Goal: Task Accomplishment & Management: Manage account settings

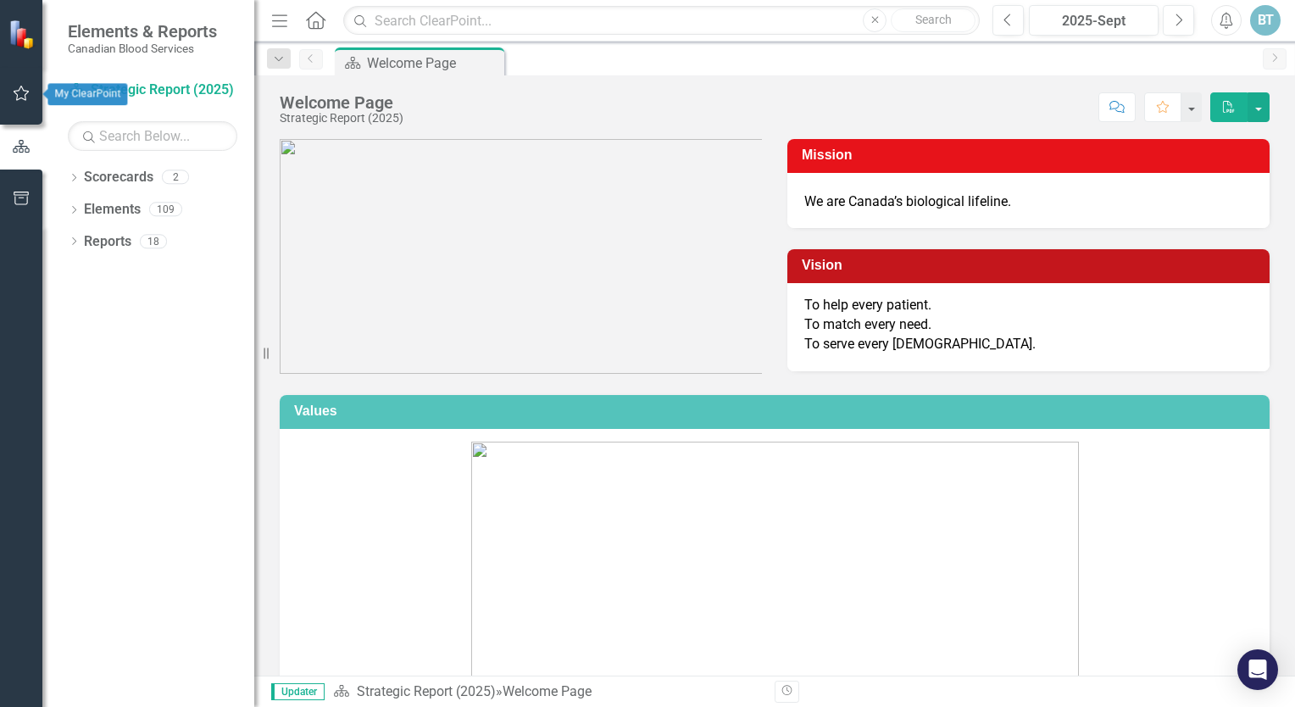
click at [24, 98] on icon "button" at bounding box center [22, 93] width 18 height 14
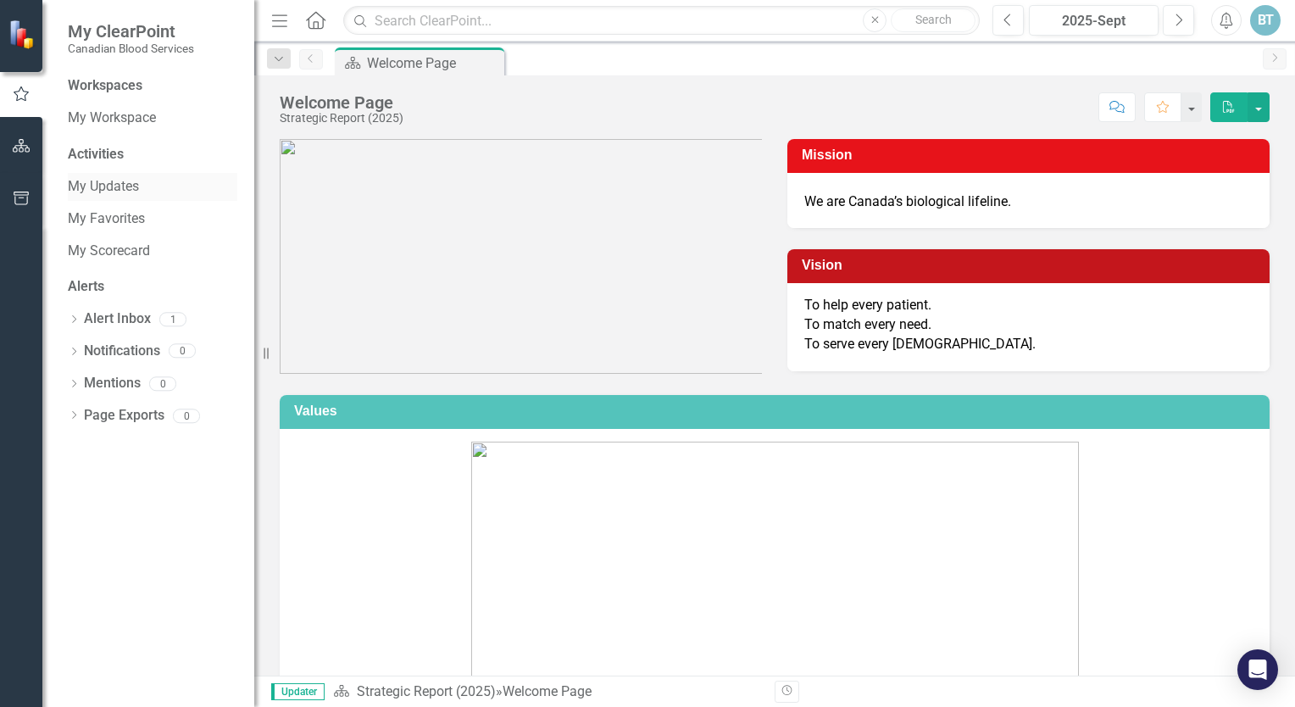
click at [121, 187] on link "My Updates" at bounding box center [153, 186] width 170 height 19
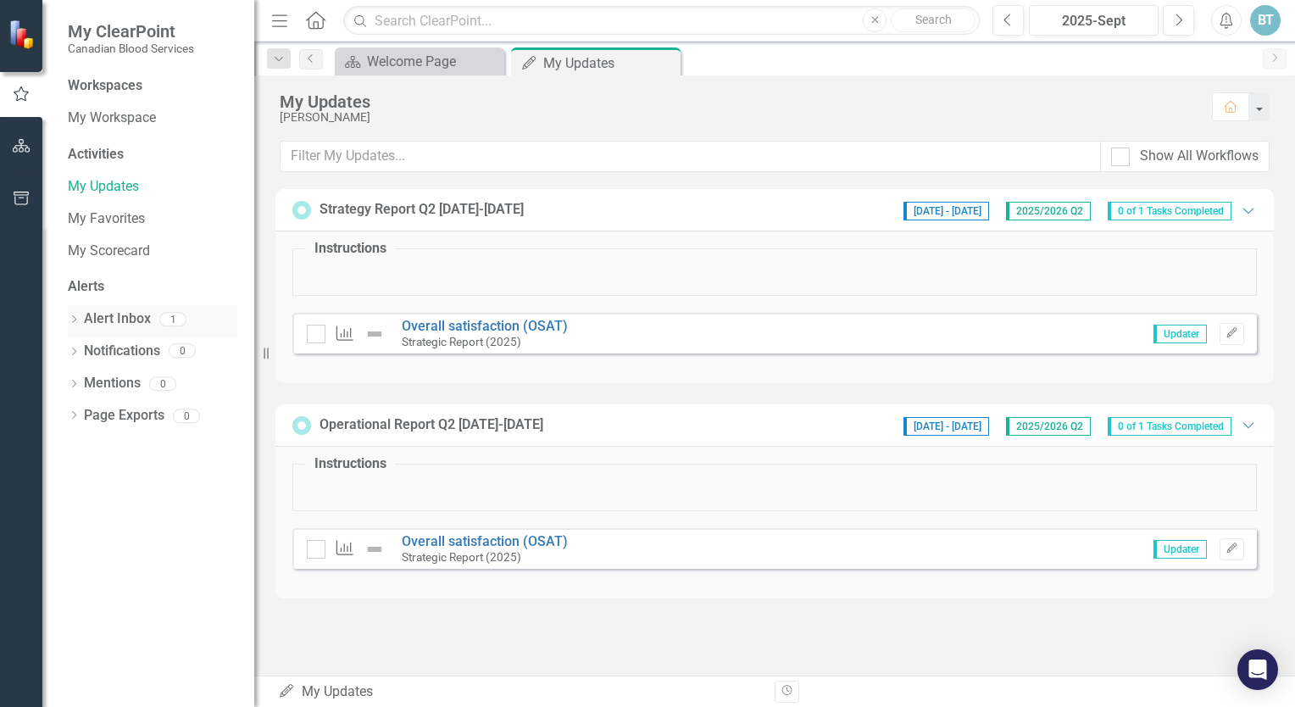
click at [121, 314] on link "Alert Inbox" at bounding box center [117, 318] width 67 height 19
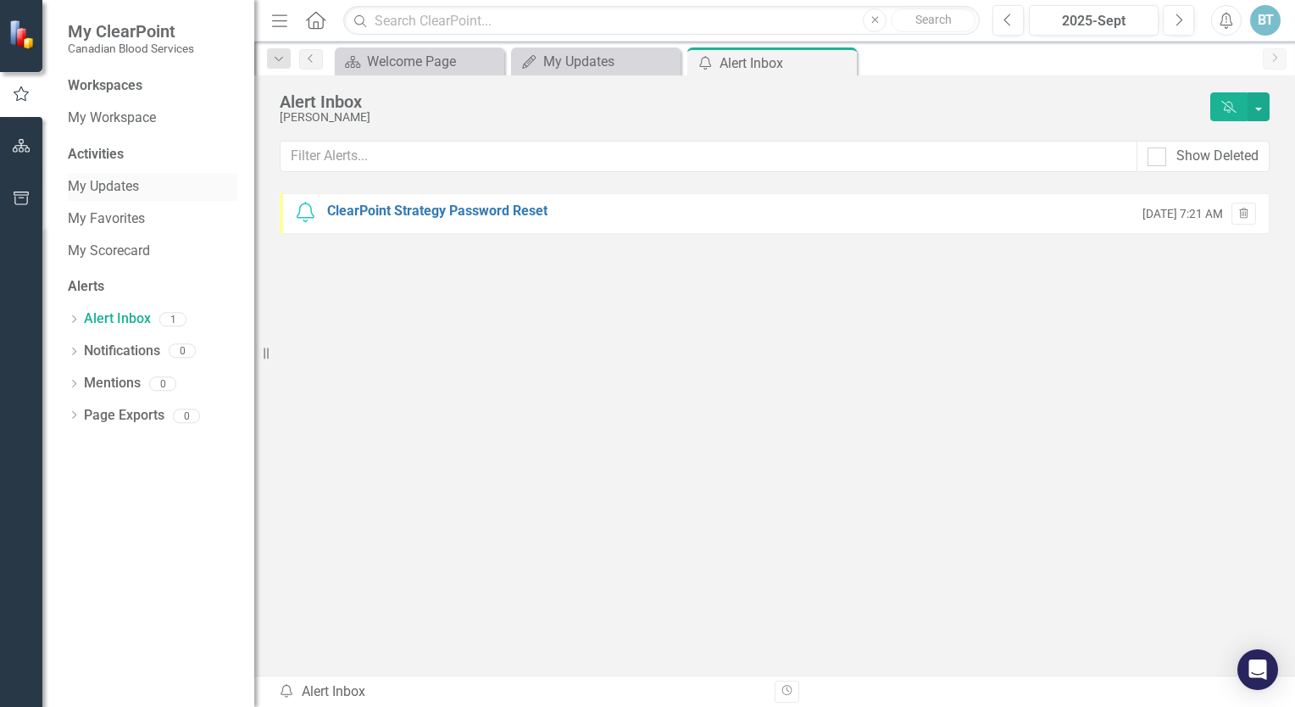
click at [109, 189] on link "My Updates" at bounding box center [153, 186] width 170 height 19
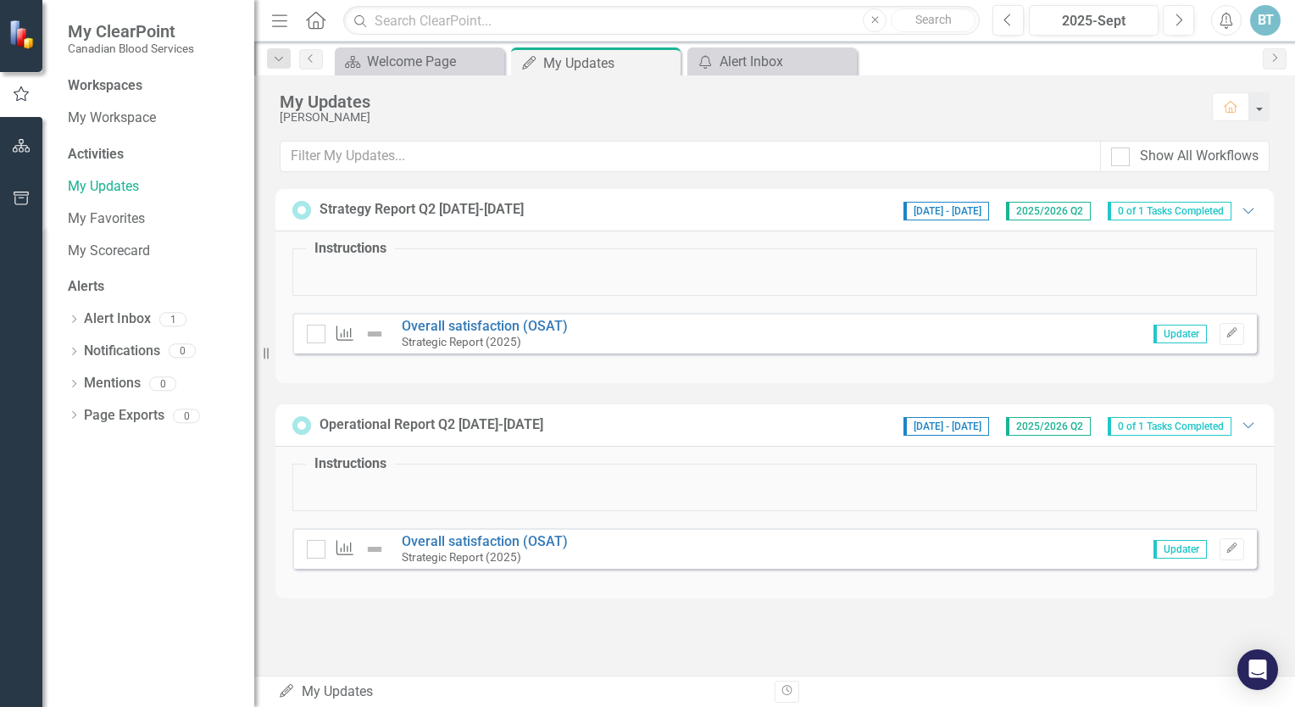
click at [496, 556] on small "Strategic Report (2025)" at bounding box center [462, 557] width 120 height 14
click at [502, 541] on link "Overall satisfaction (OSAT)" at bounding box center [485, 541] width 166 height 16
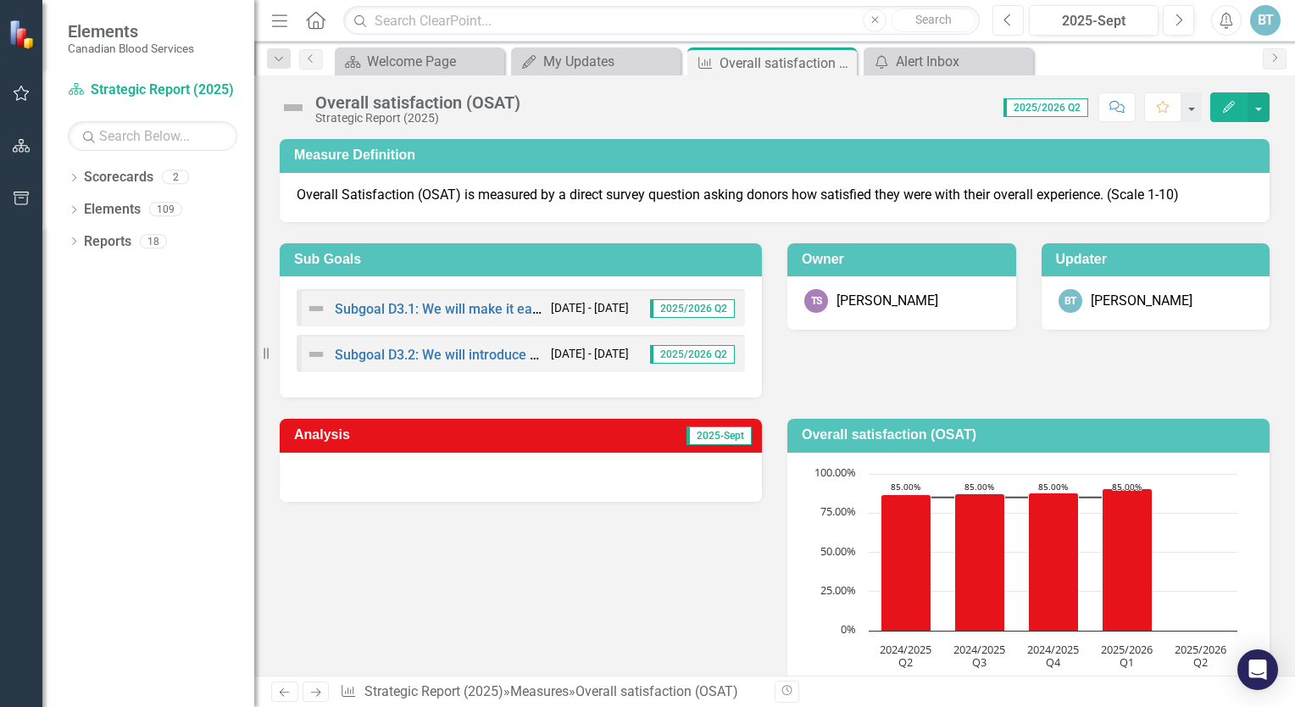
click at [1006, 20] on icon "button" at bounding box center [1008, 20] width 7 height 12
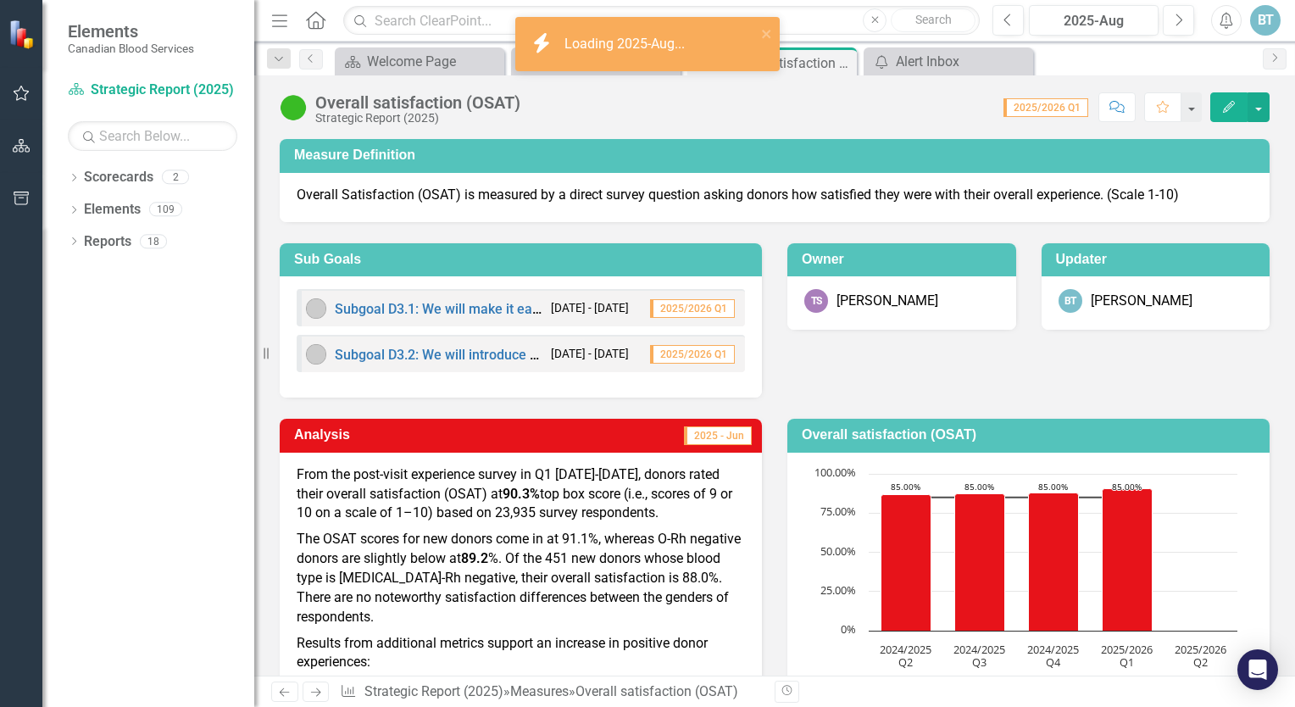
click at [489, 506] on p "From the post-visit experience survey in Q1 [DATE]-[DATE], donors rated their o…" at bounding box center [521, 496] width 448 height 62
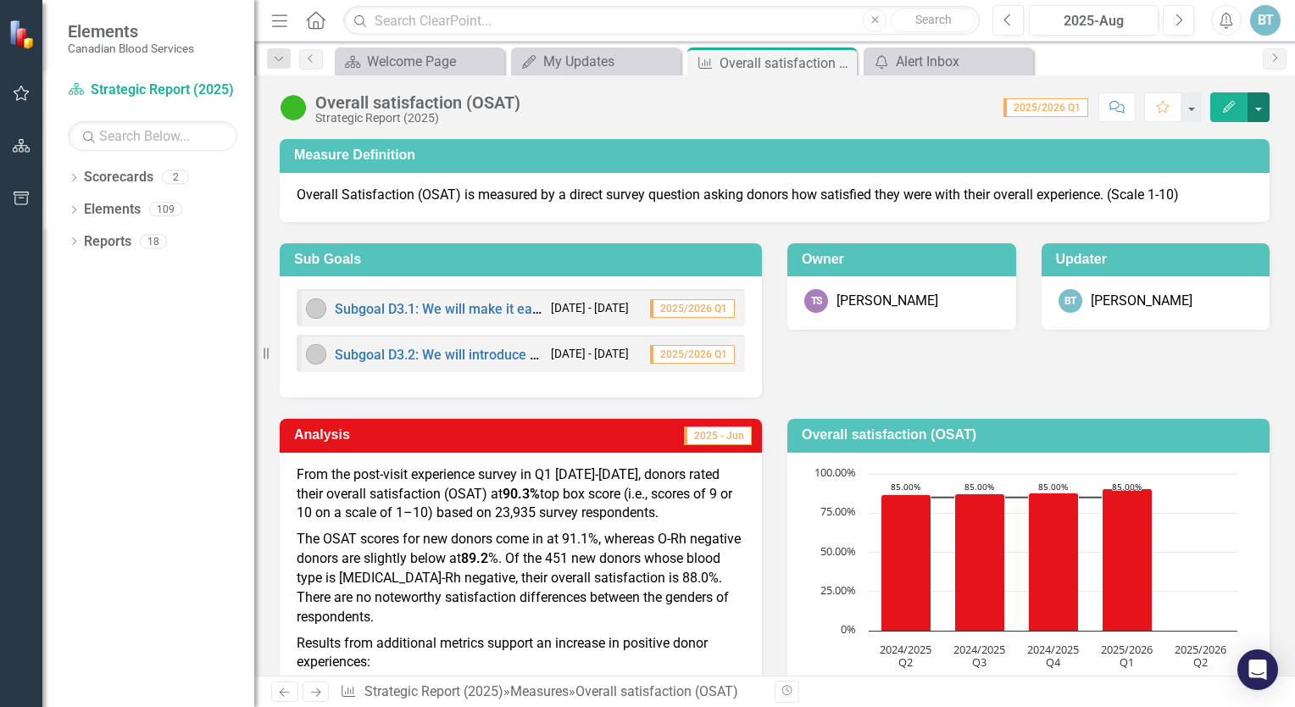
click at [1260, 104] on button "button" at bounding box center [1259, 107] width 22 height 30
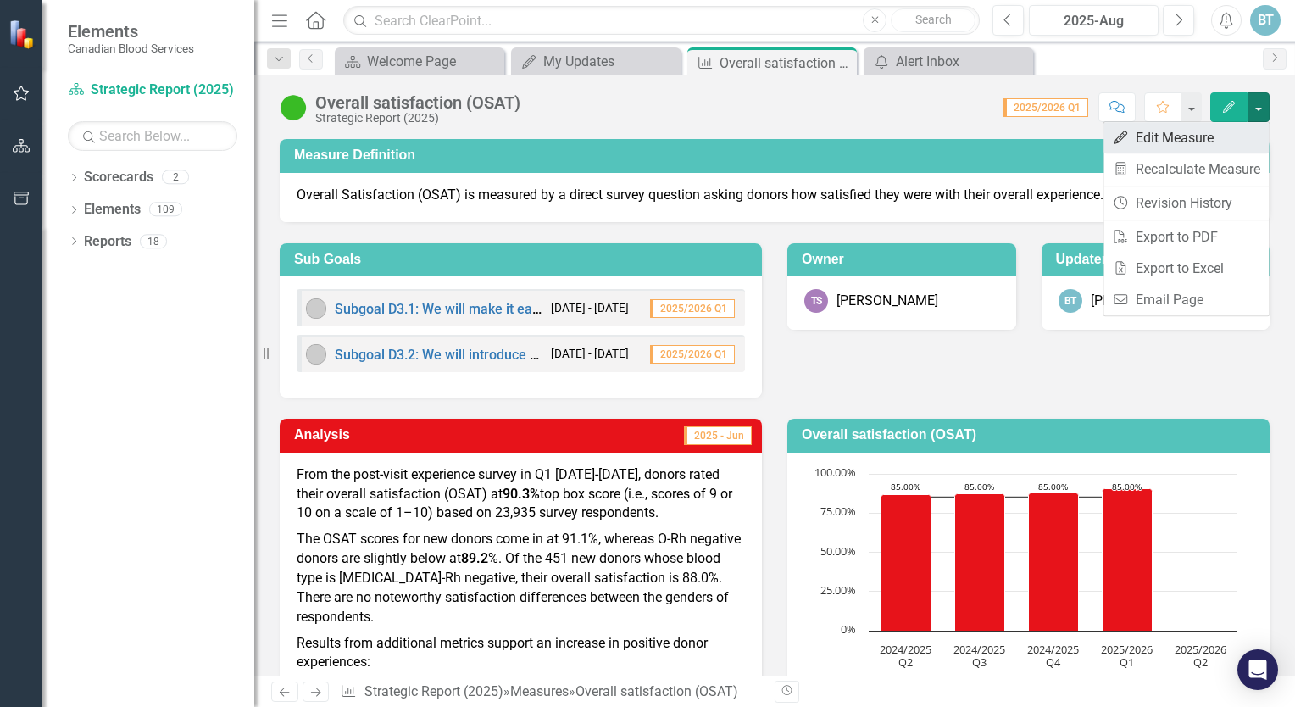
click at [1201, 134] on link "Edit Edit Measure" at bounding box center [1186, 137] width 165 height 31
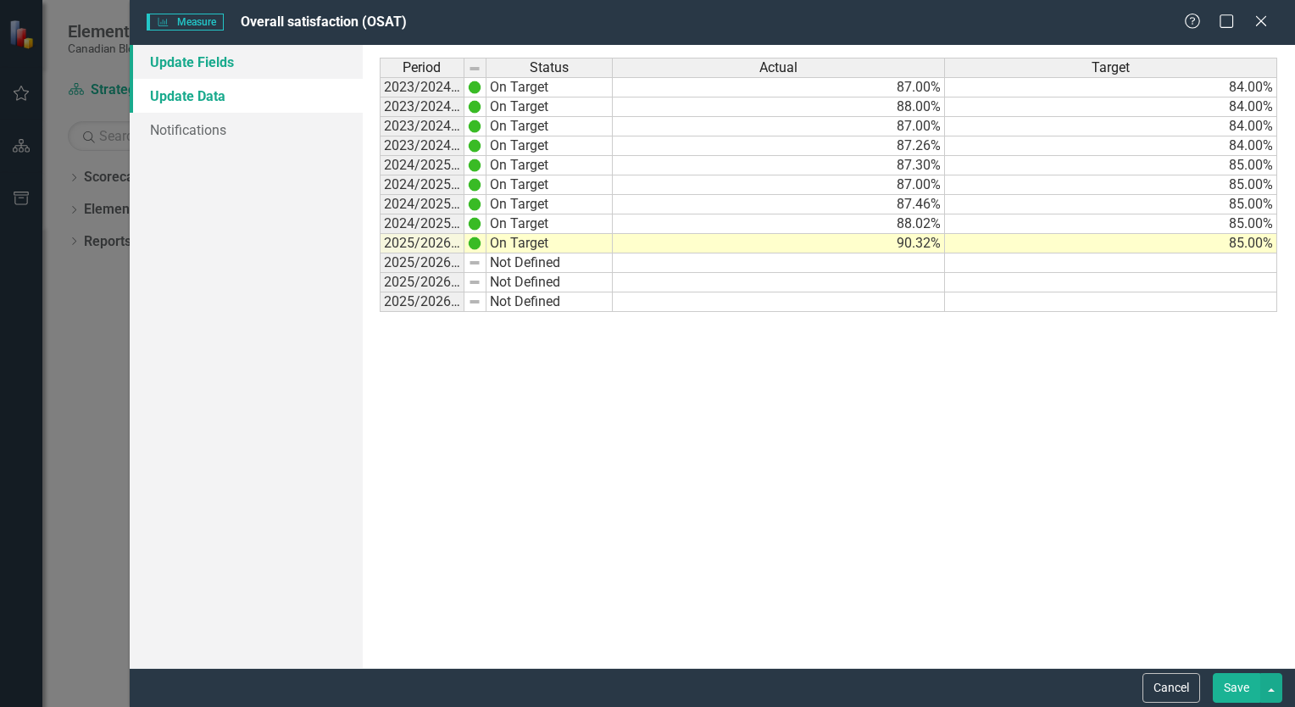
click at [198, 63] on link "Update Fields" at bounding box center [246, 62] width 233 height 34
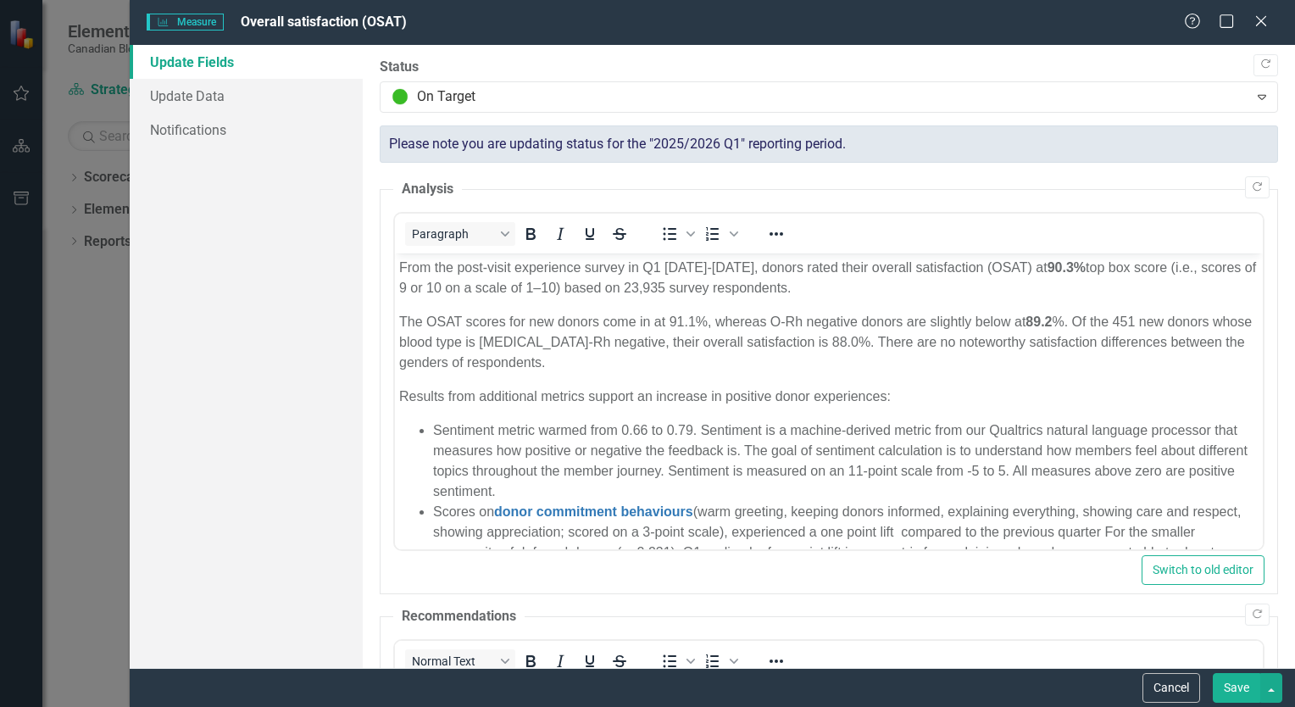
click at [483, 290] on p "From the post-visit experience survey in Q1 [DATE]-[DATE], donors rated their o…" at bounding box center [828, 278] width 860 height 41
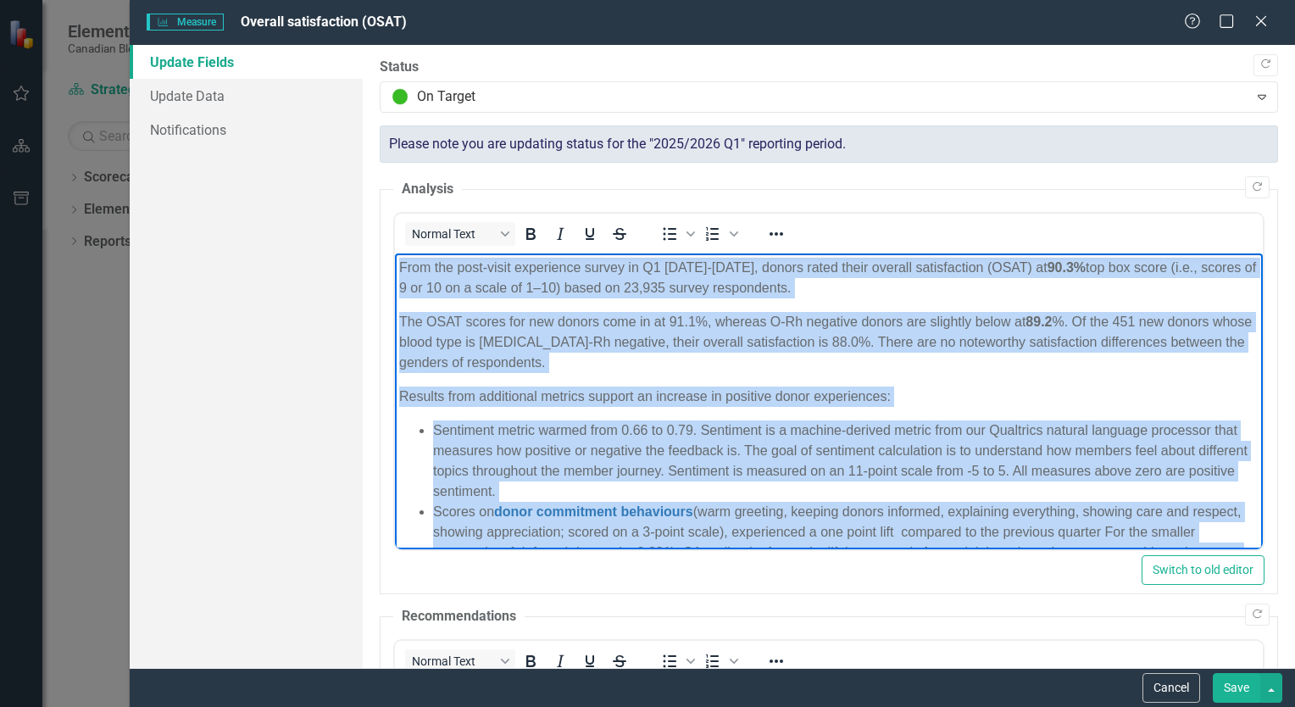
copy body "Lore ips dolo-sitam consectetu adipis el S0 6488-0756, doeius tempo incid utlab…"
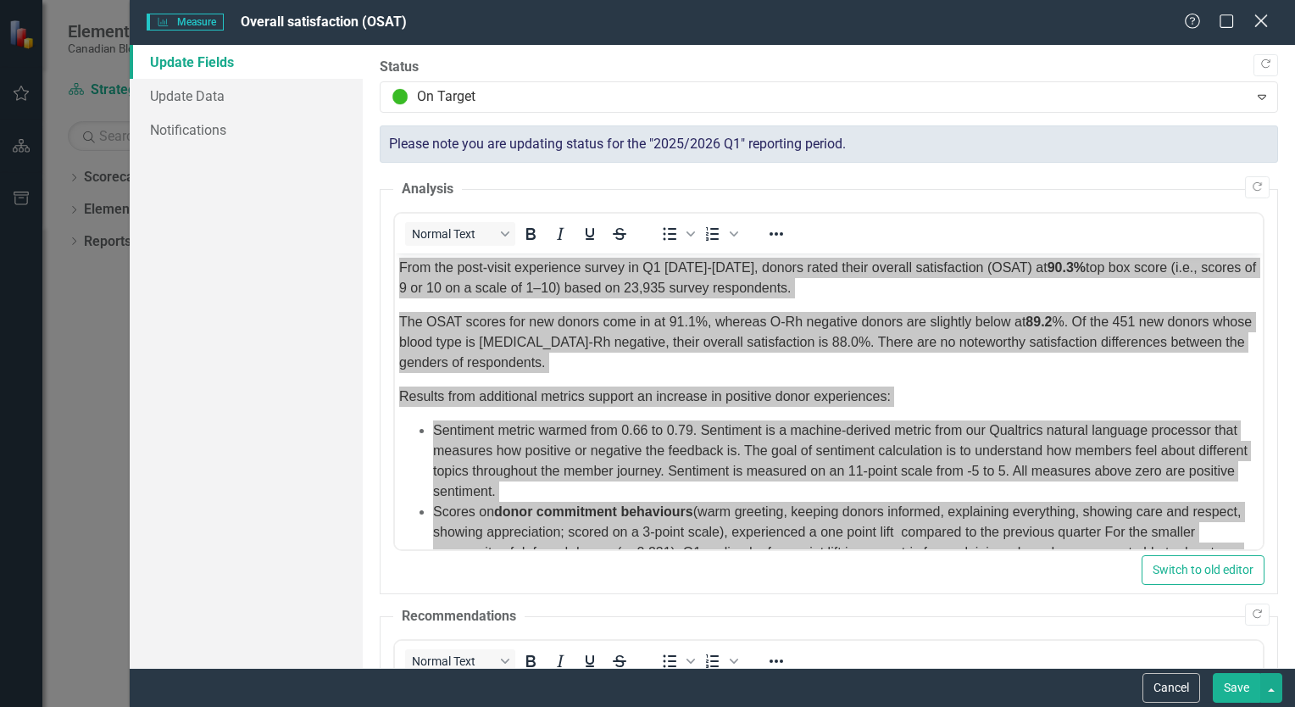
click at [1259, 19] on icon at bounding box center [1261, 20] width 13 height 13
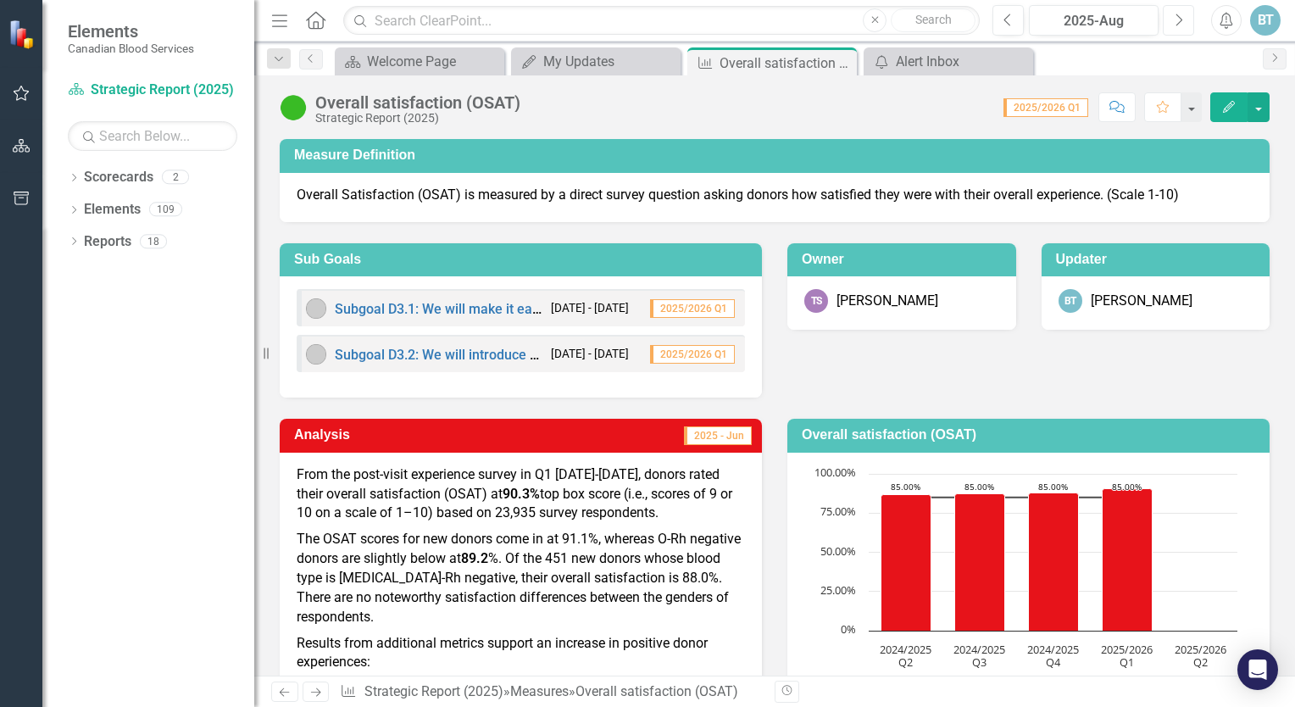
click at [1178, 18] on icon "Next" at bounding box center [1178, 20] width 9 height 15
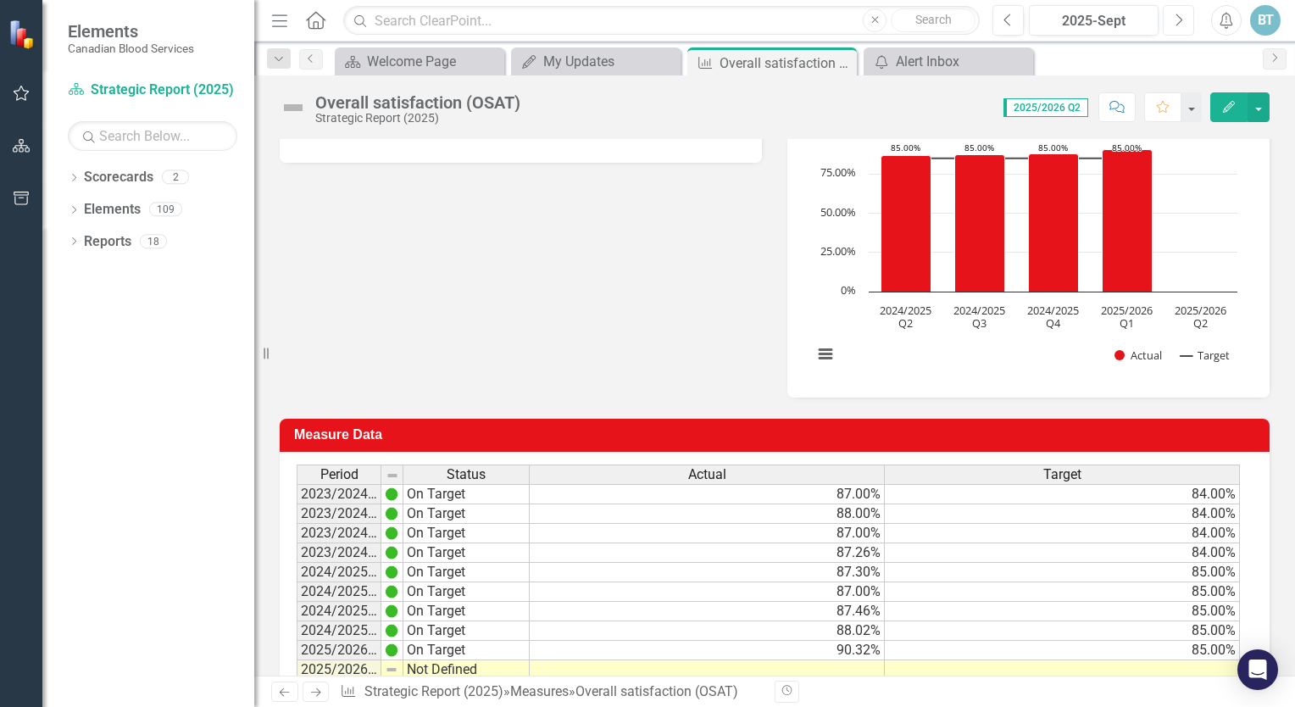
scroll to position [424, 0]
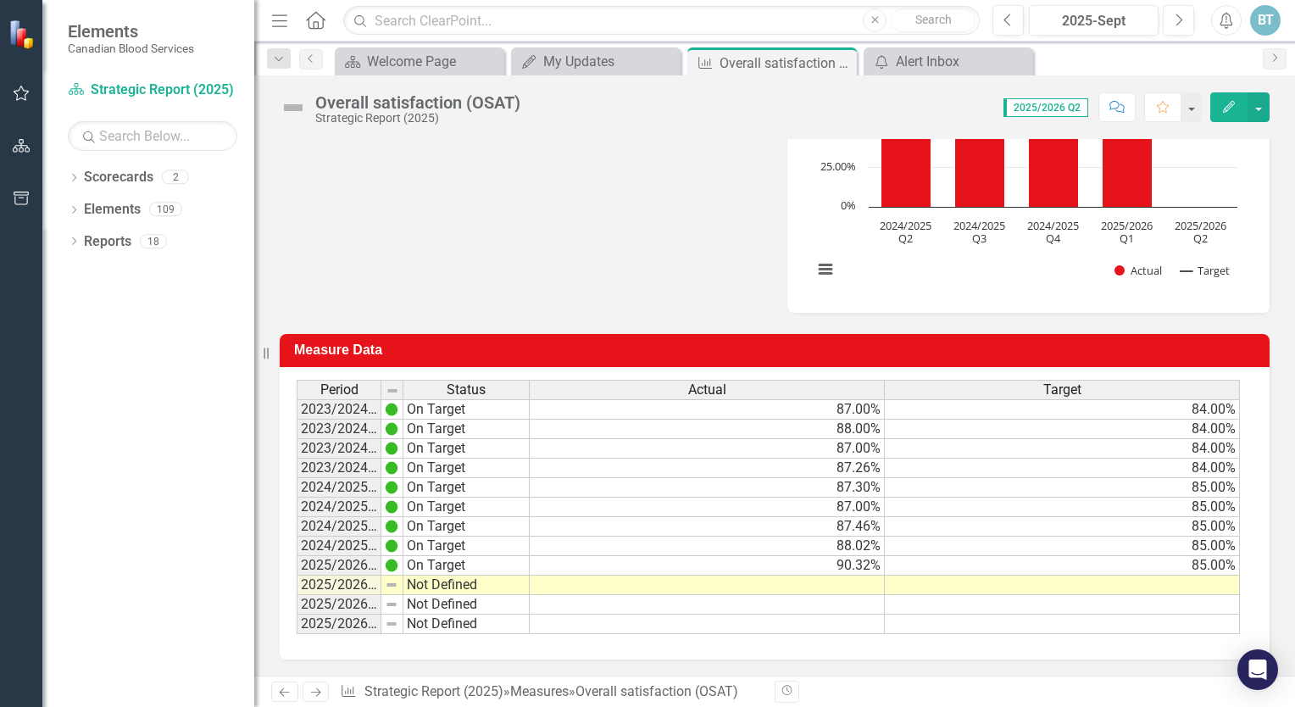
click at [1183, 584] on td at bounding box center [1062, 585] width 355 height 19
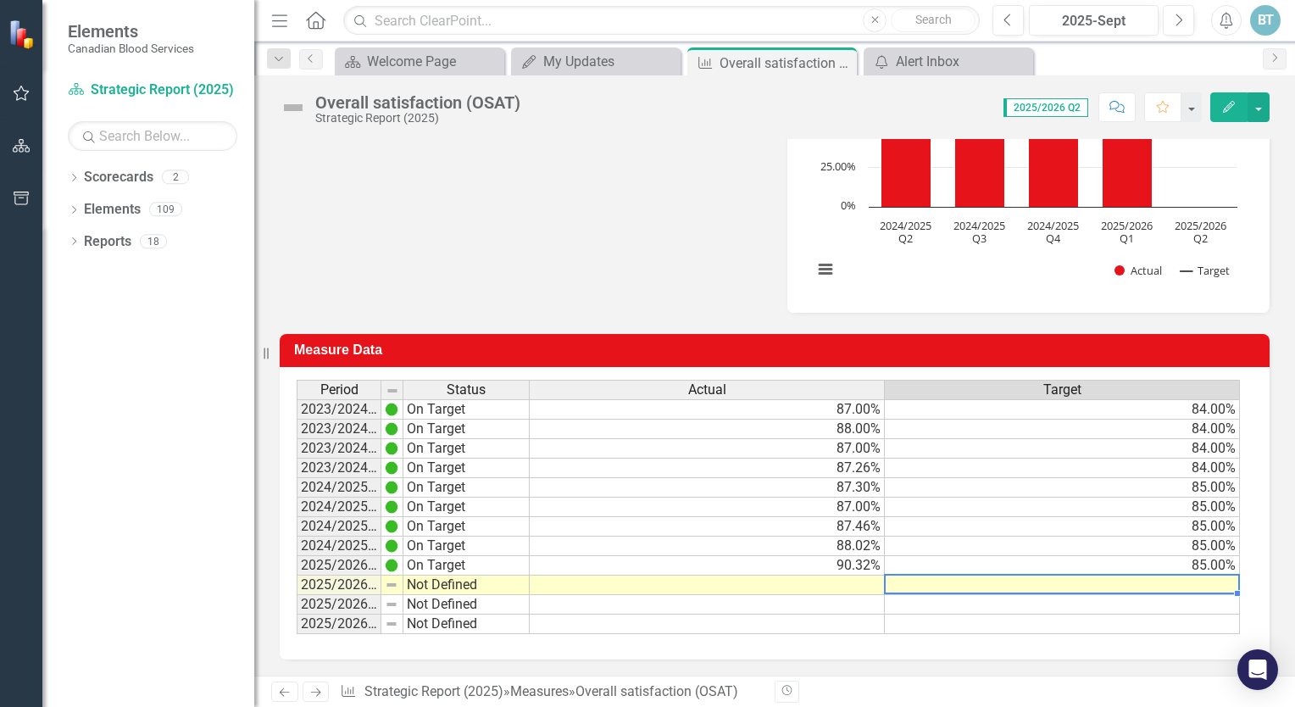
click at [1183, 584] on td at bounding box center [1062, 585] width 355 height 19
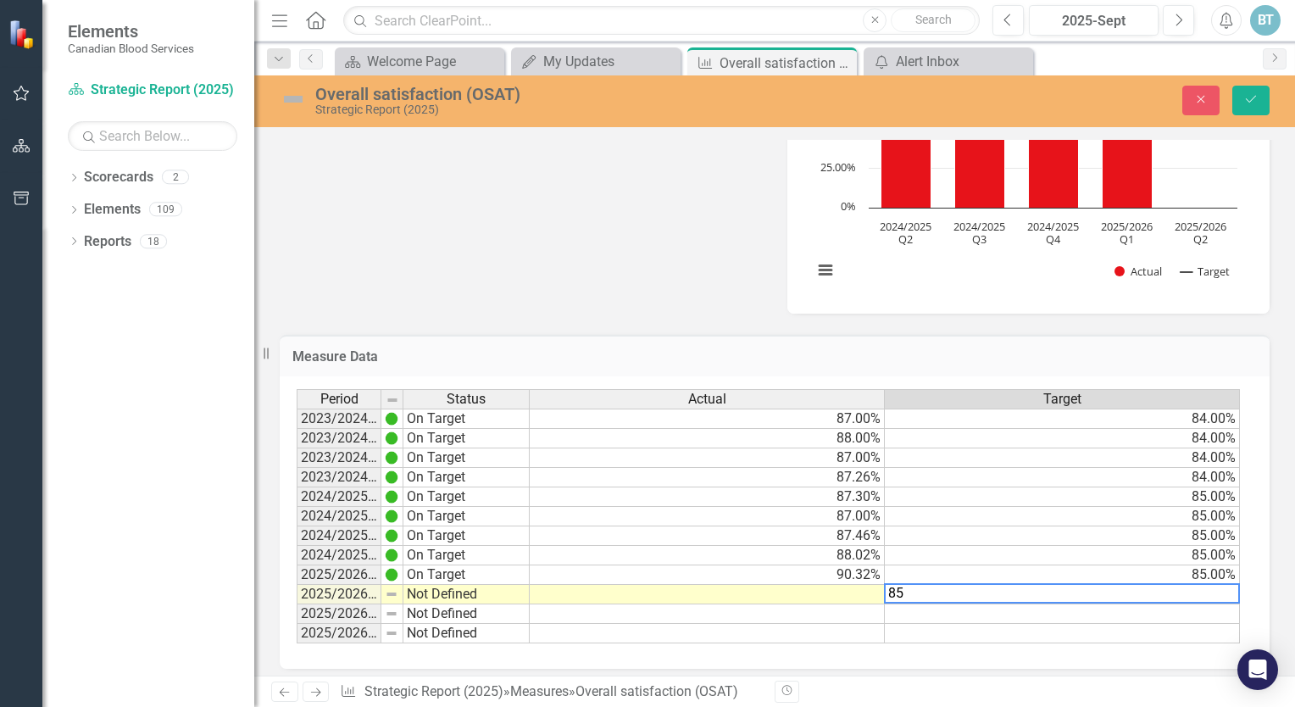
type textarea "85"
click at [834, 594] on td at bounding box center [707, 594] width 355 height 19
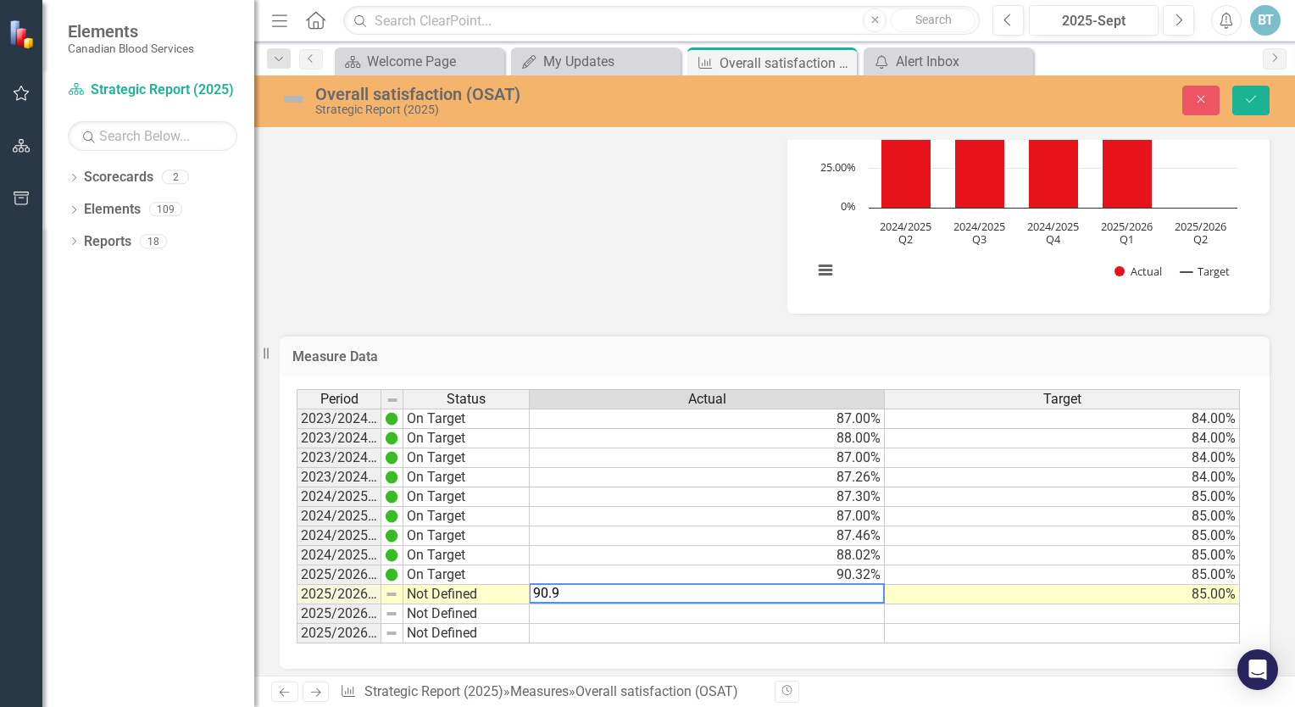
type textarea "90.9"
click at [493, 591] on td "Not Defined" at bounding box center [467, 594] width 126 height 19
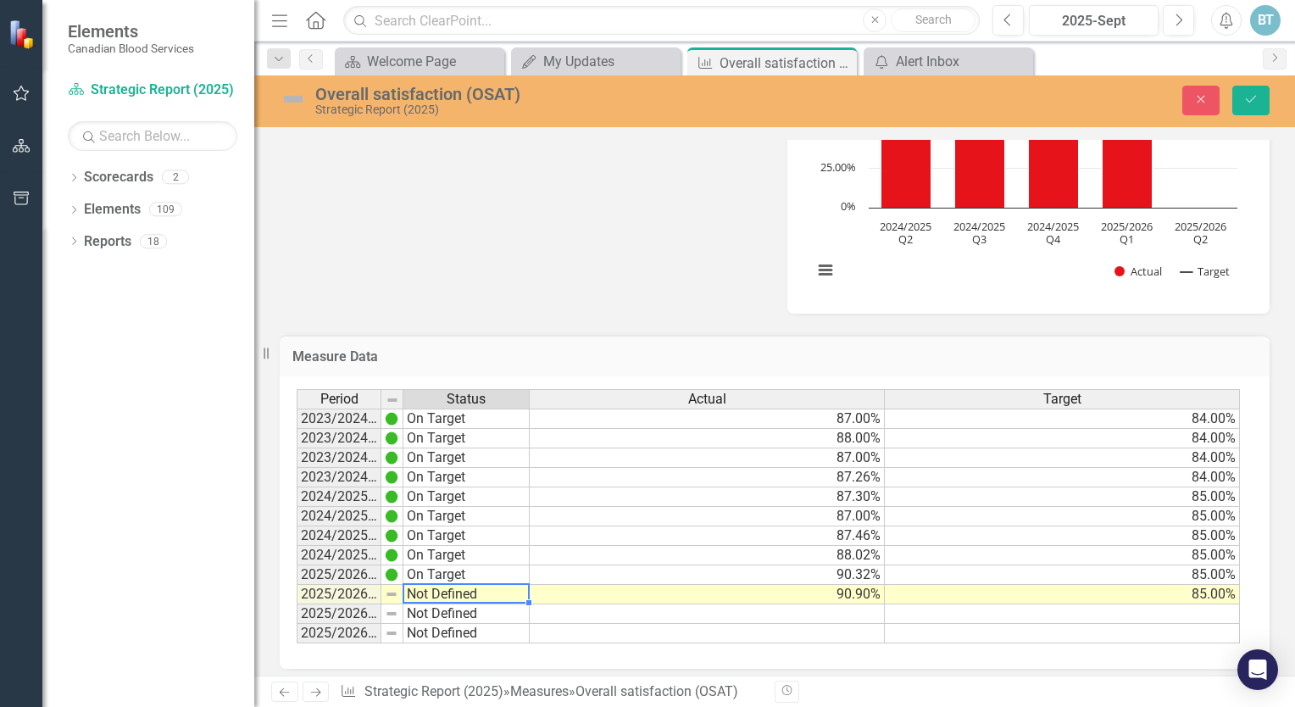
click at [493, 591] on td "Not Defined" at bounding box center [467, 594] width 126 height 19
click at [478, 592] on td "Not Defined" at bounding box center [467, 594] width 126 height 19
type textarea "On Target"
click at [435, 503] on div "Period Status Actual Target 2023/2024 Q1 On Target 87.00% 84.00% 2023/2024 Q2 O…" at bounding box center [769, 516] width 944 height 255
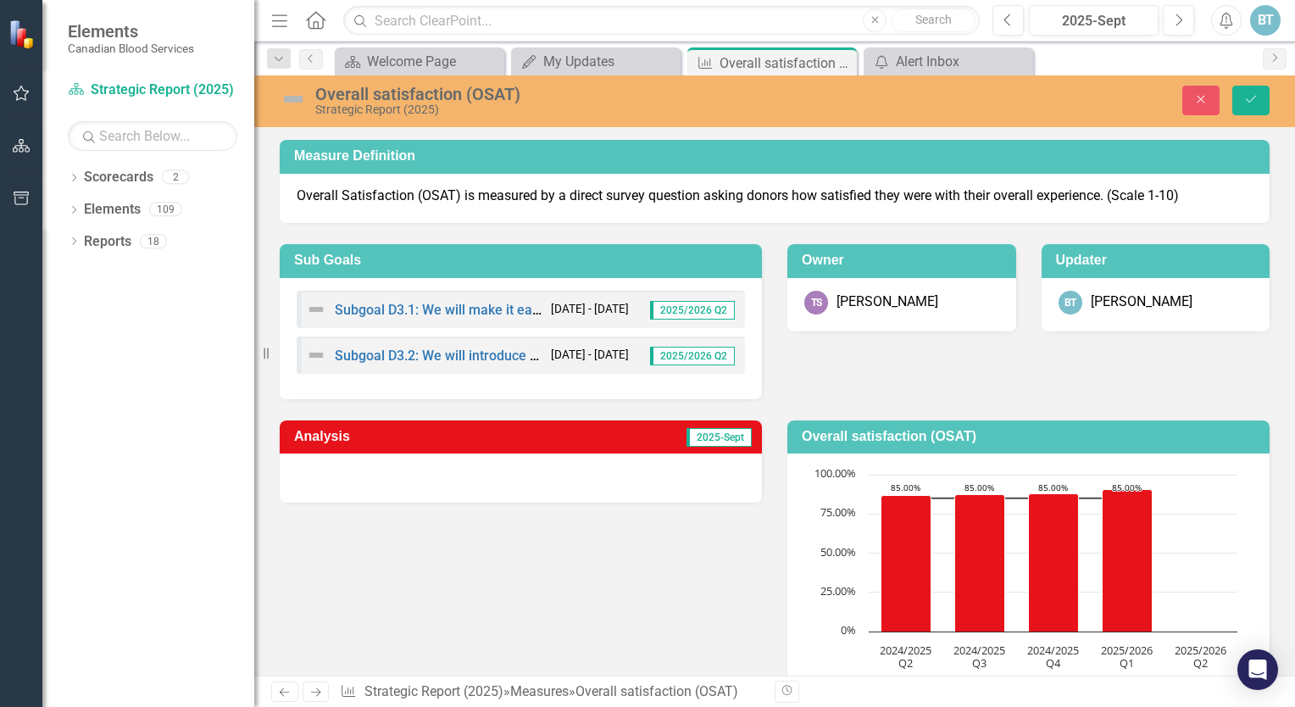
scroll to position [170, 0]
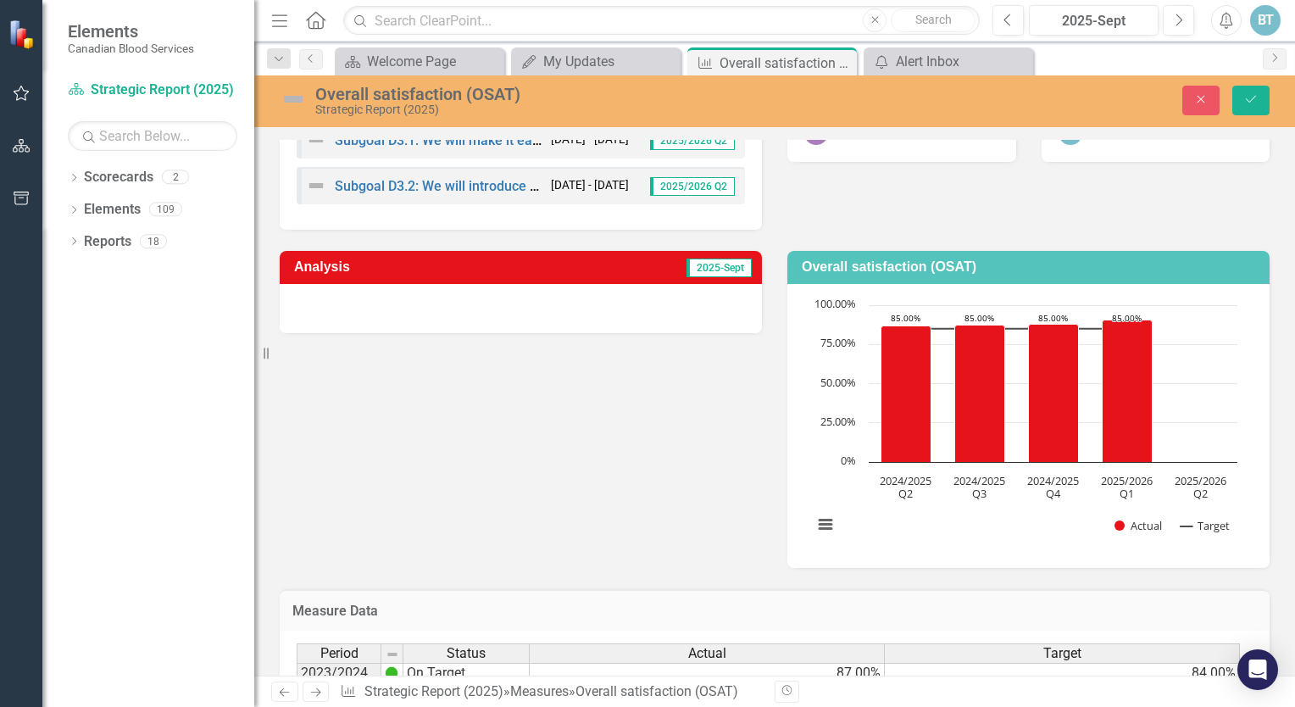
click at [526, 306] on div at bounding box center [521, 308] width 482 height 49
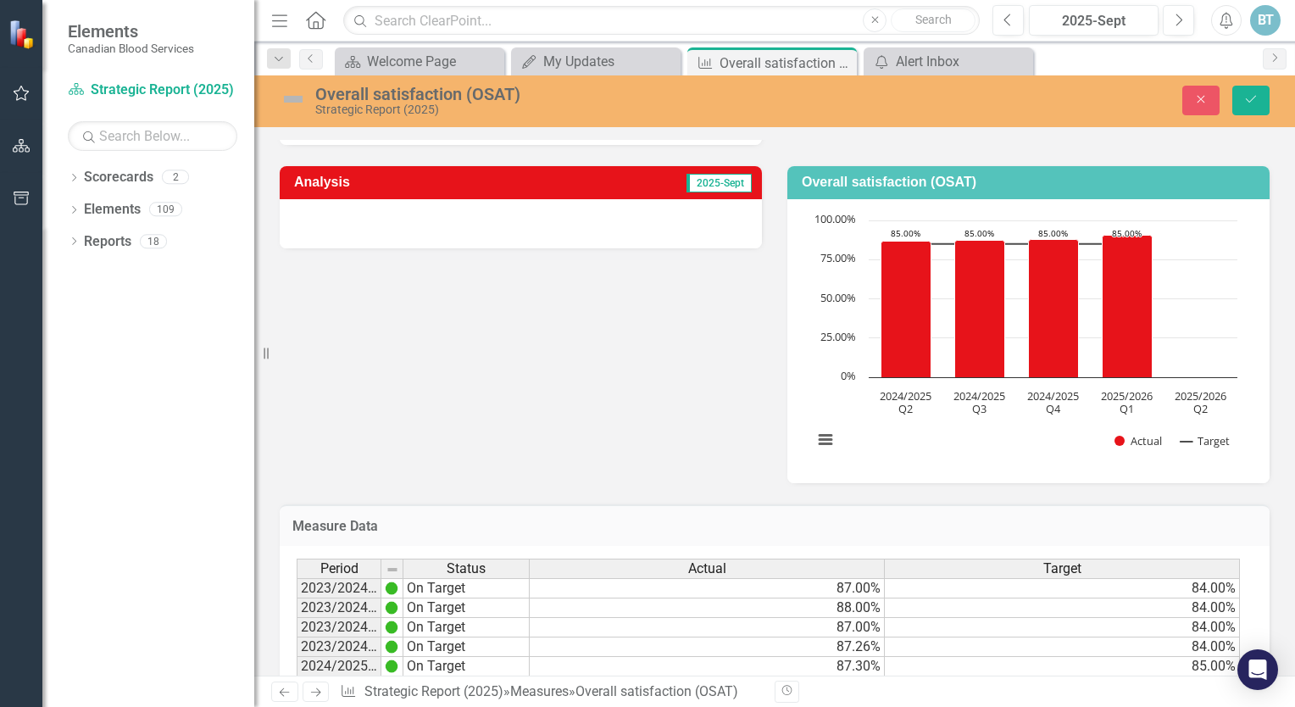
click at [331, 216] on div at bounding box center [521, 223] width 482 height 49
click at [331, 213] on div at bounding box center [521, 223] width 482 height 49
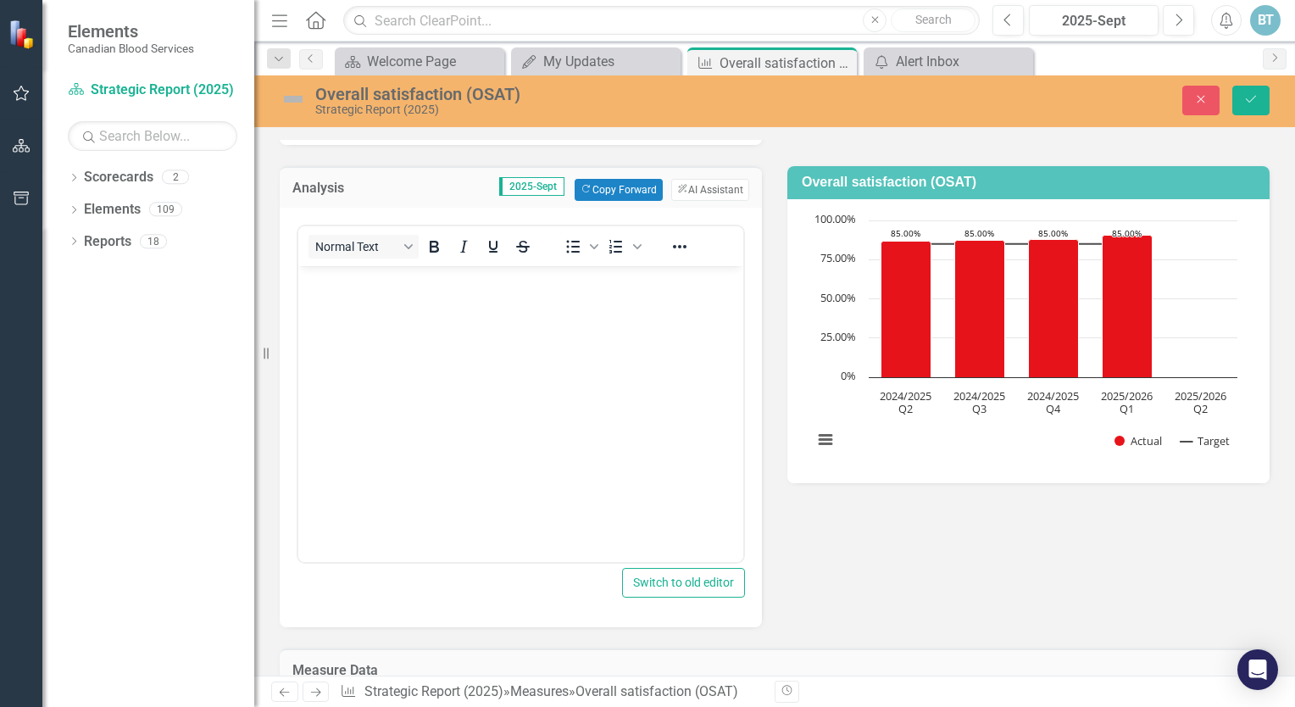
scroll to position [339, 0]
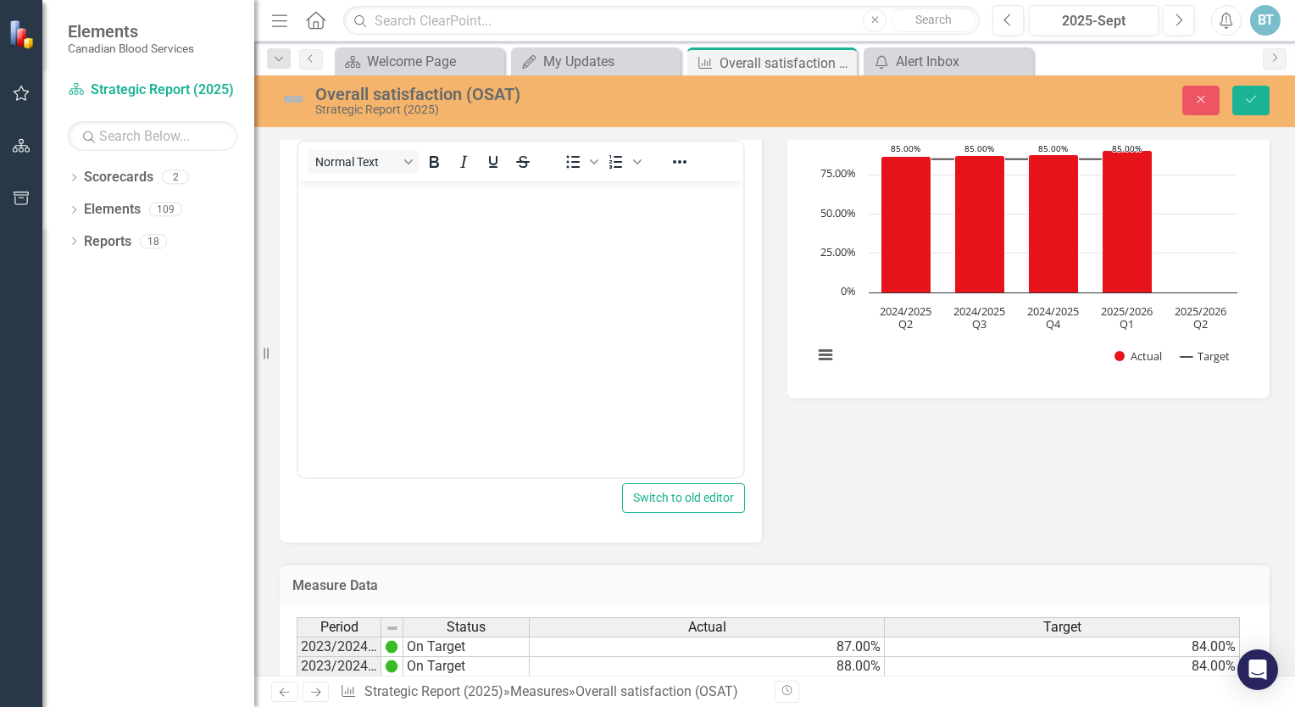
click at [332, 299] on body "Rich Text Area. Press ALT-0 for help." at bounding box center [520, 308] width 445 height 254
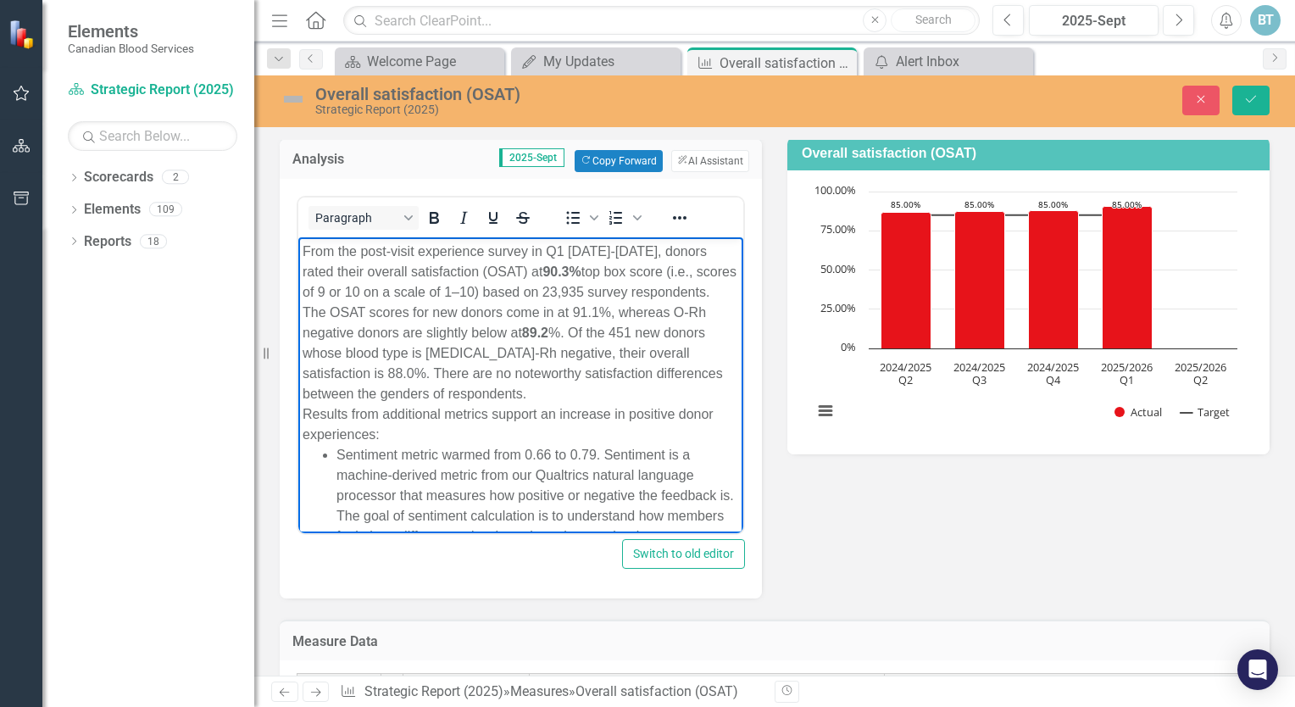
scroll to position [254, 0]
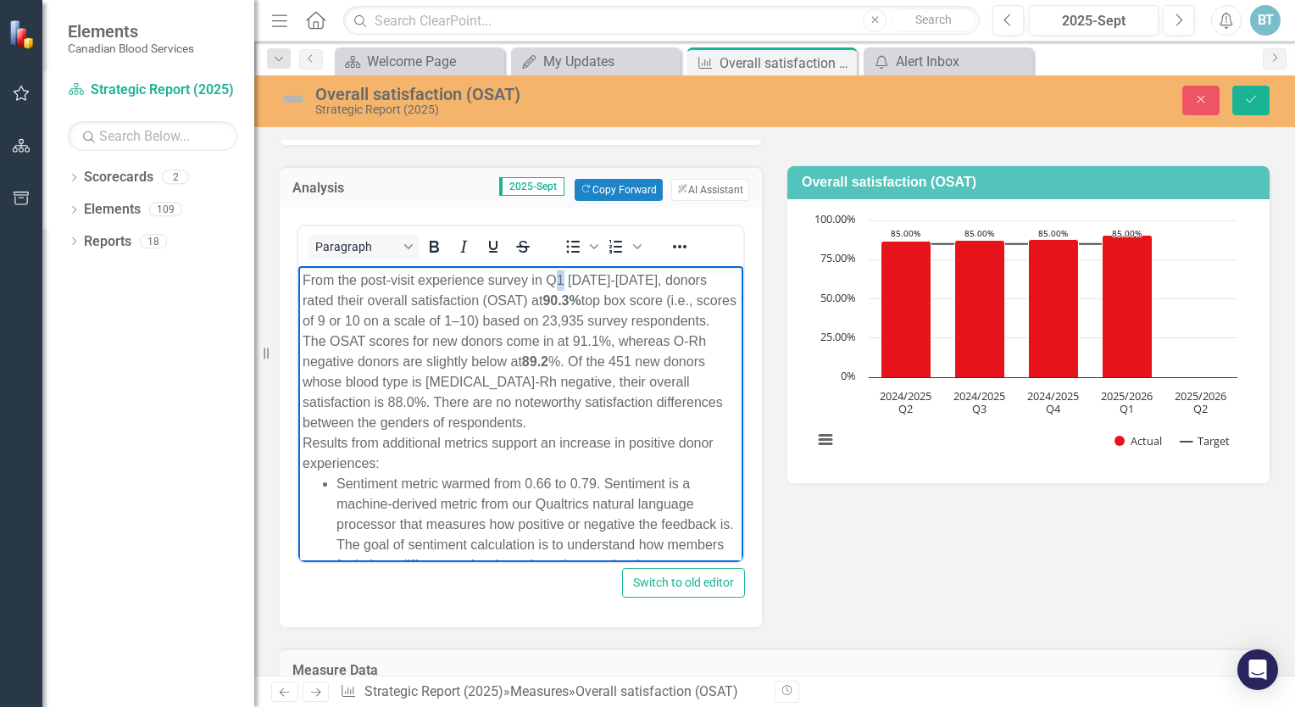
click at [557, 276] on div "From the post-visit experience survey in Q1 [DATE]-[DATE], donors rated their o…" at bounding box center [521, 300] width 437 height 61
click at [543, 297] on strong "90.3%" at bounding box center [562, 299] width 38 height 14
click at [551, 316] on div "From the post-visit experience survey in Q2 [DATE]-[DATE], donors rated their o…" at bounding box center [521, 300] width 437 height 61
drag, startPoint x: 585, startPoint y: 316, endPoint x: 561, endPoint y: 315, distance: 23.8
click at [561, 315] on div "From the post-visit experience survey in Q2 [DATE]-[DATE], donors rated their o…" at bounding box center [521, 300] width 437 height 61
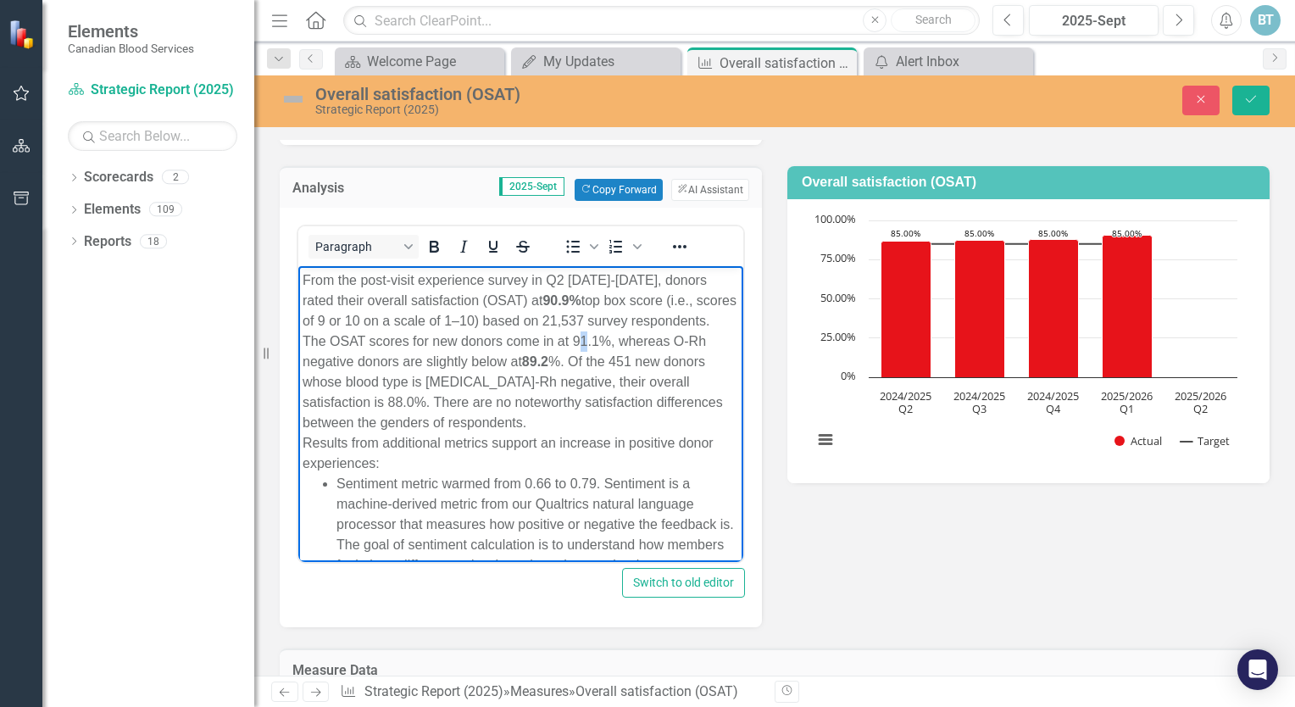
click at [582, 340] on div "The OSAT scores for new donors come in at 91.1%, whereas O-Rh negative donors a…" at bounding box center [521, 382] width 437 height 102
drag, startPoint x: 539, startPoint y: 363, endPoint x: 526, endPoint y: 359, distance: 13.2
click at [526, 359] on strong "89.2" at bounding box center [535, 361] width 26 height 14
click at [544, 360] on strong "90.2" at bounding box center [535, 361] width 26 height 14
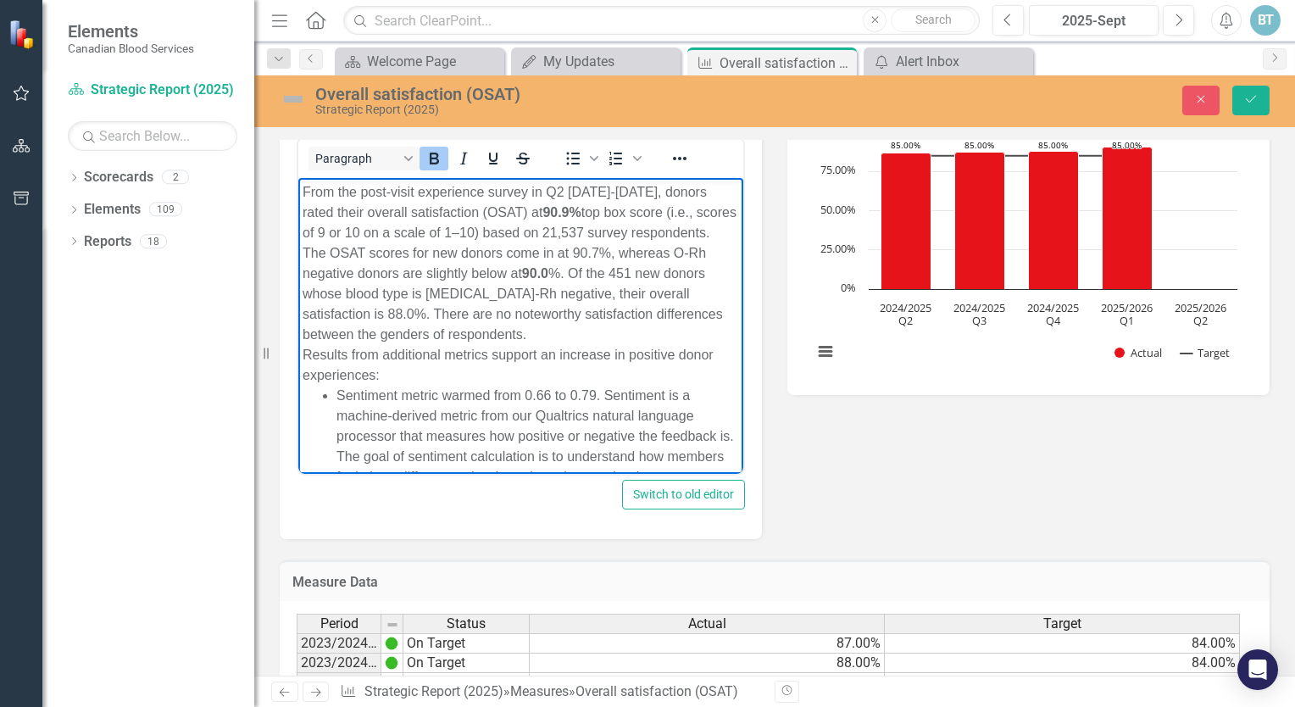
scroll to position [346, 0]
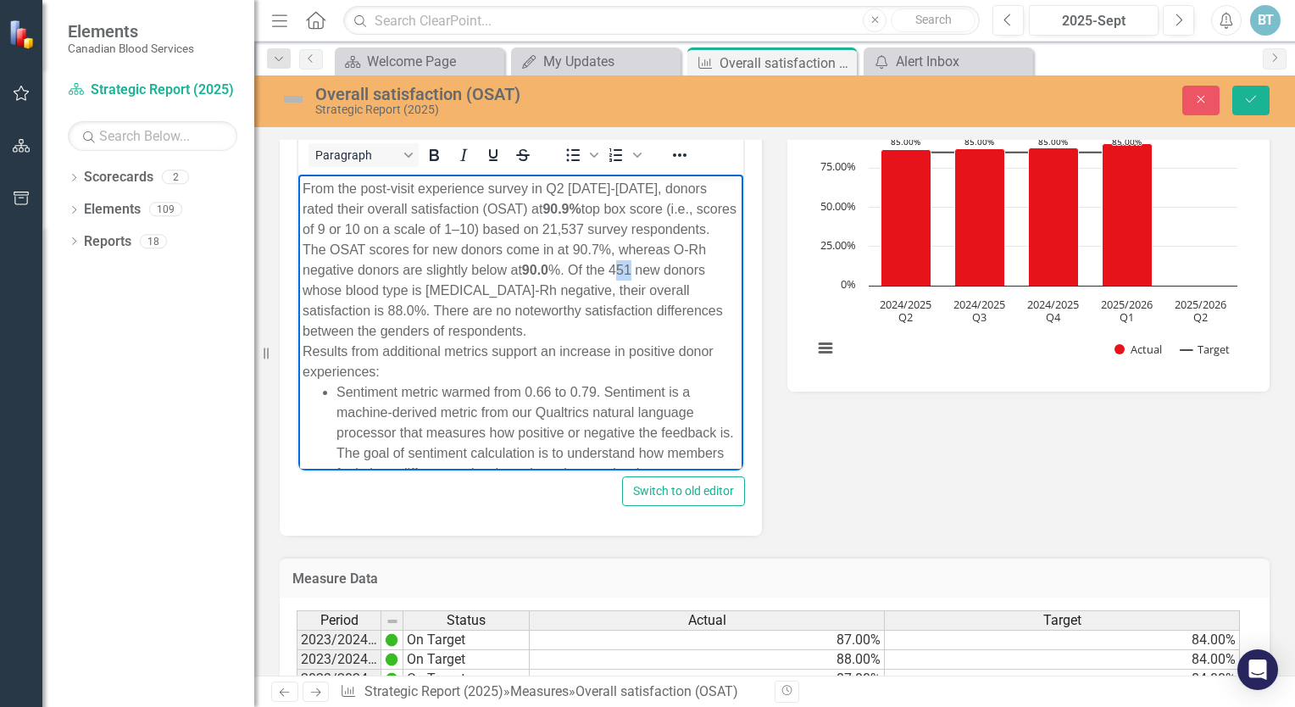
drag, startPoint x: 634, startPoint y: 264, endPoint x: 620, endPoint y: 264, distance: 14.4
click at [620, 264] on div "The OSAT scores for new donors come in at 90.7%, whereas O-Rh negative donors a…" at bounding box center [521, 290] width 437 height 102
drag, startPoint x: 327, startPoint y: 309, endPoint x: 301, endPoint y: 303, distance: 26.8
click at [301, 303] on body "From the post-visit experience survey in Q2 [DATE]-[DATE], donors rated their o…" at bounding box center [520, 663] width 445 height 978
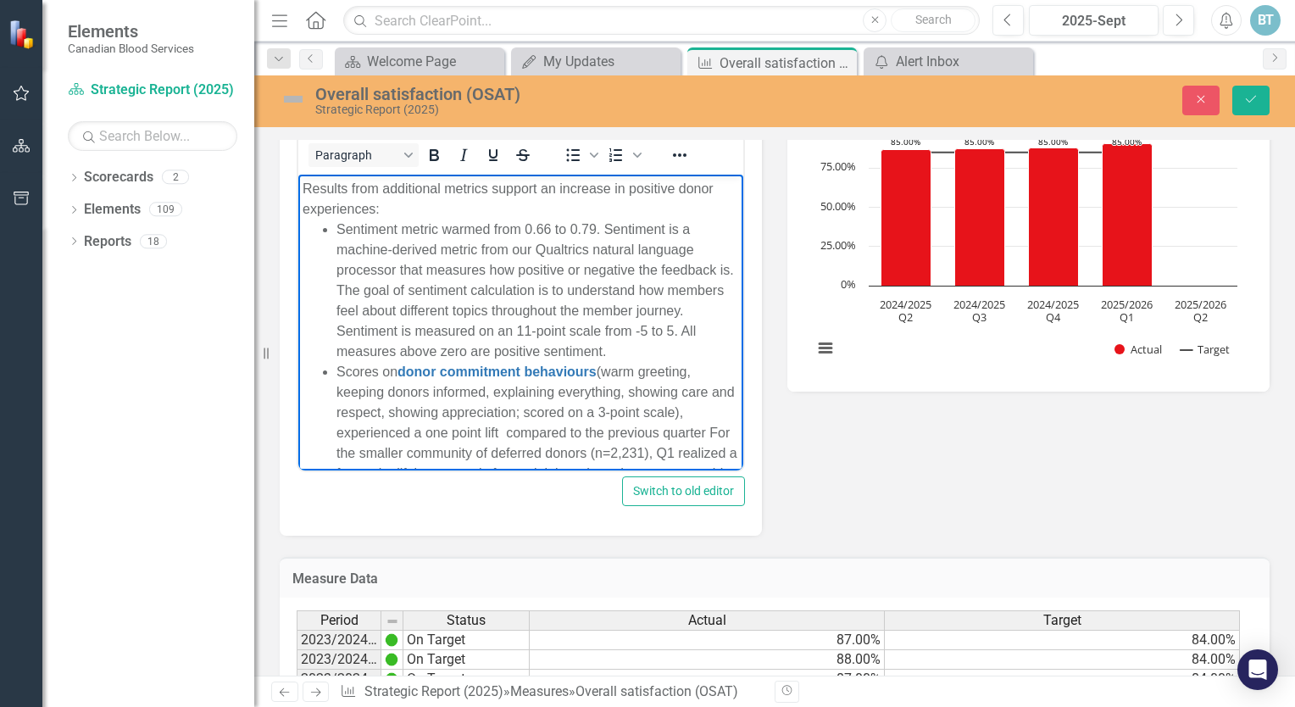
scroll to position [170, 0]
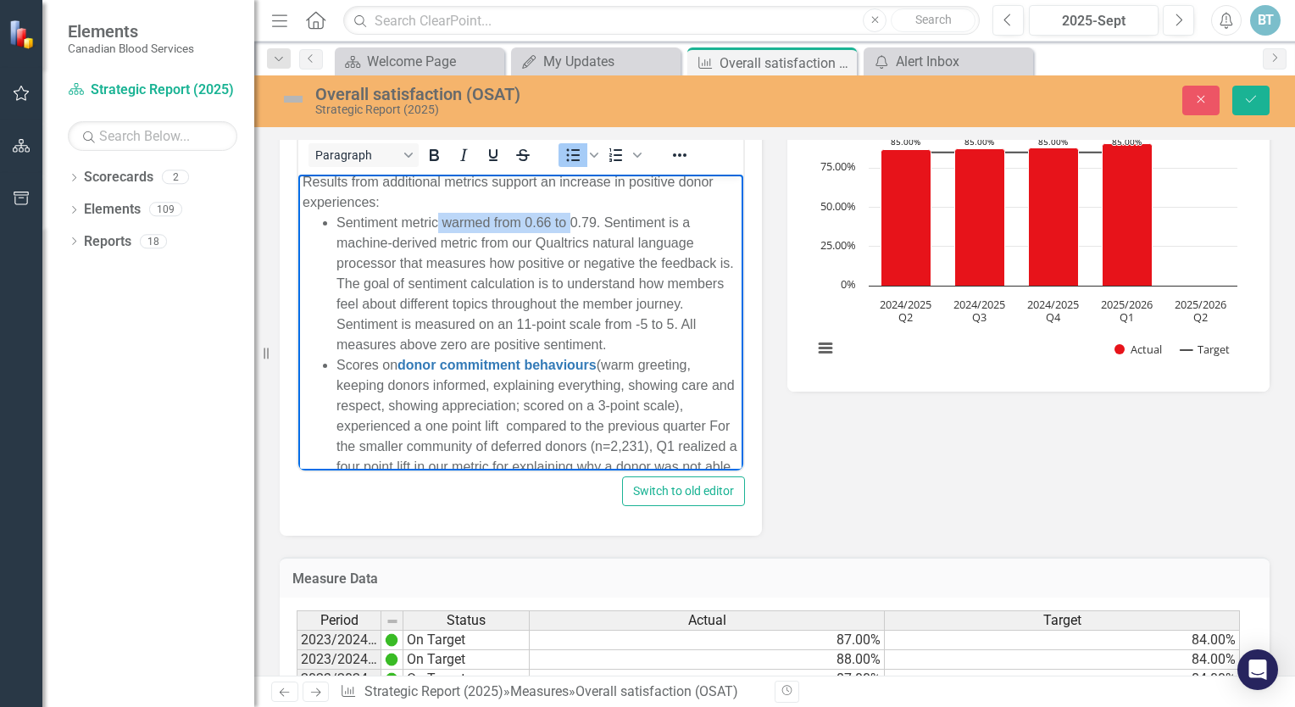
drag, startPoint x: 439, startPoint y: 220, endPoint x: 568, endPoint y: 221, distance: 128.9
click at [568, 221] on li "Sentiment metric warmed from 0.66 to 0.79. Sentiment is a machine-derived metri…" at bounding box center [538, 283] width 403 height 142
click at [550, 221] on li "Sentiment metric stayed consistent at 0.79. Sentiment is a machine-derived metr…" at bounding box center [538, 283] width 403 height 142
click at [595, 221] on li "Sentiment metric stayed consistent and neiutral at 0.79. Sentiment is a machine…" at bounding box center [538, 283] width 403 height 142
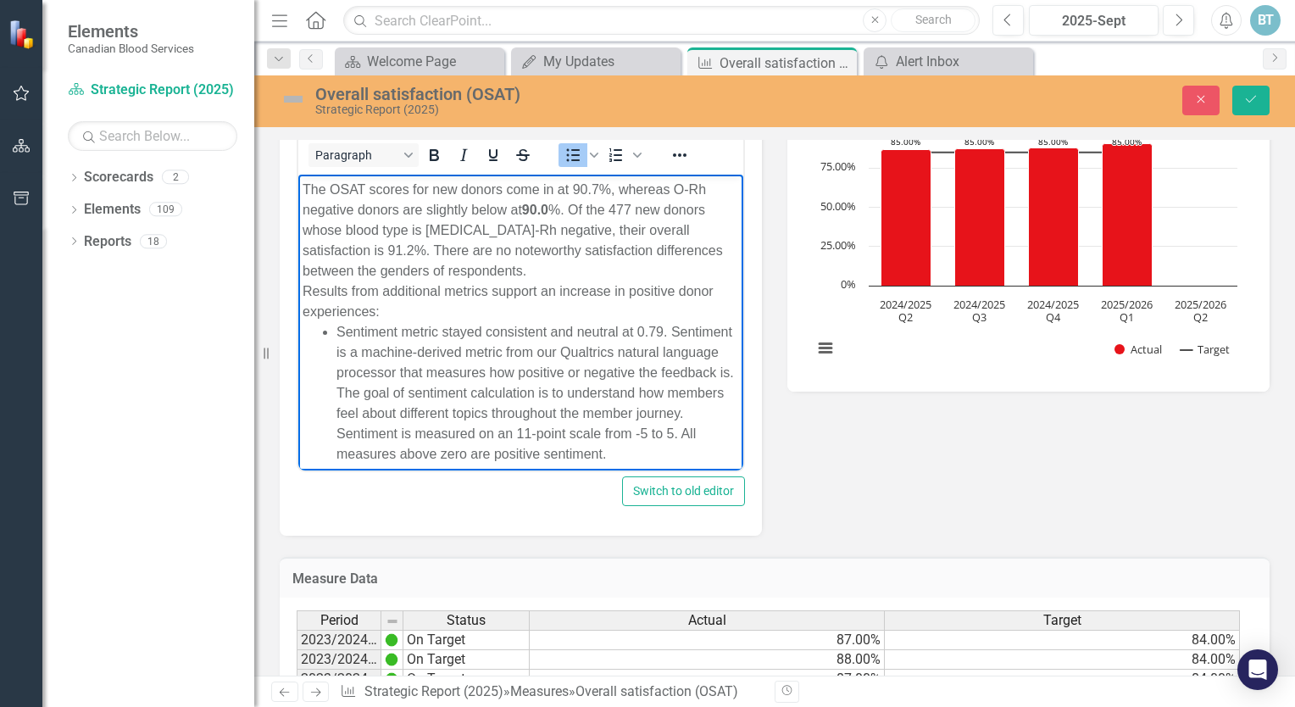
scroll to position [0, 0]
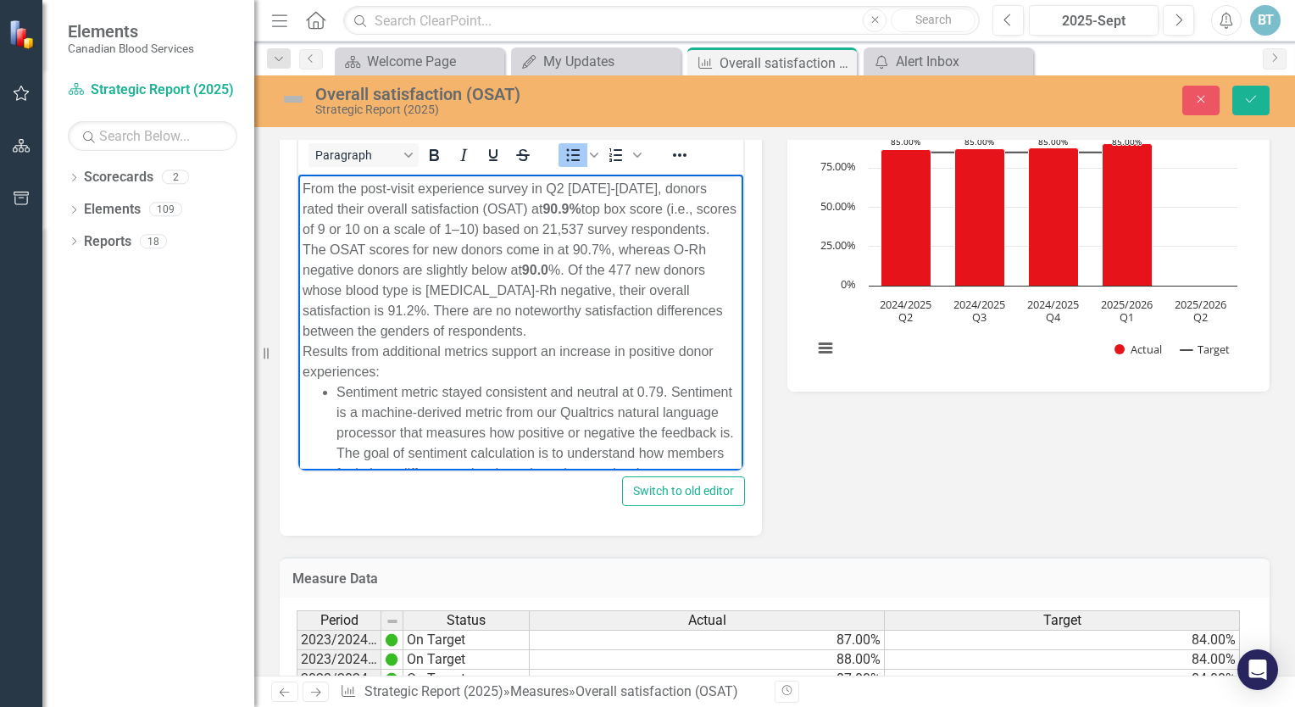
click at [551, 391] on li "Sentiment metric stayed consistent and neutral at 0.79. Sentiment is a machine-…" at bounding box center [538, 452] width 403 height 142
click at [649, 393] on li "Sentiment metric stayed consistent (as compared toQ1)and neutral at 0.79. Senti…" at bounding box center [538, 452] width 403 height 142
click at [676, 395] on li "Sentiment metric stayed consistent (as compared to Q1)and neutral at 0.79. Sent…" at bounding box center [538, 452] width 403 height 142
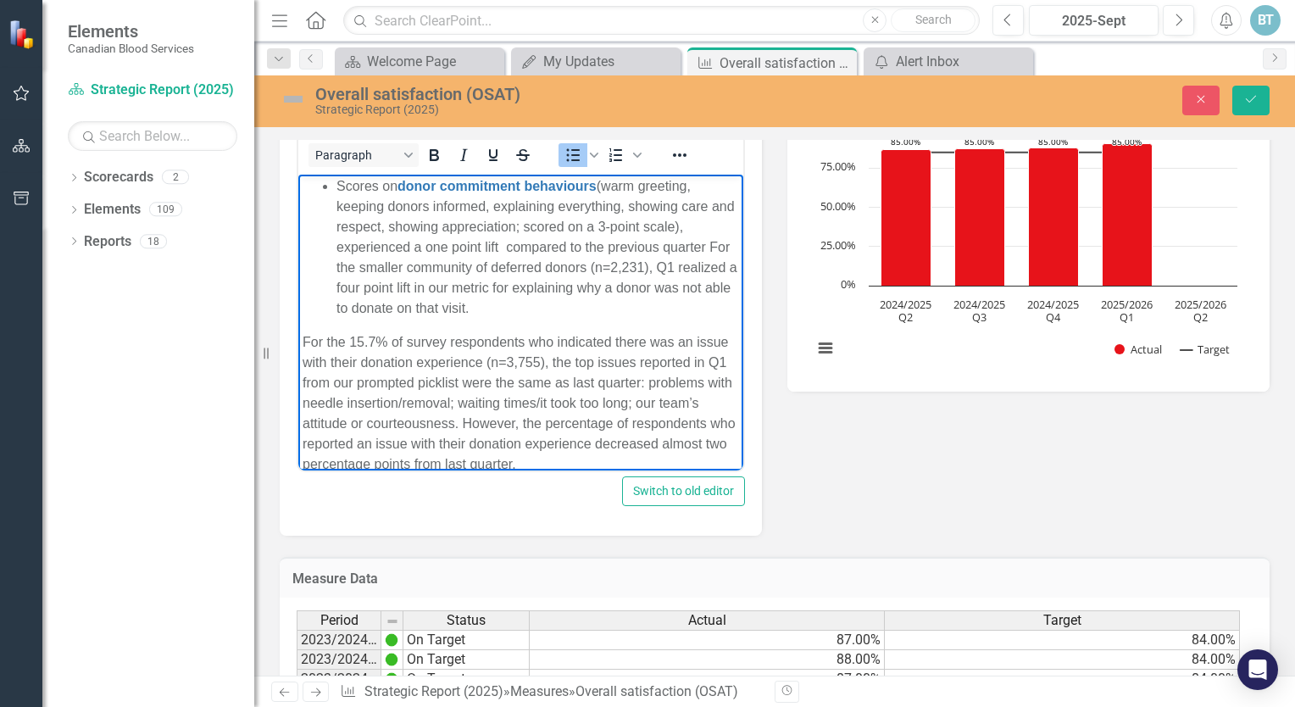
scroll to position [298, 0]
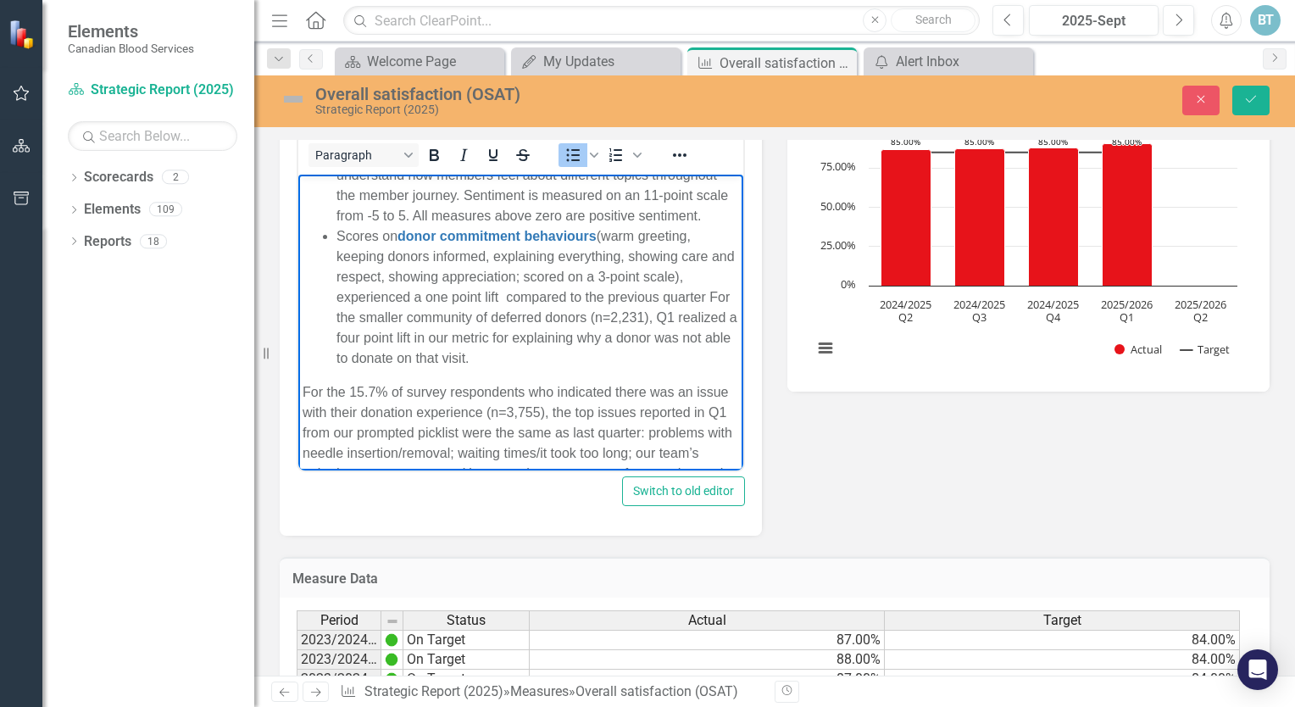
drag, startPoint x: 565, startPoint y: 376, endPoint x: 324, endPoint y: 245, distance: 273.9
click at [324, 244] on ul "Sentiment metric stayed consistent (as compared to Q1) and neutral at 0.79. Sen…" at bounding box center [521, 225] width 437 height 285
click at [382, 268] on li "Scores on donor commitment behaviours (warm greeting, keeping donors informed, …" at bounding box center [538, 296] width 403 height 142
drag, startPoint x: 561, startPoint y: 384, endPoint x: 336, endPoint y: 263, distance: 256.0
click at [337, 263] on li "Scores on donor commitment behaviours (warm greeting, keeping donors informed, …" at bounding box center [538, 296] width 403 height 142
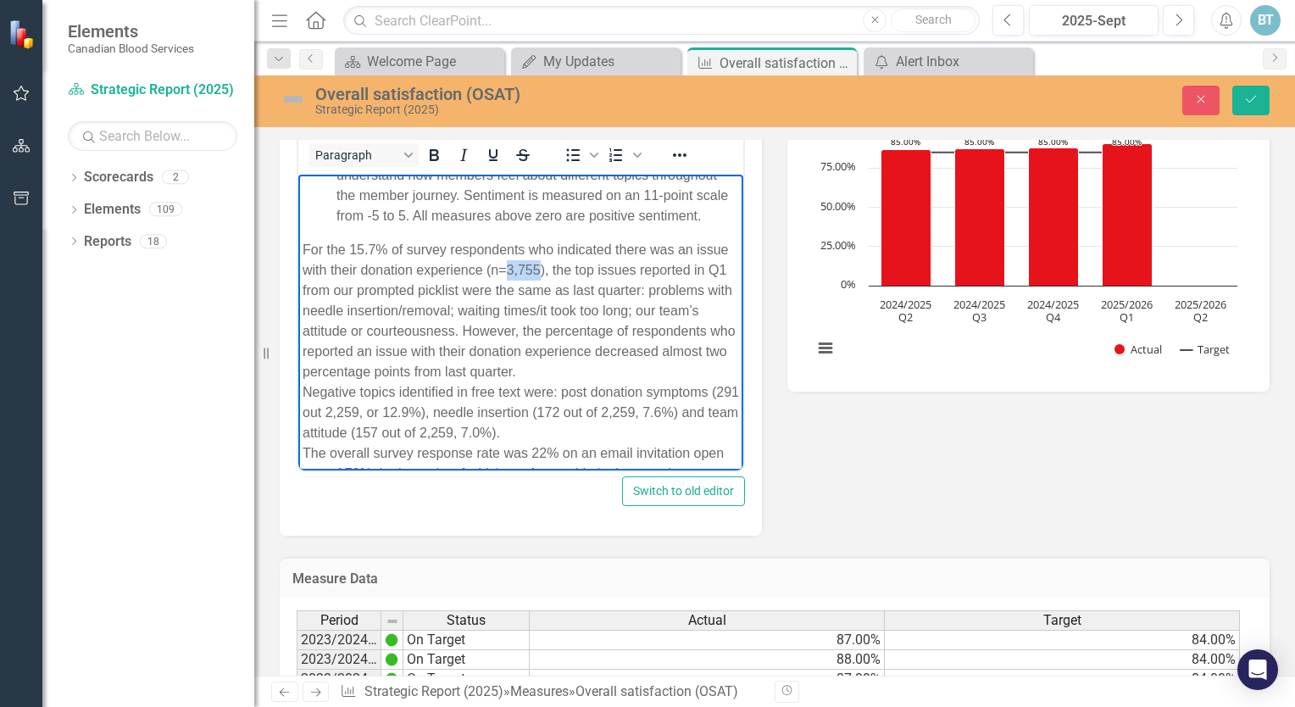
drag, startPoint x: 576, startPoint y: 289, endPoint x: 540, endPoint y: 284, distance: 36.0
click at [542, 285] on div "For the 15.7% of survey respondents who indicated there was an issue with their…" at bounding box center [521, 310] width 437 height 142
drag, startPoint x: 376, startPoint y: 268, endPoint x: 353, endPoint y: 263, distance: 23.4
click at [353, 263] on div "For the 15.7% of survey respondents who indicated there was an issue with their…" at bounding box center [521, 310] width 437 height 142
click at [384, 307] on div "For the 12.1% of survey respondents who indicated there was an issue with their…" at bounding box center [521, 310] width 437 height 142
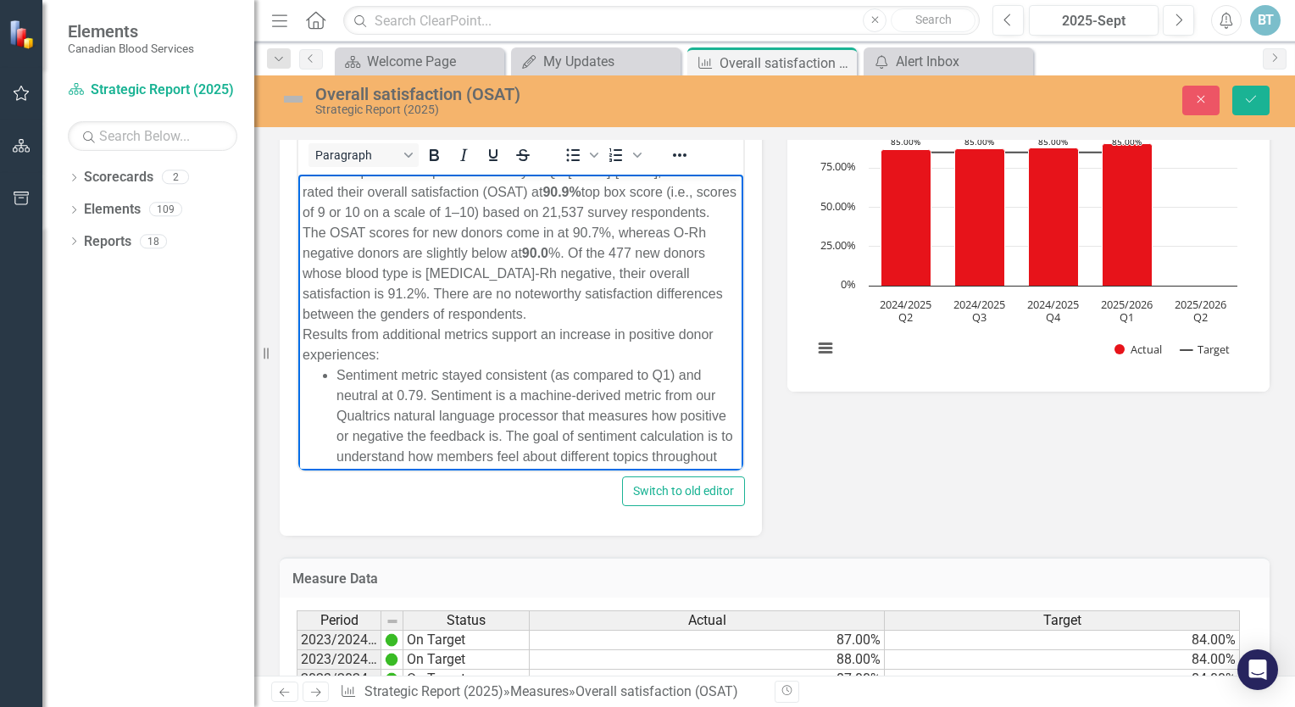
scroll to position [0, 0]
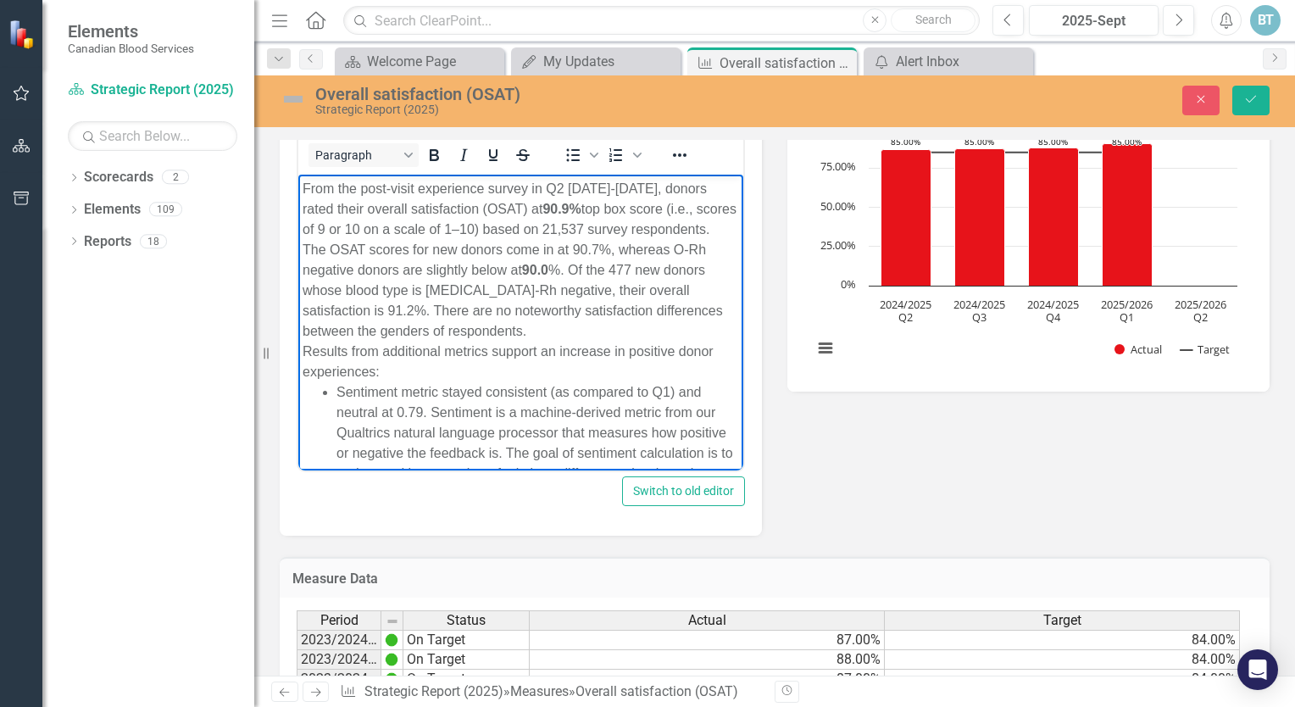
click at [709, 229] on div "From the post-visit experience survey in Q2 [DATE]-[DATE], donors rated their o…" at bounding box center [521, 208] width 437 height 61
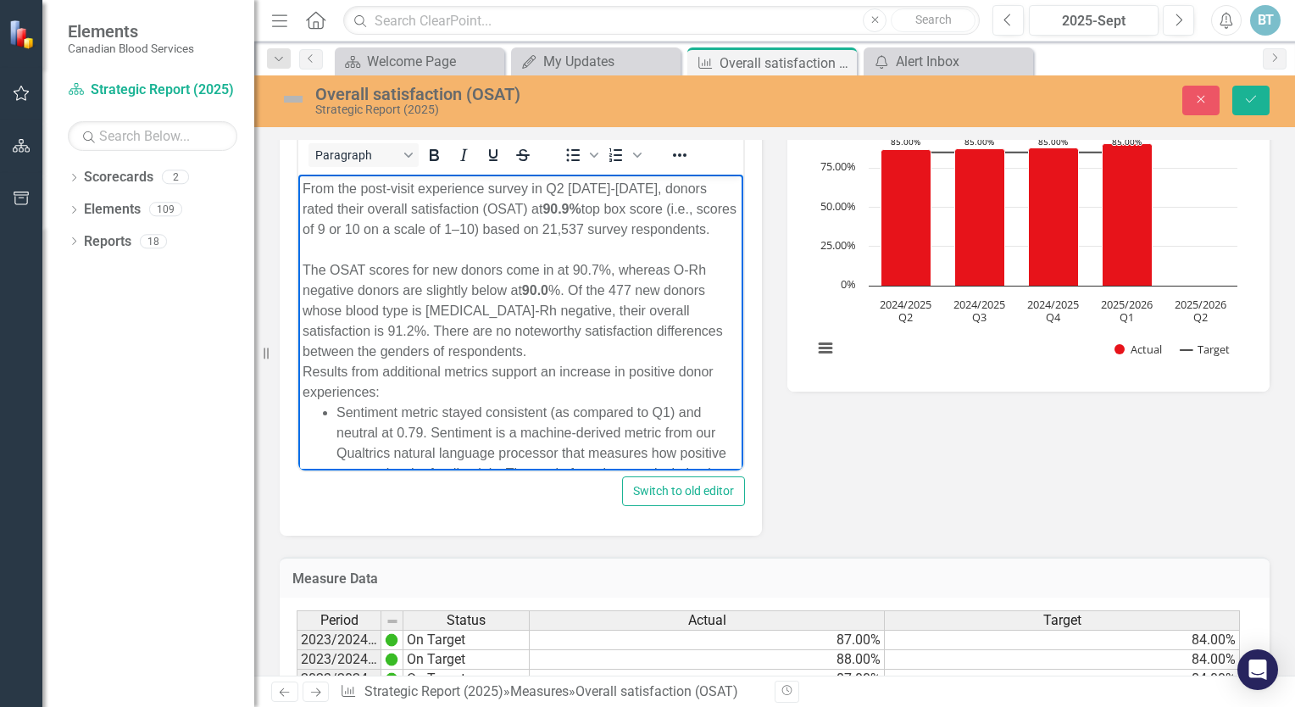
click at [459, 345] on div "The OSAT scores for new donors come in at 90.7%, whereas O-Rh negative donors a…" at bounding box center [521, 310] width 437 height 102
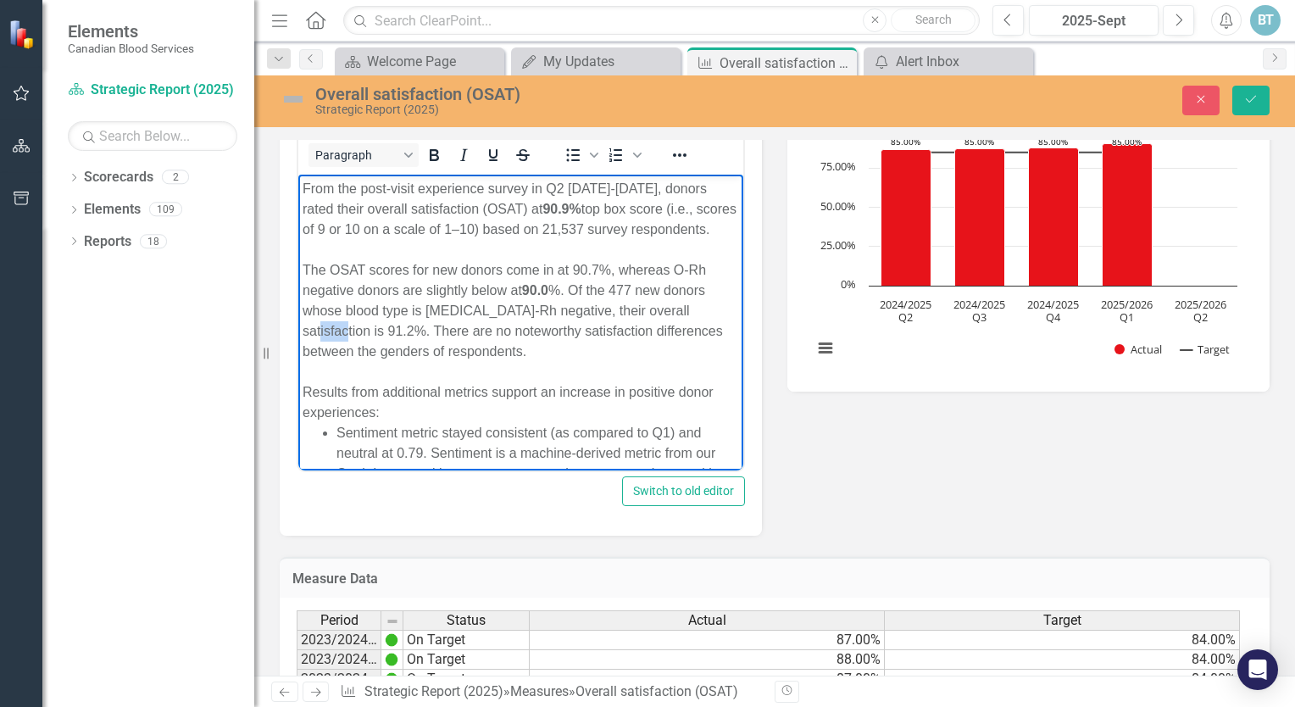
drag, startPoint x: 338, startPoint y: 333, endPoint x: 303, endPoint y: 324, distance: 36.0
click at [303, 324] on div "The OSAT scores for new donors come in at 90.7%, whereas O-Rh negative donors a…" at bounding box center [521, 310] width 437 height 102
click at [434, 150] on icon "Bold" at bounding box center [434, 155] width 20 height 20
drag, startPoint x: 586, startPoint y: 225, endPoint x: 542, endPoint y: 220, distance: 44.4
click at [542, 220] on div "From the post-visit experience survey in Q2 [DATE]-[DATE], donors rated their o…" at bounding box center [521, 208] width 437 height 61
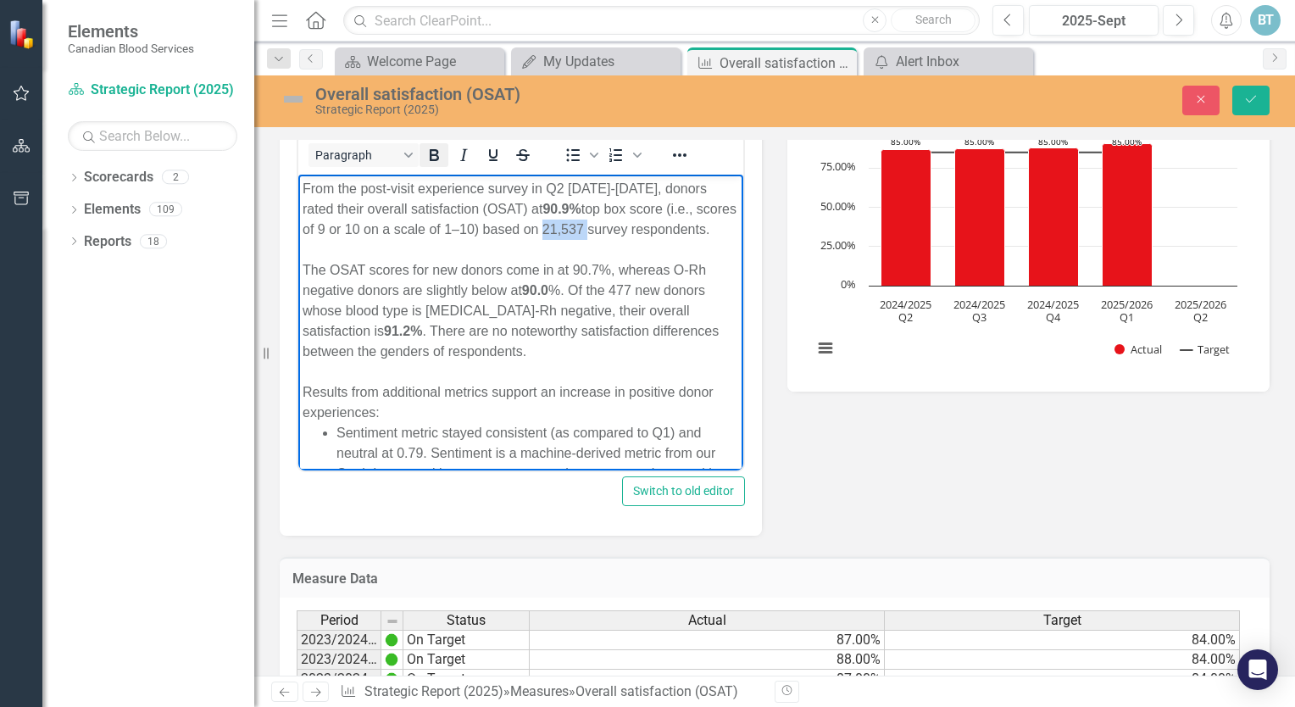
click at [436, 156] on icon "Bold" at bounding box center [434, 155] width 20 height 20
drag, startPoint x: 612, startPoint y: 267, endPoint x: 574, endPoint y: 269, distance: 38.2
click at [574, 269] on div "The OSAT scores for new donors come in at 90.7%, whereas O-Rh negative donors a…" at bounding box center [521, 310] width 437 height 102
click at [437, 154] on icon "Bold" at bounding box center [434, 155] width 9 height 12
click at [510, 313] on div "The OSAT scores for new donors come in at 90.7% , whereas O-Rh negative donors …" at bounding box center [521, 310] width 437 height 102
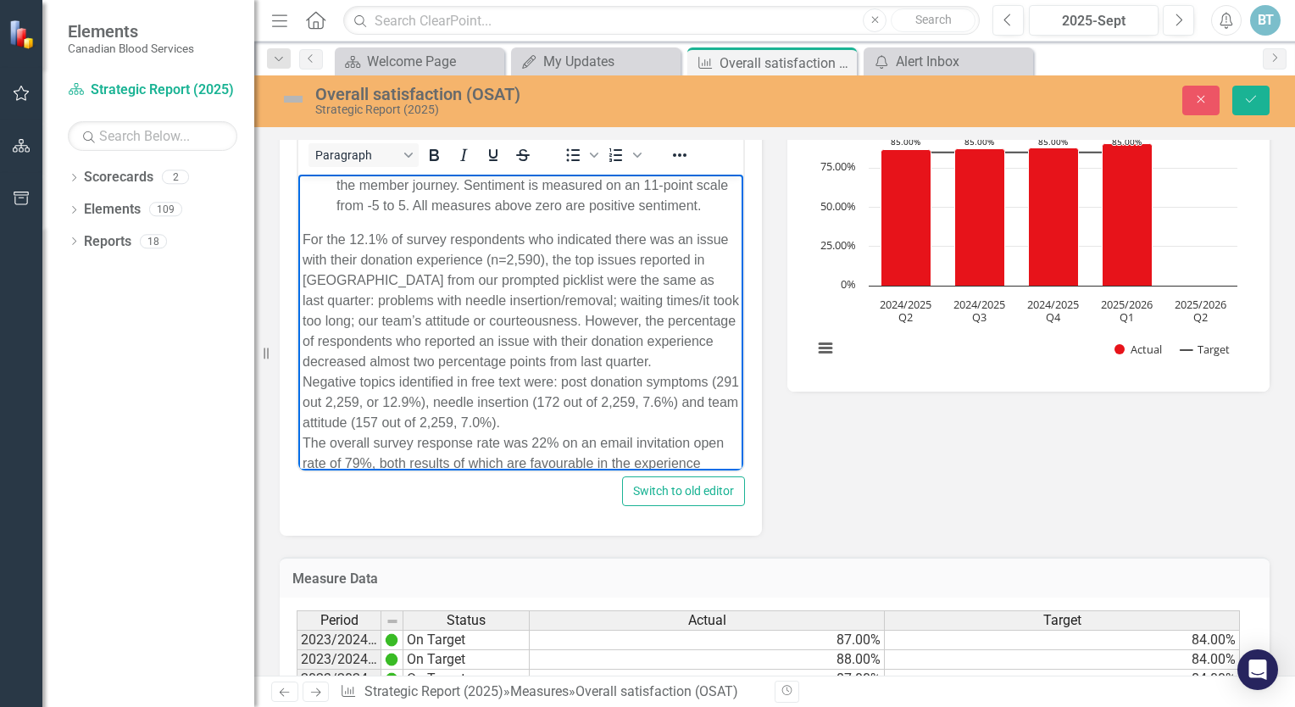
scroll to position [339, 0]
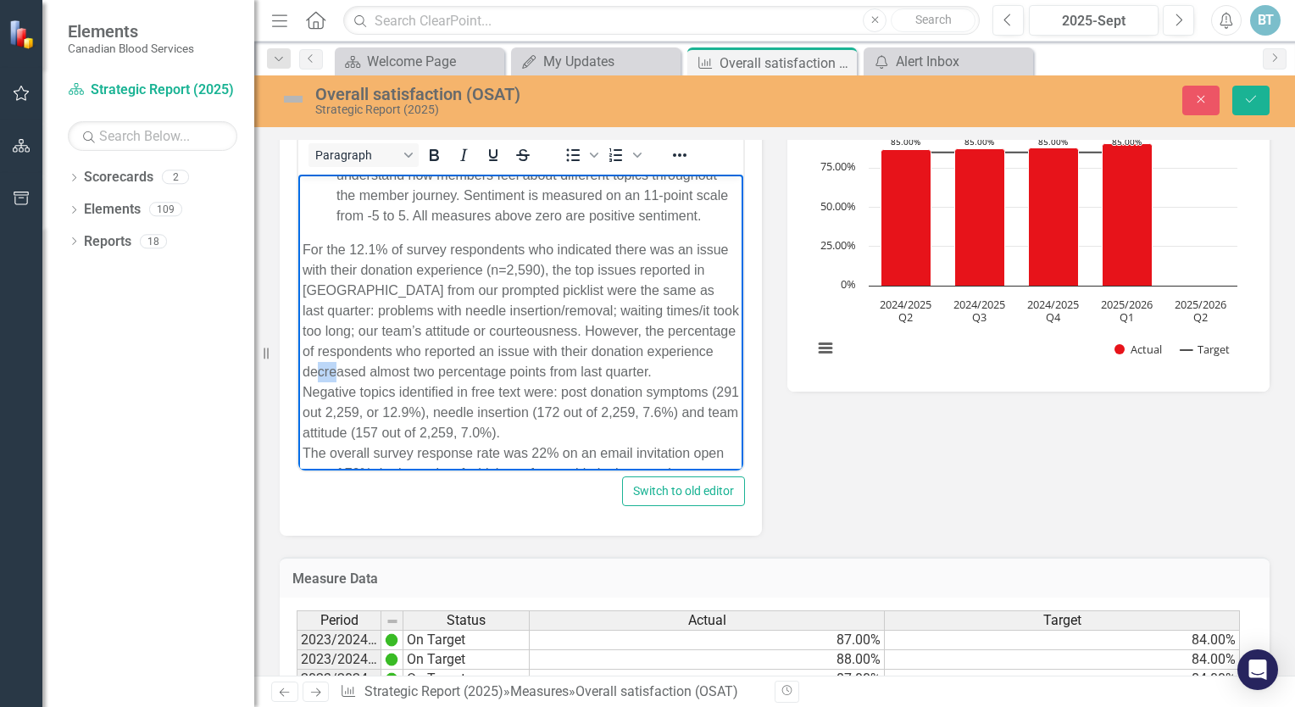
drag, startPoint x: 504, startPoint y: 389, endPoint x: 484, endPoint y: 387, distance: 19.6
click at [484, 381] on div "For the 12.1% of survey respondents who indicated there was an issue with their…" at bounding box center [521, 310] width 437 height 142
click at [363, 381] on div "For the 12.1% of survey respondents who indicated there was an issue with their…" at bounding box center [521, 310] width 437 height 142
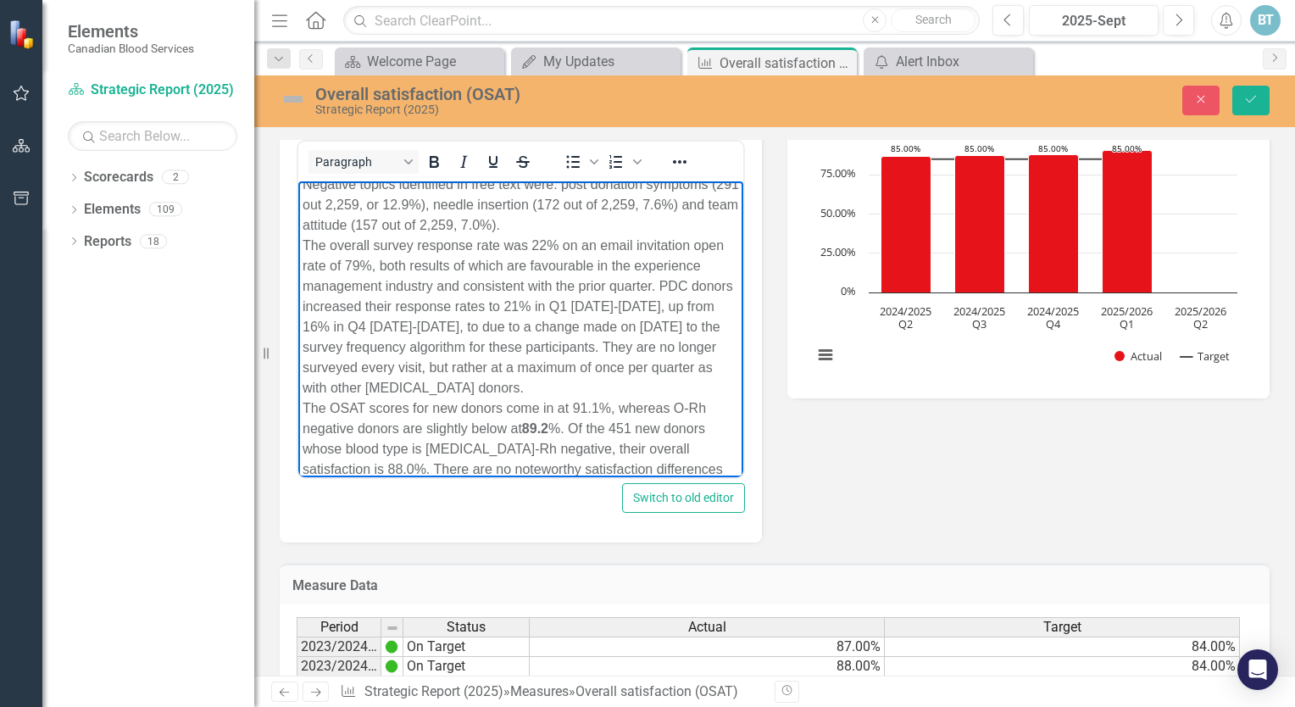
scroll to position [471, 0]
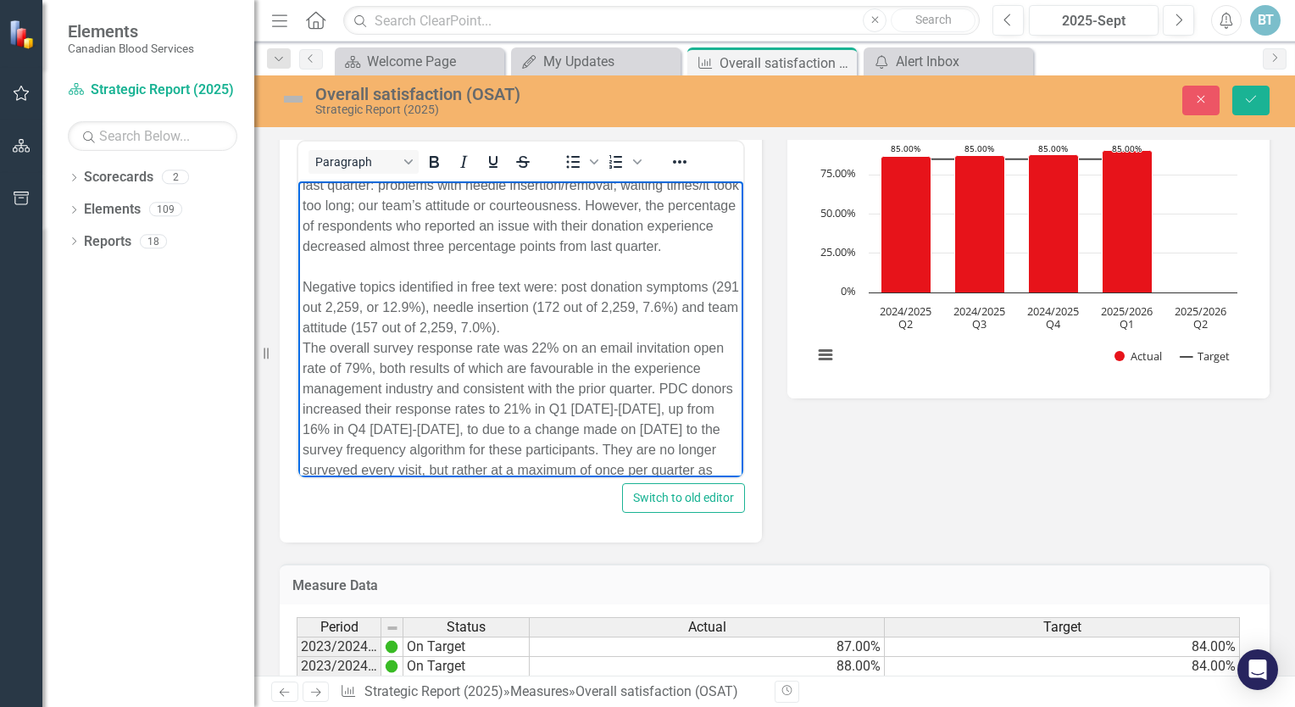
click at [569, 337] on div "Negative topics identified in free text were: post donation symptoms (291 out 2…" at bounding box center [521, 306] width 437 height 61
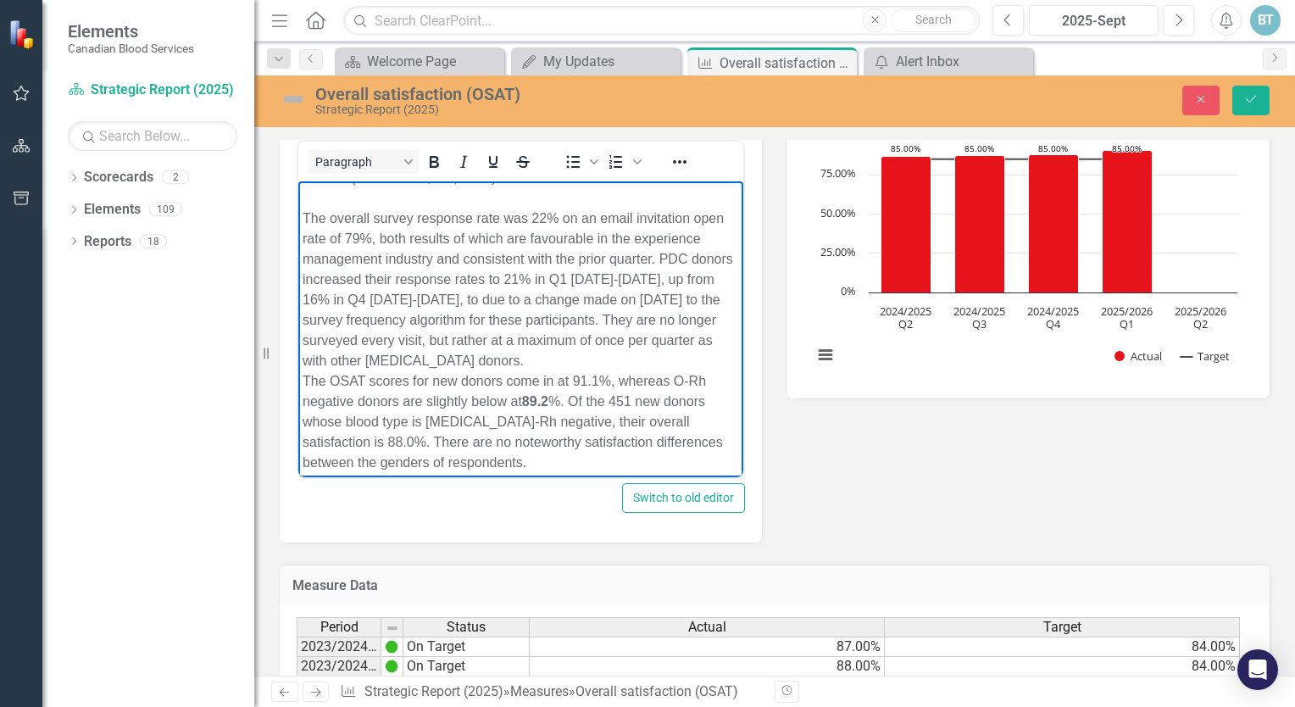
scroll to position [661, 0]
click at [381, 340] on div "The overall survey response rate was 22% on an email invitation open rate of 79…" at bounding box center [521, 289] width 437 height 163
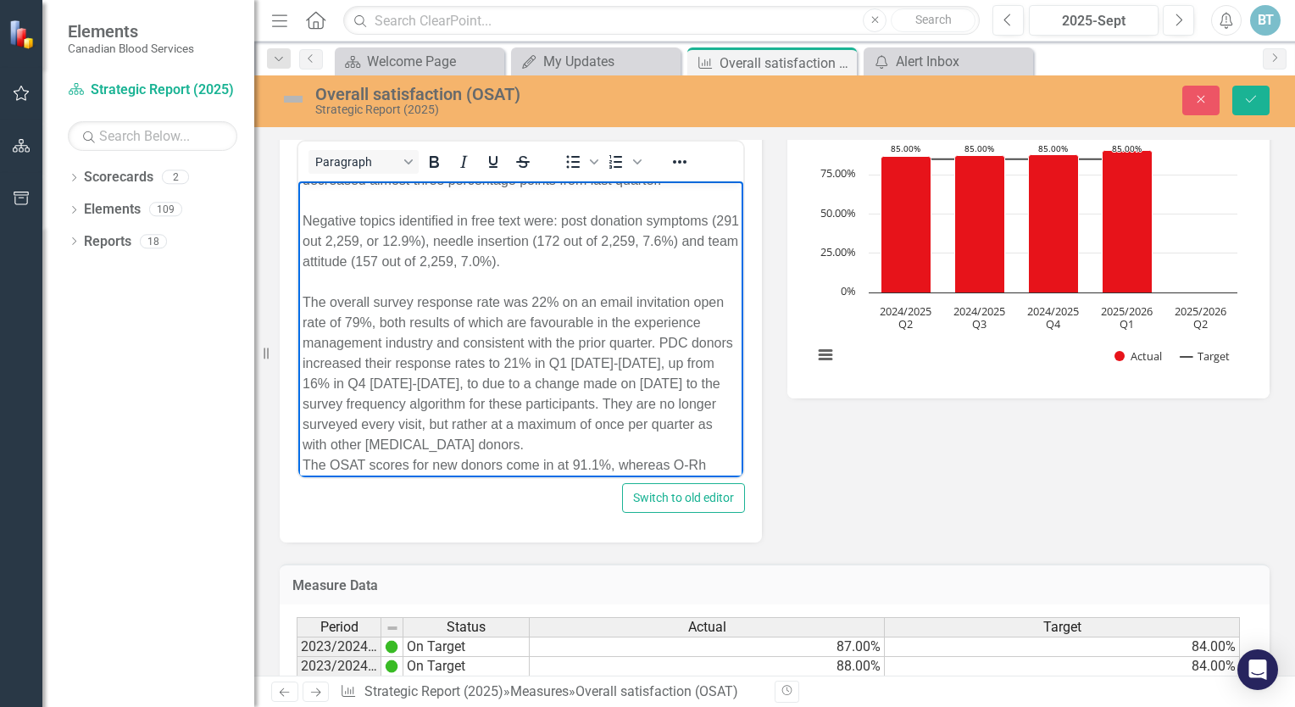
scroll to position [576, 0]
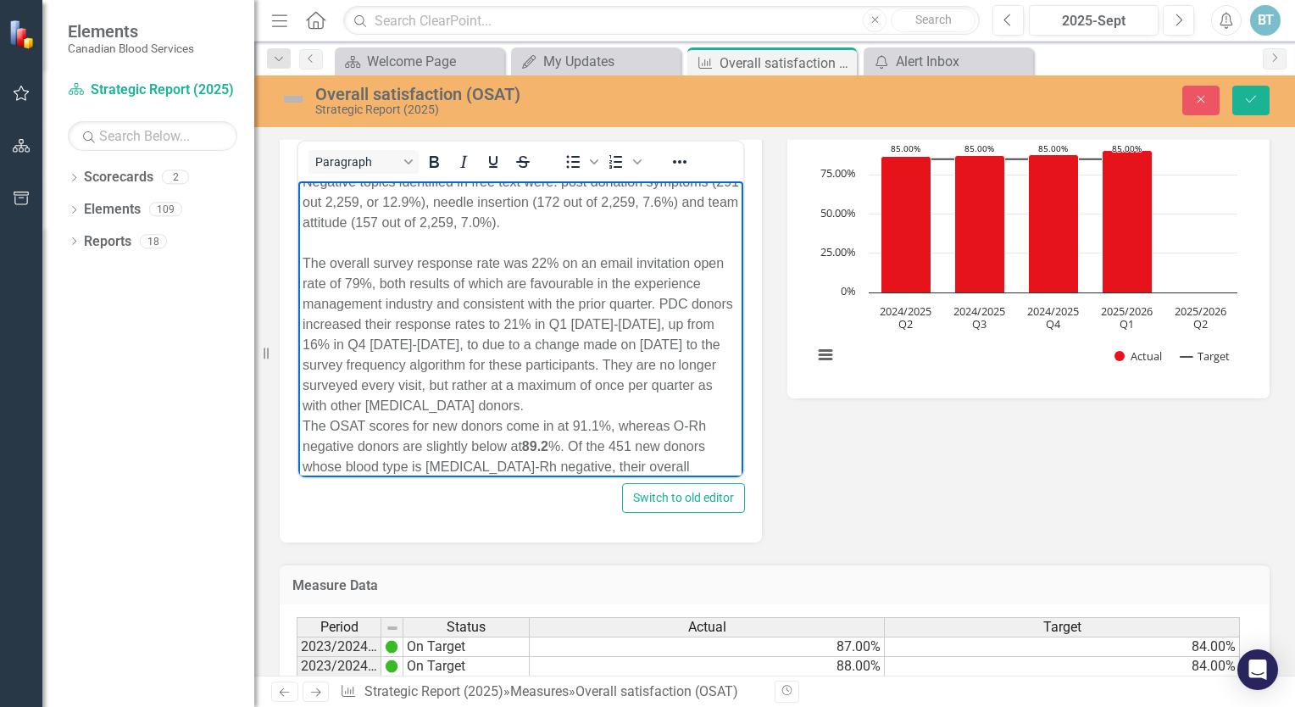
click at [547, 298] on div "The overall survey response rate was 22% on an email invitation open rate of 79…" at bounding box center [521, 334] width 437 height 163
click at [541, 298] on div "The overall survey response rate was 22% on an email invitation open rate of 79…" at bounding box center [521, 334] width 437 height 163
click at [547, 302] on div "The overall survey response rate was 22% on an email invitation open rate of 79…" at bounding box center [521, 334] width 437 height 163
drag, startPoint x: 392, startPoint y: 323, endPoint x: 381, endPoint y: 320, distance: 11.5
click at [381, 320] on div "The overall survey response rate was 23% on an email invitation open rate of 79…" at bounding box center [521, 334] width 437 height 163
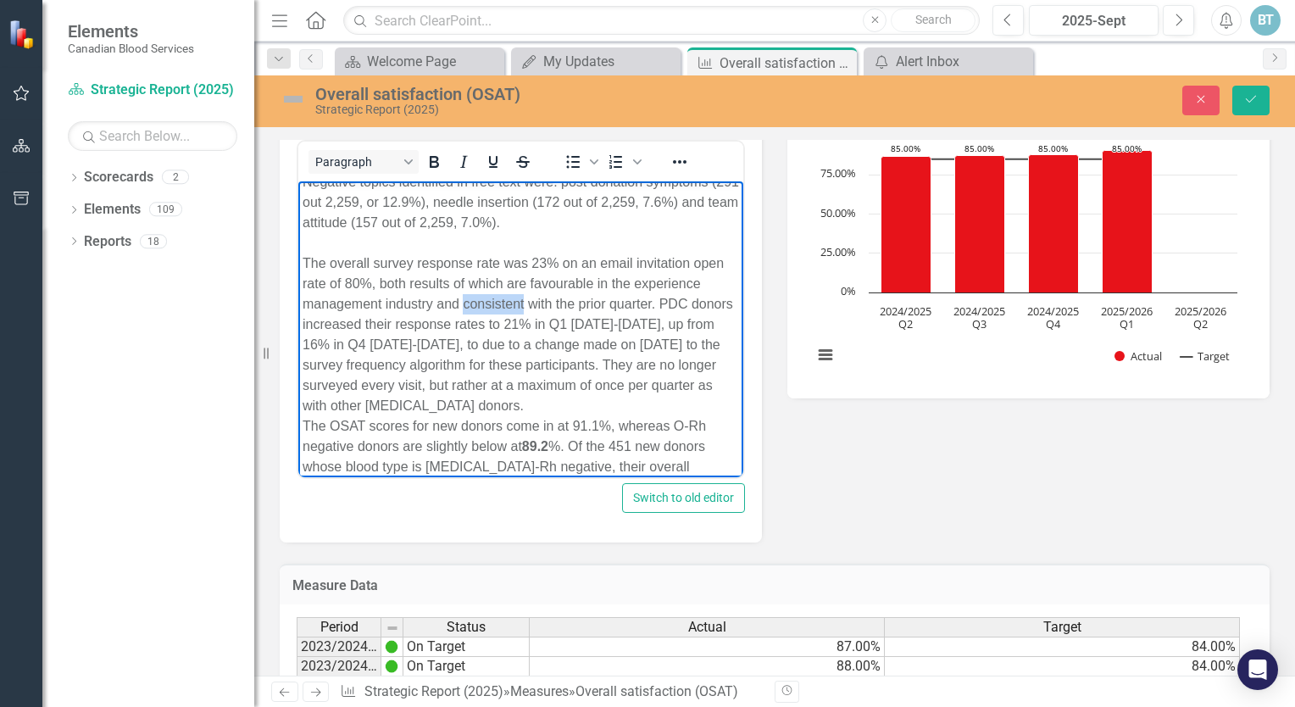
drag, startPoint x: 594, startPoint y: 342, endPoint x: 534, endPoint y: 335, distance: 60.7
click at [534, 335] on div "The overall survey response rate was 23% on an email invitation open rate of 80…" at bounding box center [521, 334] width 437 height 163
click at [354, 361] on div "The overall survey response rate was 23% on an email invitation open rate of 80…" at bounding box center [521, 334] width 437 height 163
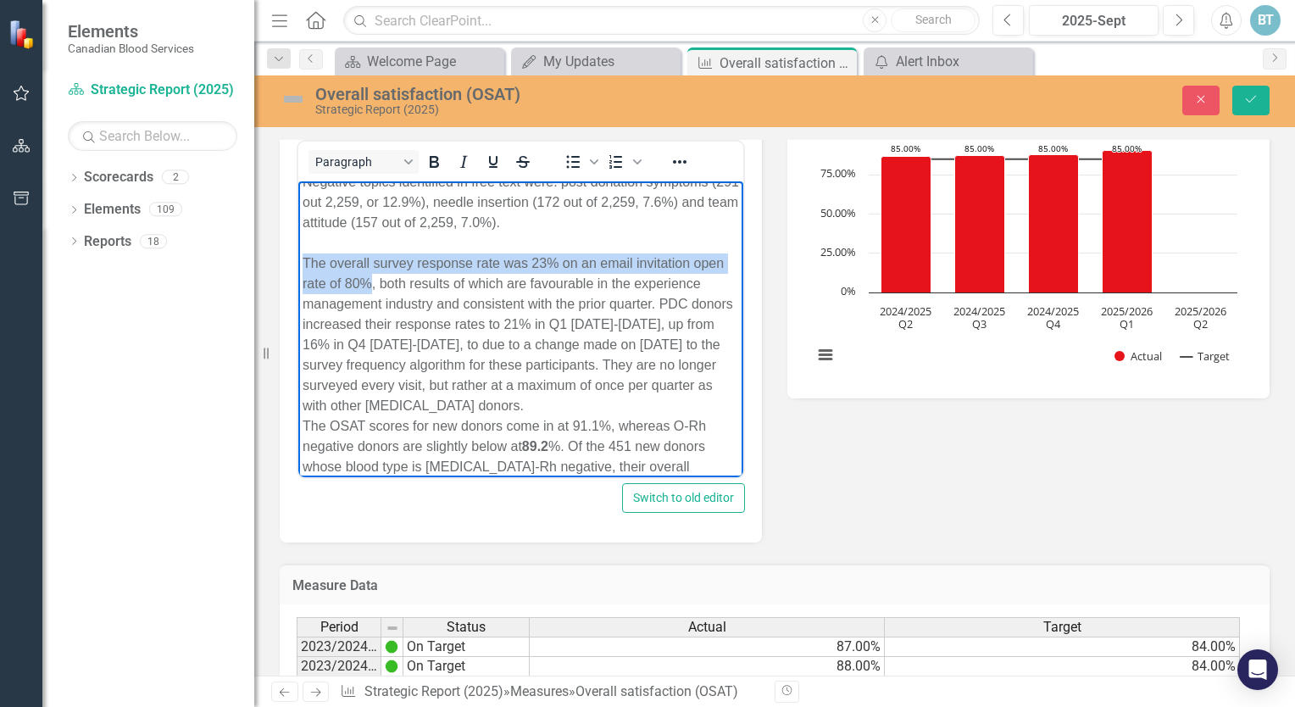
drag, startPoint x: 304, startPoint y: 301, endPoint x: 400, endPoint y: 315, distance: 96.7
click at [400, 315] on div "The overall survey response rate was 23% on an email invitation open rate of 80…" at bounding box center [521, 334] width 437 height 163
copy div "The overall survey response rate was 23% on an email invitation open rate of 80%"
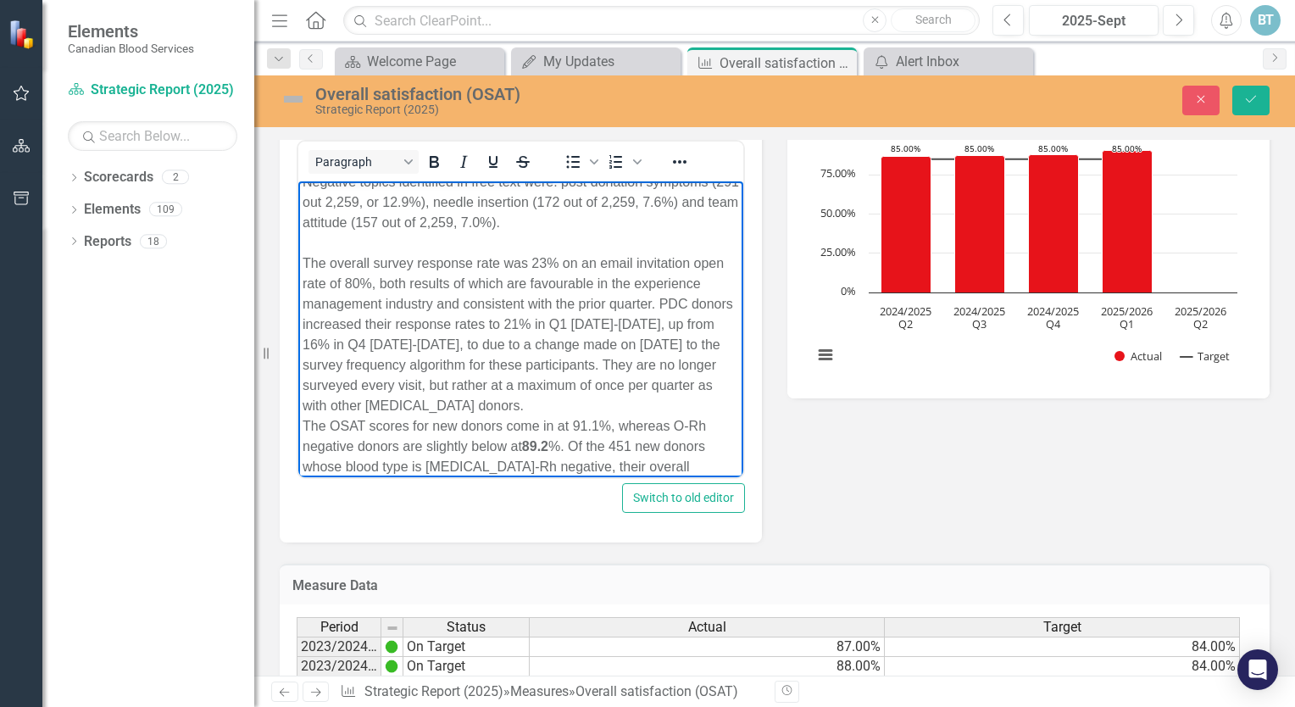
click at [353, 364] on div "The overall survey response rate was 23% on an email invitation open rate of 80…" at bounding box center [521, 334] width 437 height 163
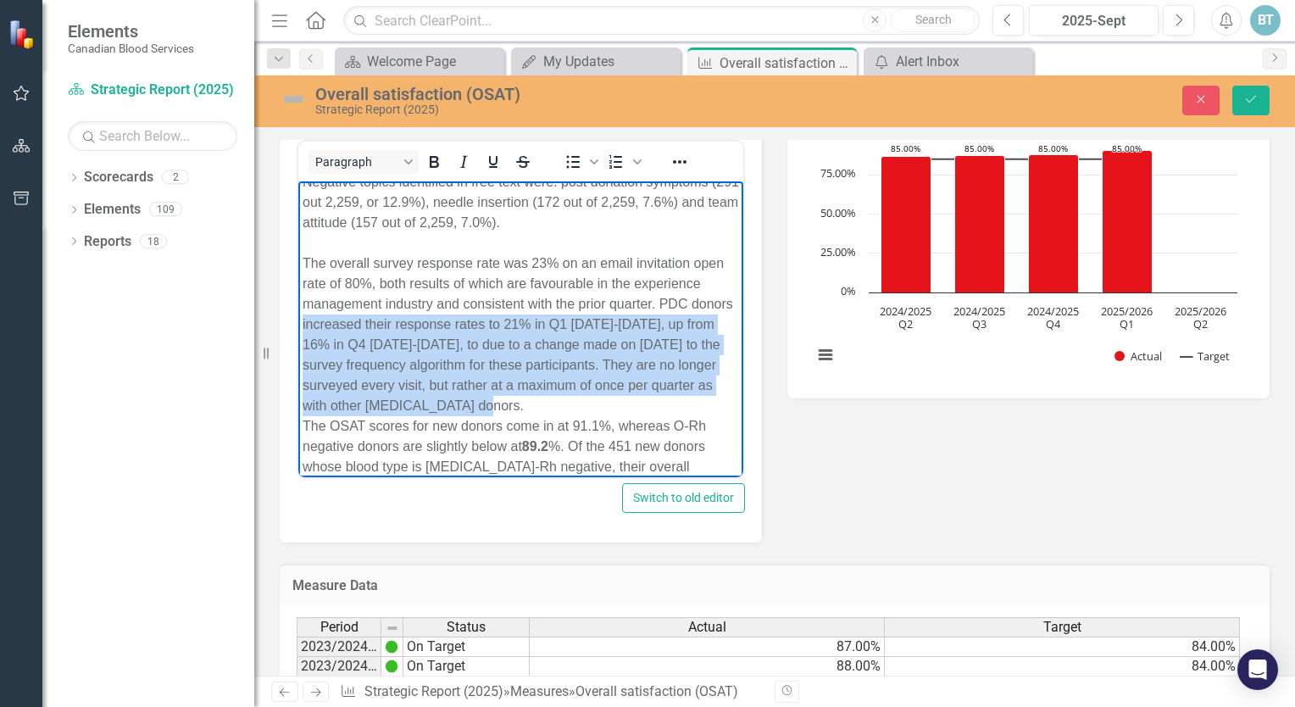
drag, startPoint x: 431, startPoint y: 362, endPoint x: 691, endPoint y: 443, distance: 272.7
click at [691, 415] on div "The overall survey response rate was 23% on an email invitation open rate of 80…" at bounding box center [521, 334] width 437 height 163
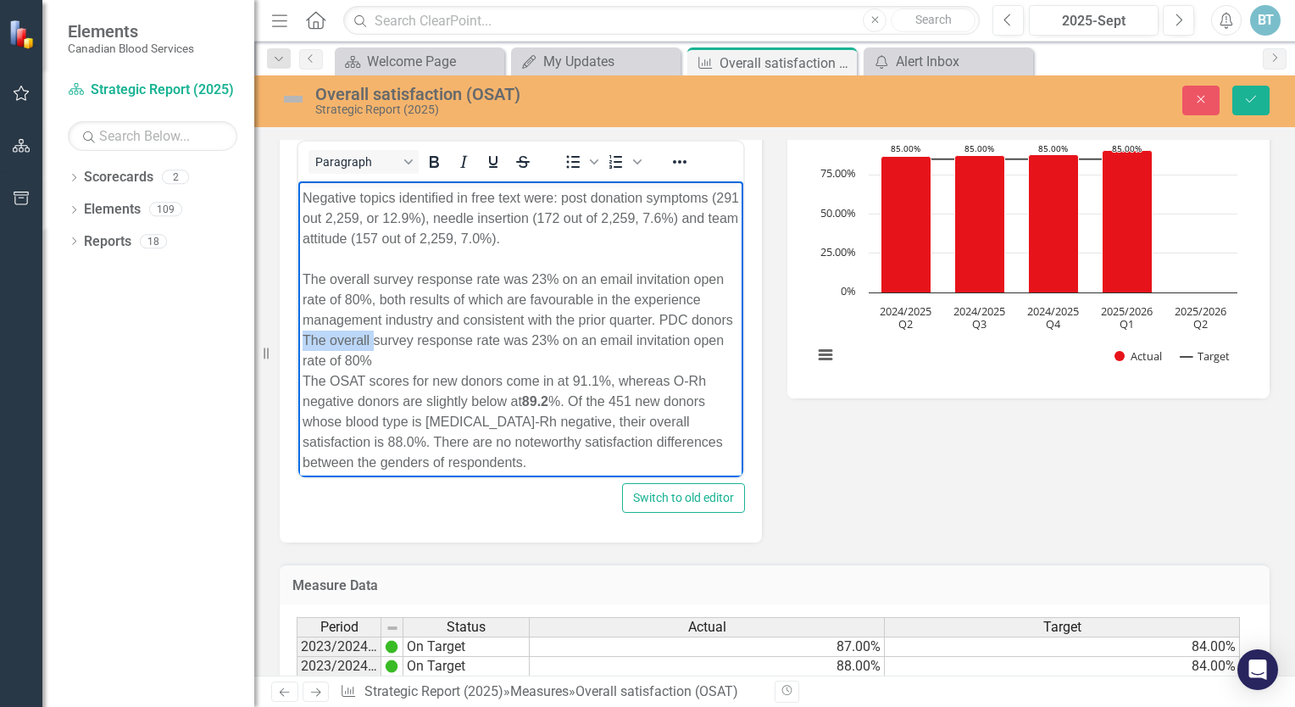
drag, startPoint x: 504, startPoint y: 365, endPoint x: 432, endPoint y: 359, distance: 71.4
click at [432, 359] on div "The overall survey response rate was 23% on an email invitation open rate of 80…" at bounding box center [521, 320] width 437 height 102
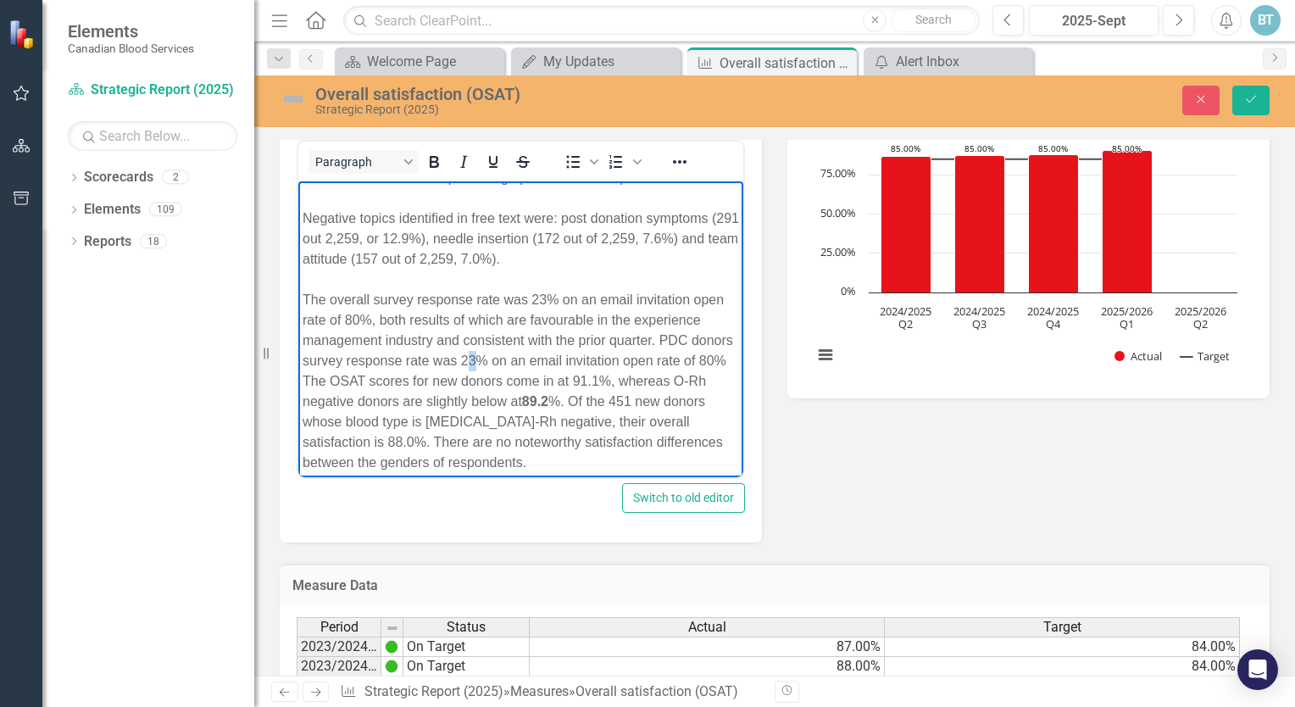
click at [599, 364] on div "The overall survey response rate was 23% on an email invitation open rate of 80…" at bounding box center [521, 329] width 437 height 81
drag, startPoint x: 450, startPoint y: 381, endPoint x: 436, endPoint y: 379, distance: 14.5
click at [436, 370] on div "The overall survey response rate was 23% on an email invitation open rate of 80…" at bounding box center [521, 329] width 437 height 81
click at [487, 370] on div "The overall survey response rate was 23% on an email invitation open rate of 80…" at bounding box center [521, 329] width 437 height 81
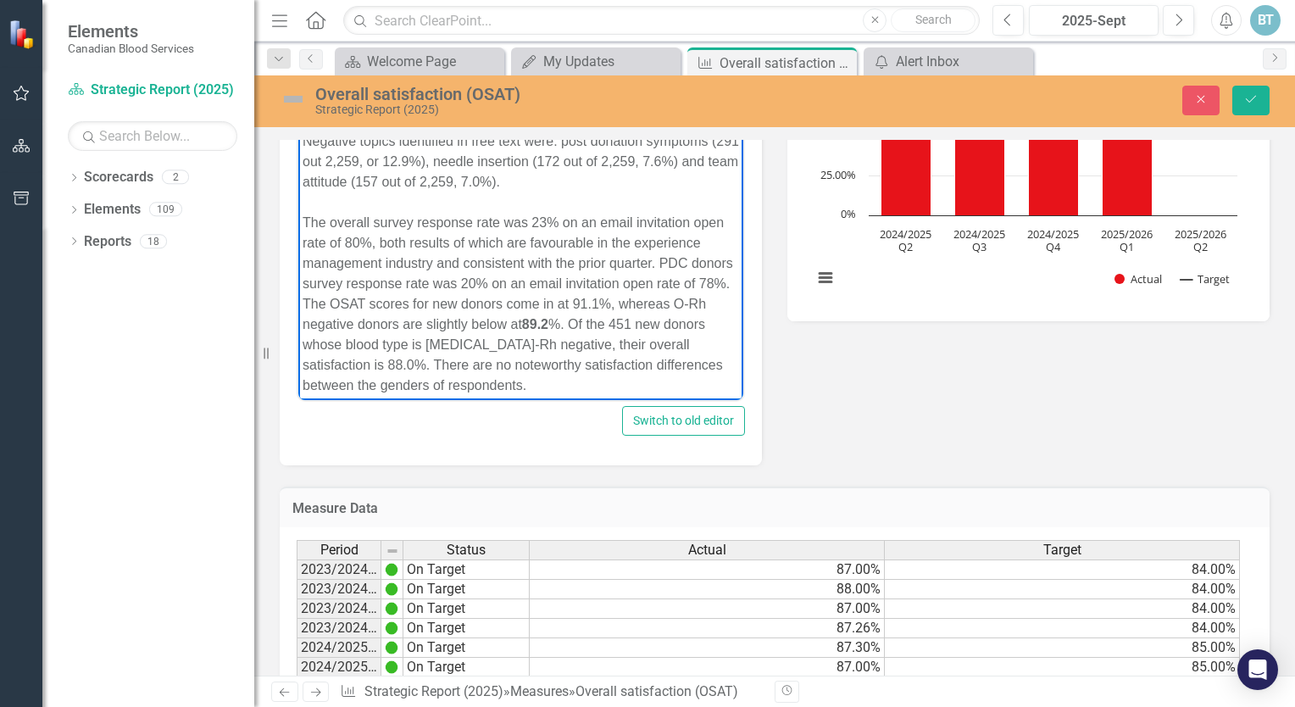
scroll to position [424, 0]
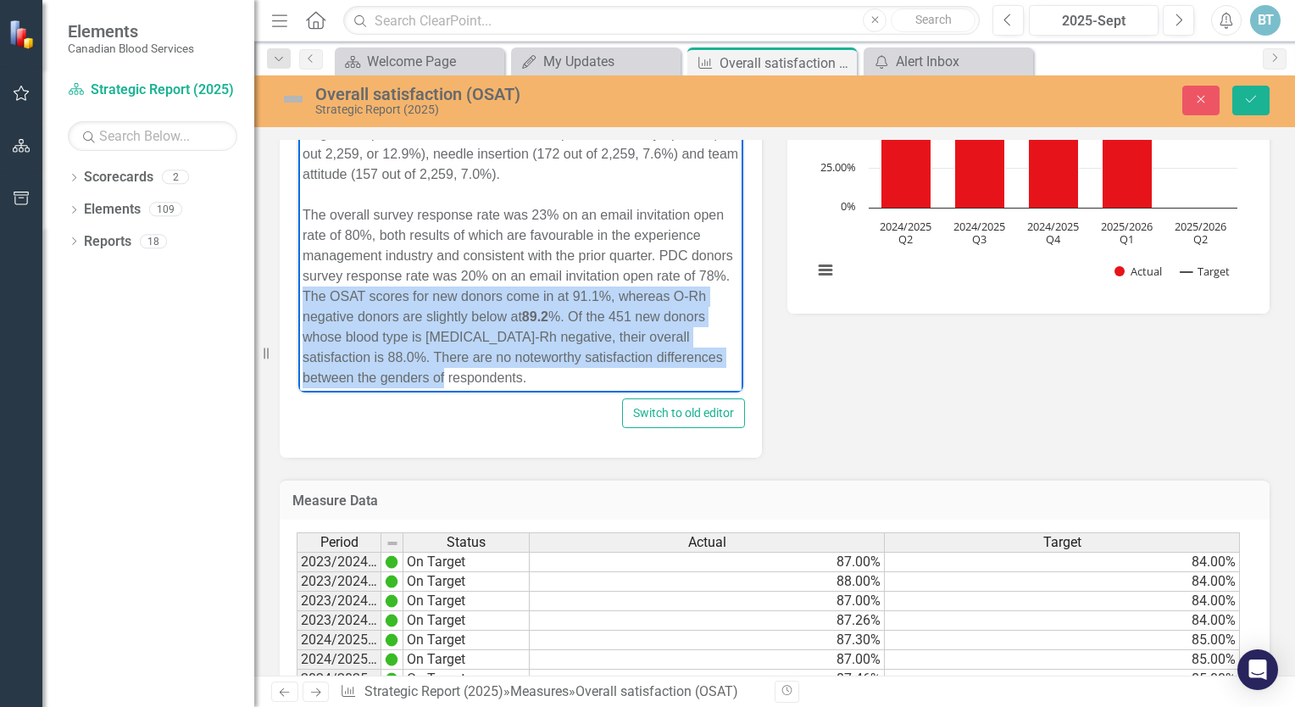
drag, startPoint x: 304, startPoint y: 297, endPoint x: 473, endPoint y: 388, distance: 191.9
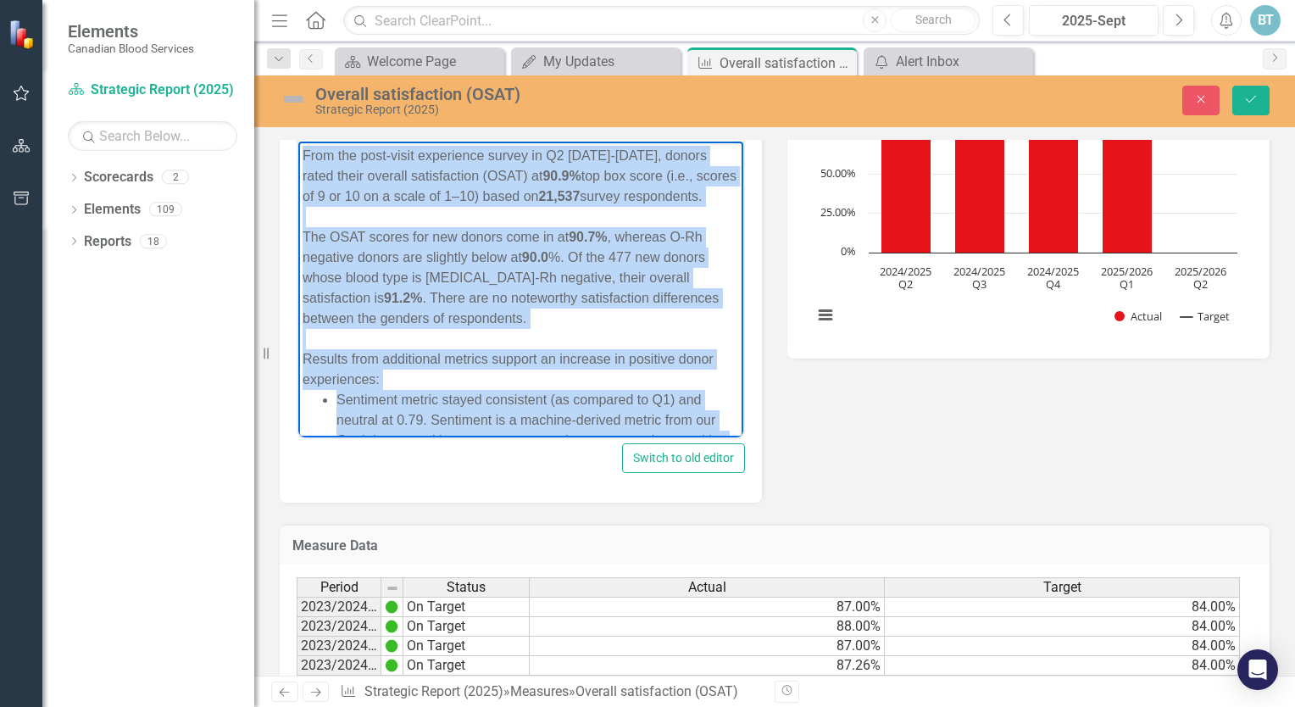
scroll to position [0, 0]
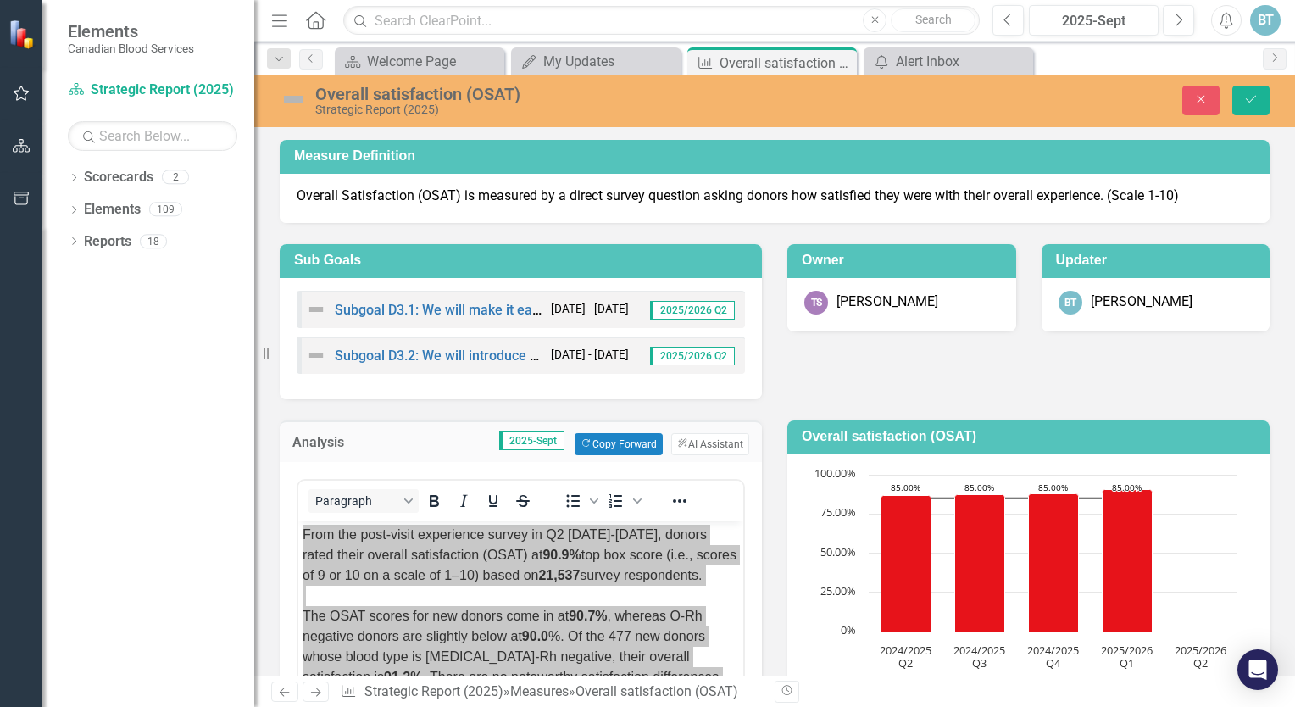
click at [298, 504] on div "Paragraph" at bounding box center [423, 500] width 250 height 33
copy body "Lore ips dolo-sitam consectetu adipis el S6 7319-9069, doeius tempo incid utlab…"
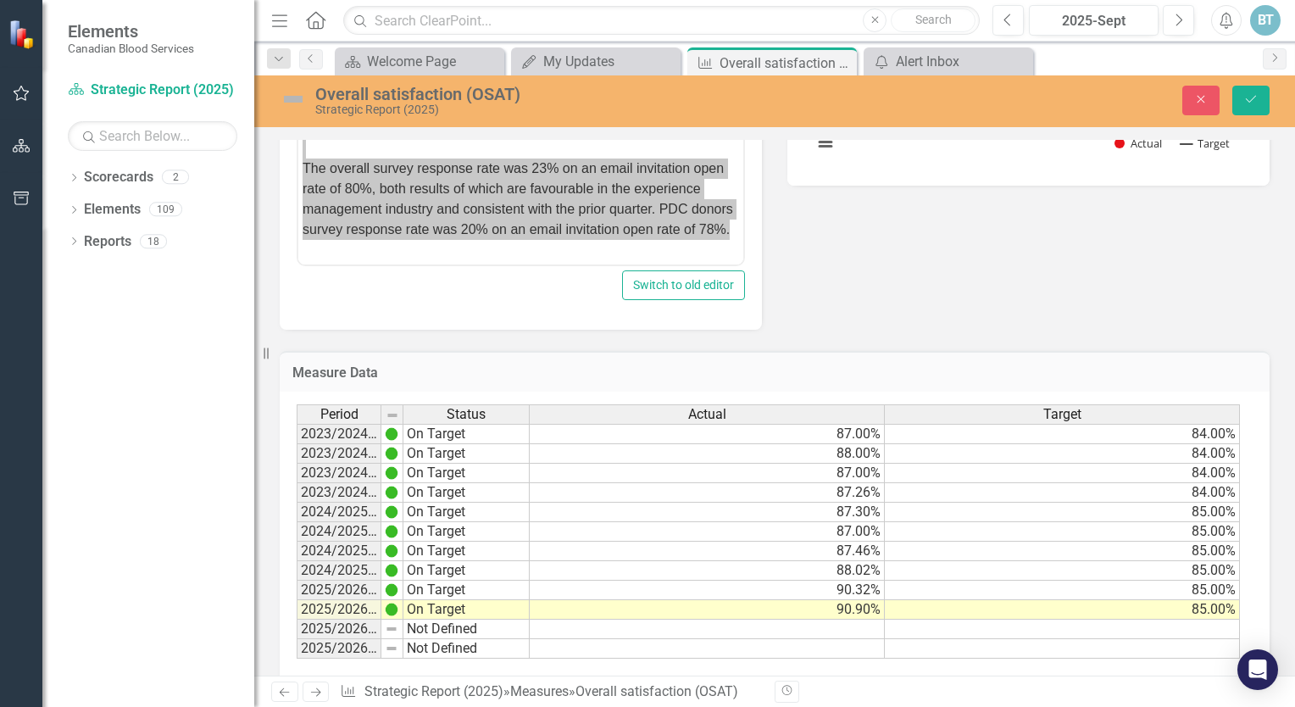
scroll to position [575, 0]
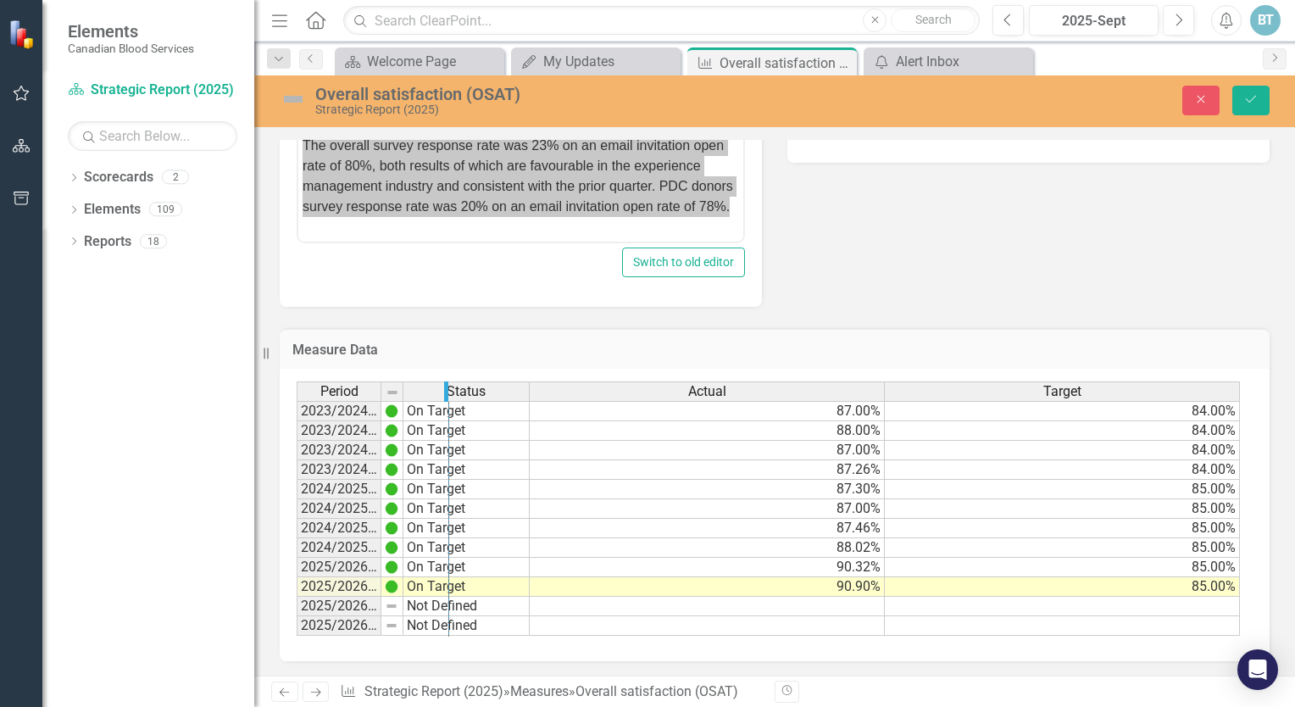
drag, startPoint x: 402, startPoint y: 388, endPoint x: 448, endPoint y: 392, distance: 45.9
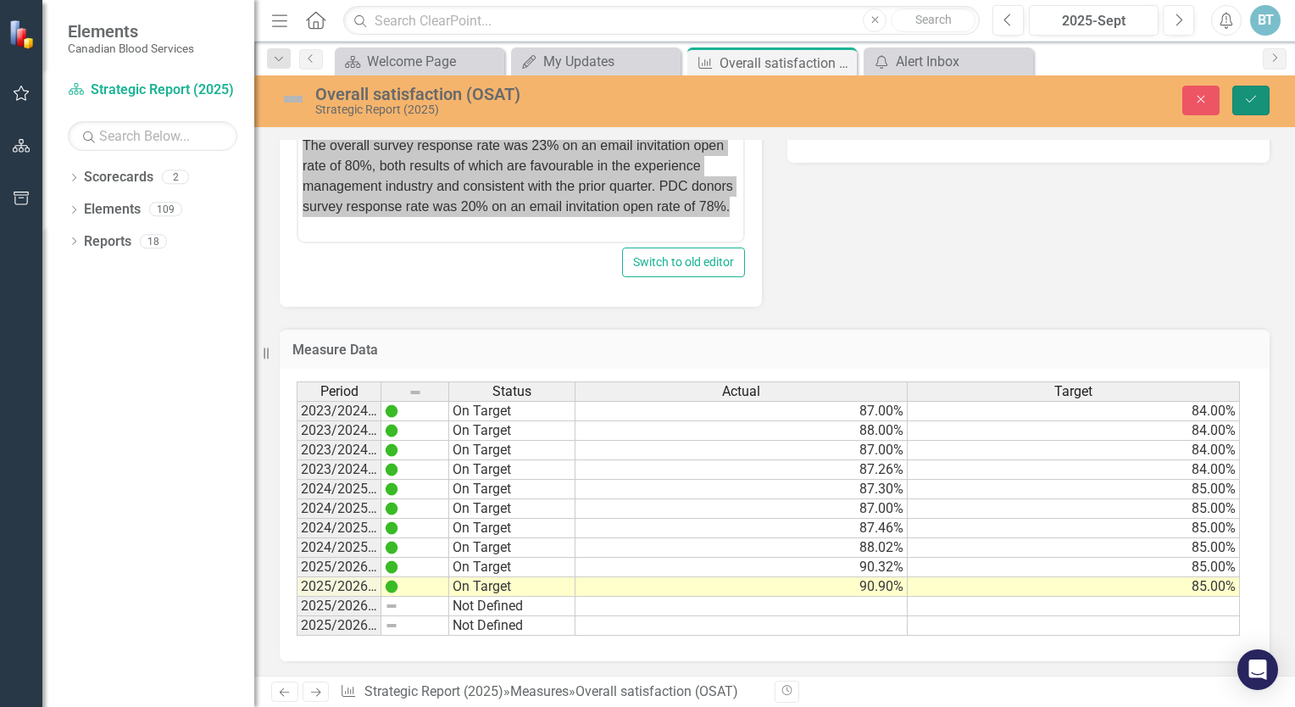
click at [1245, 99] on icon "Save" at bounding box center [1251, 99] width 15 height 12
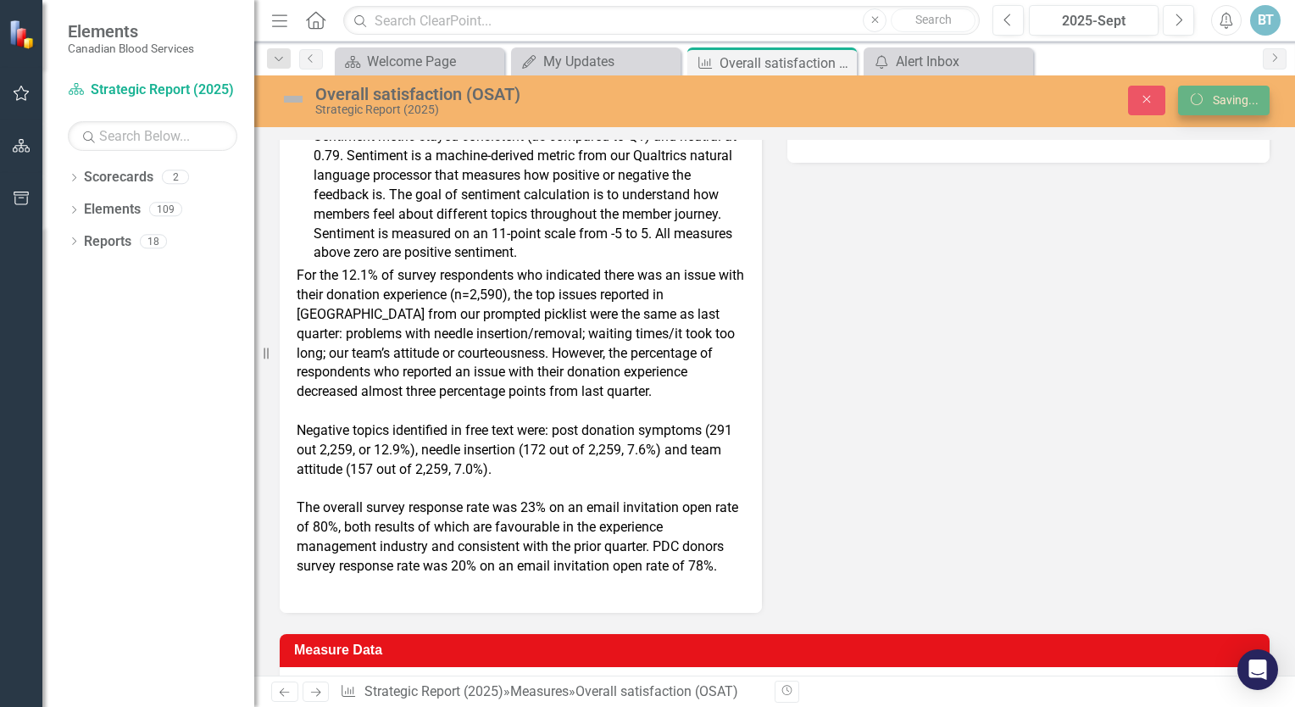
scroll to position [567, 0]
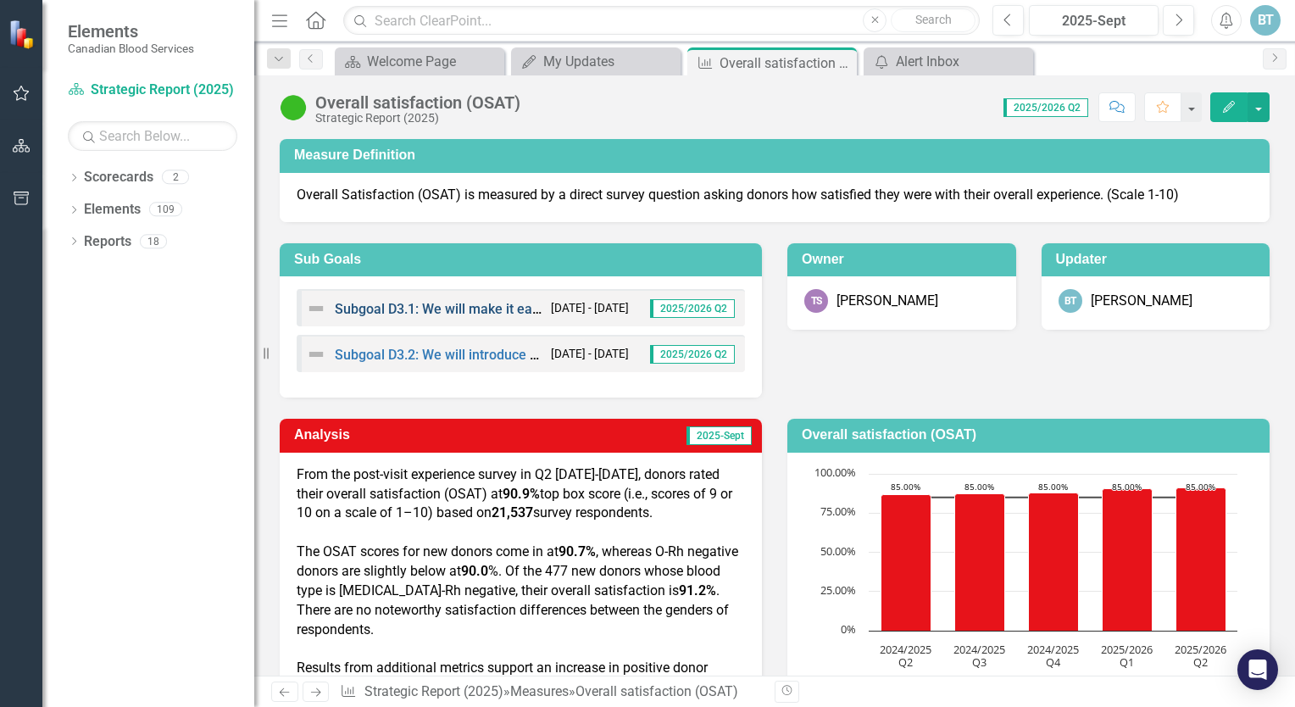
click at [439, 311] on link "Subgoal D3.1: We will make it easy to join and participate in Canada’s Lifeline." at bounding box center [571, 309] width 472 height 16
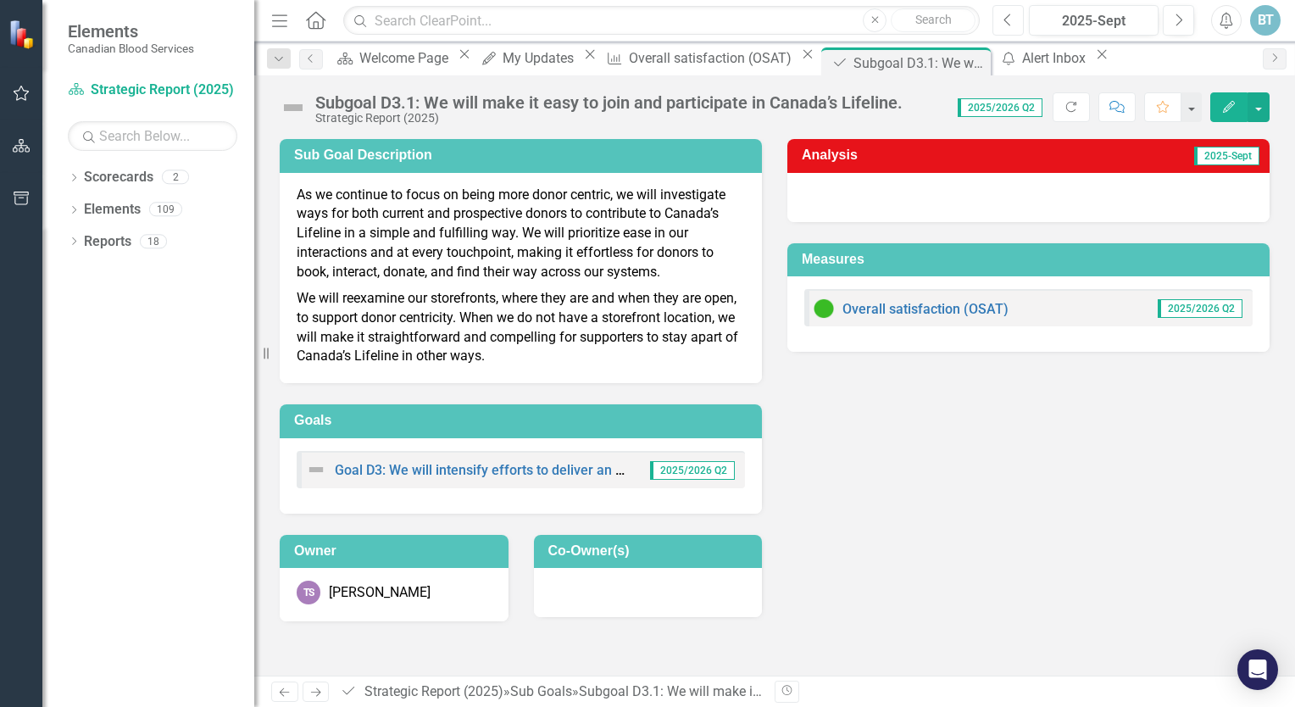
click at [1007, 15] on icon "Previous" at bounding box center [1008, 20] width 9 height 15
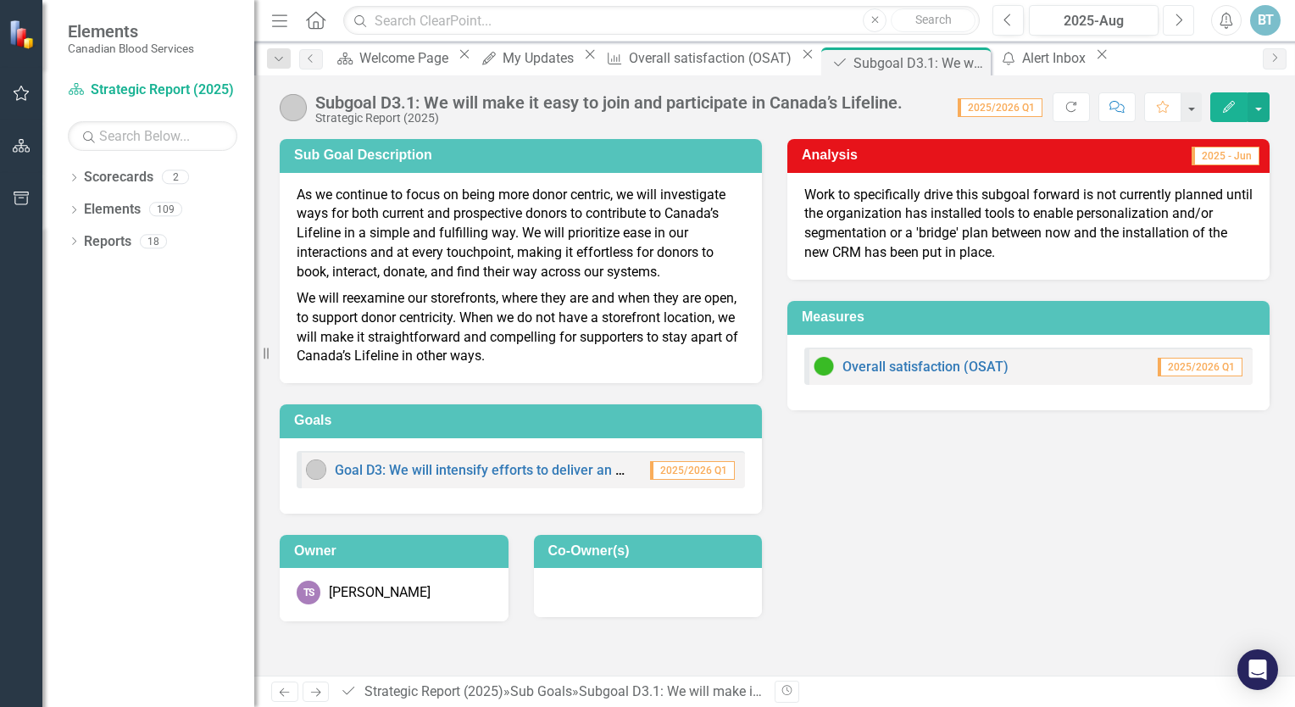
click at [1174, 15] on icon "Next" at bounding box center [1178, 20] width 9 height 15
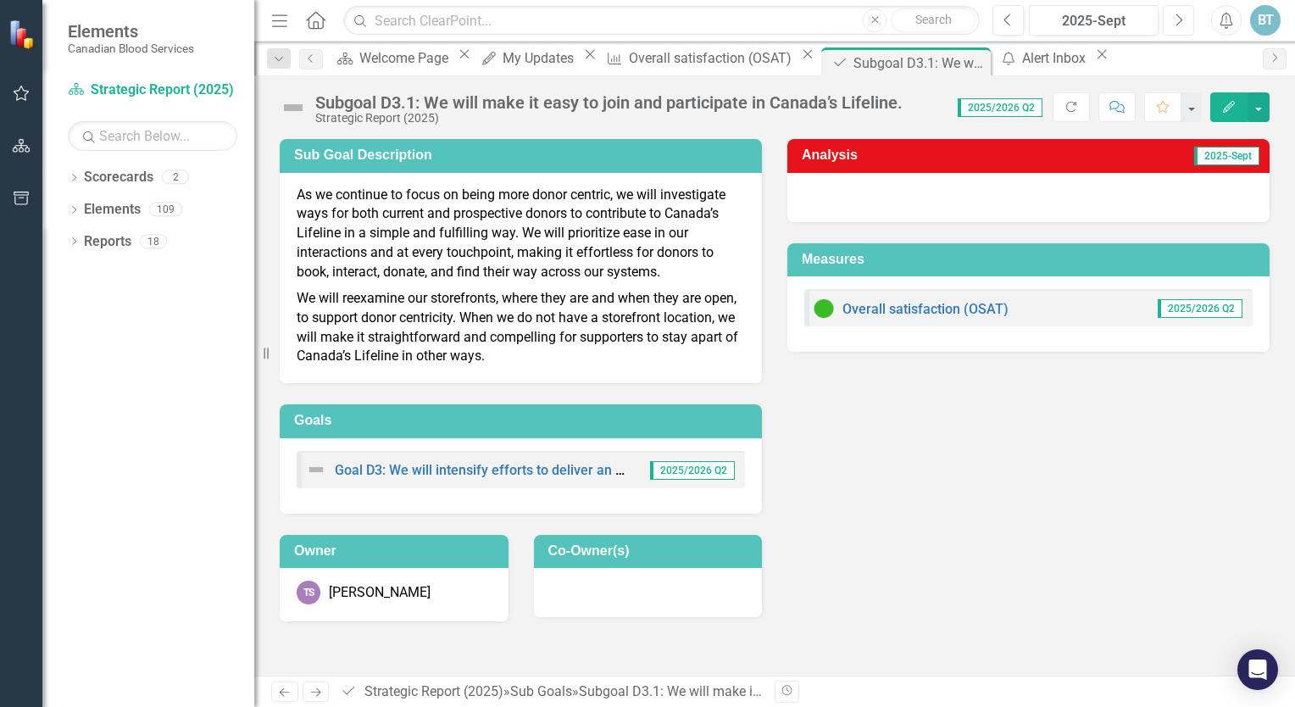
click at [1174, 22] on icon "Next" at bounding box center [1178, 20] width 9 height 15
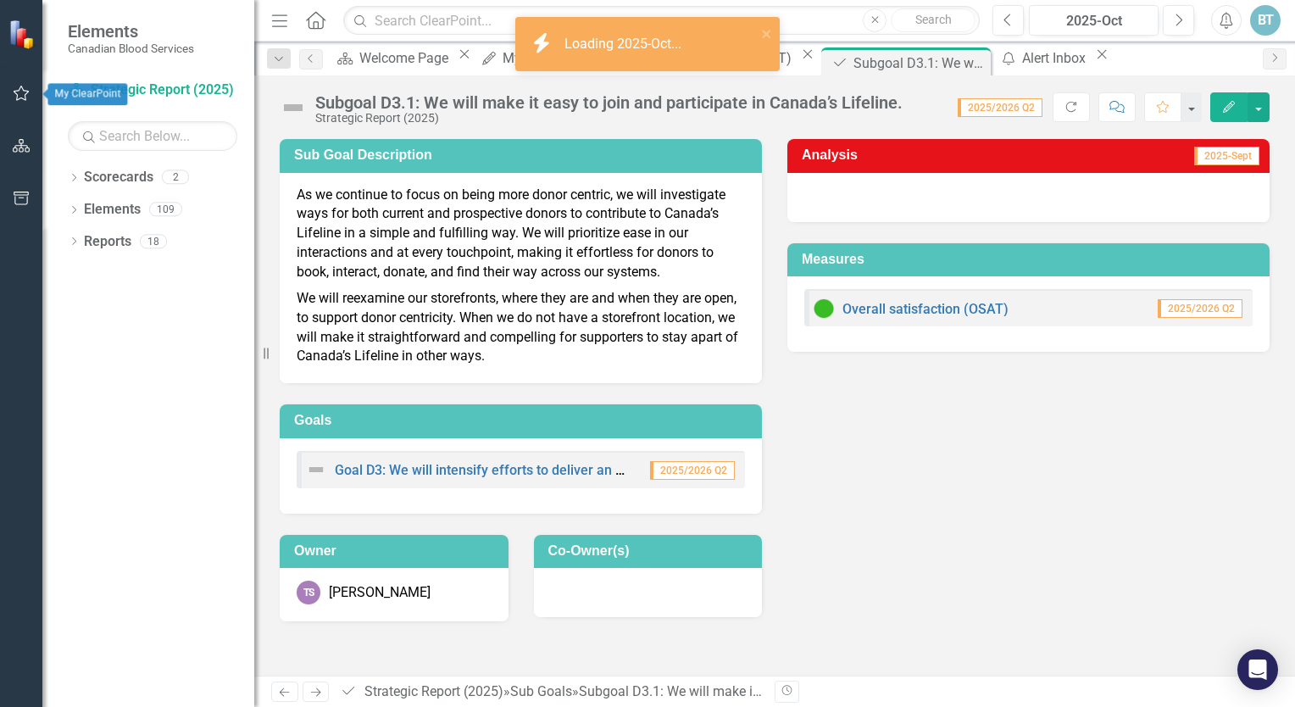
click at [25, 85] on button "button" at bounding box center [22, 94] width 38 height 36
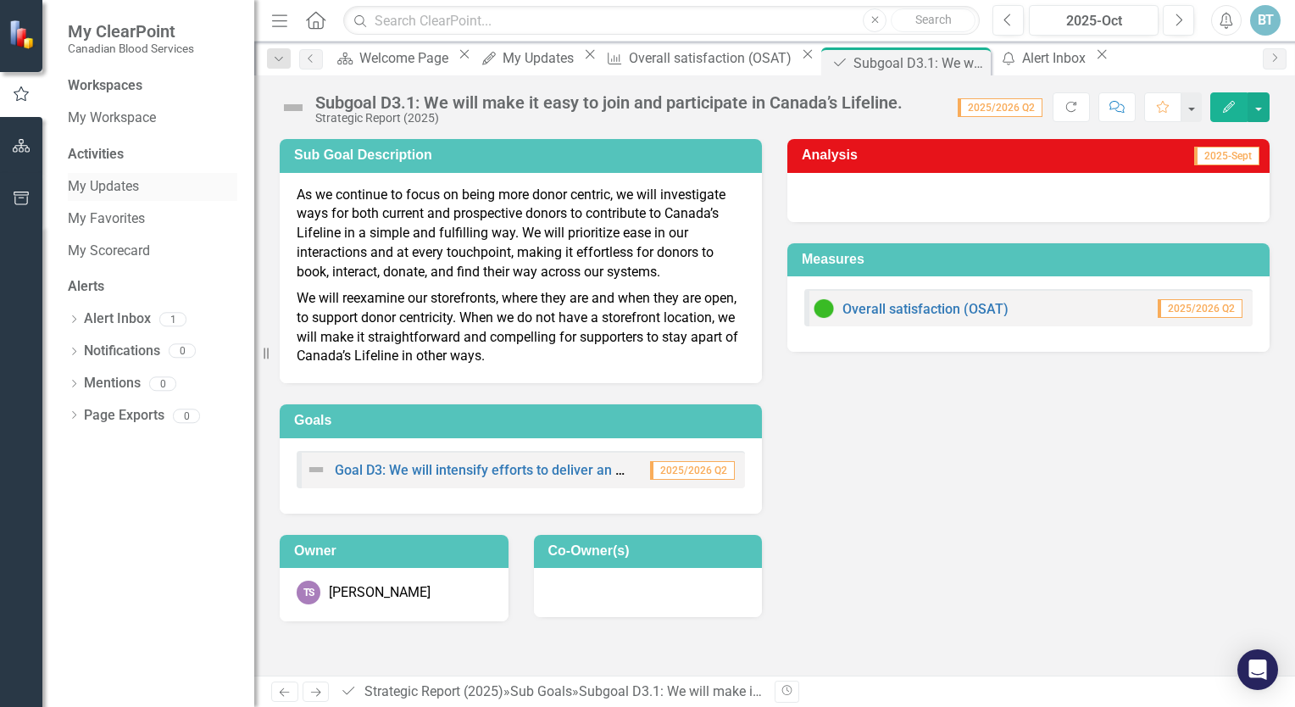
click at [92, 192] on link "My Updates" at bounding box center [153, 186] width 170 height 19
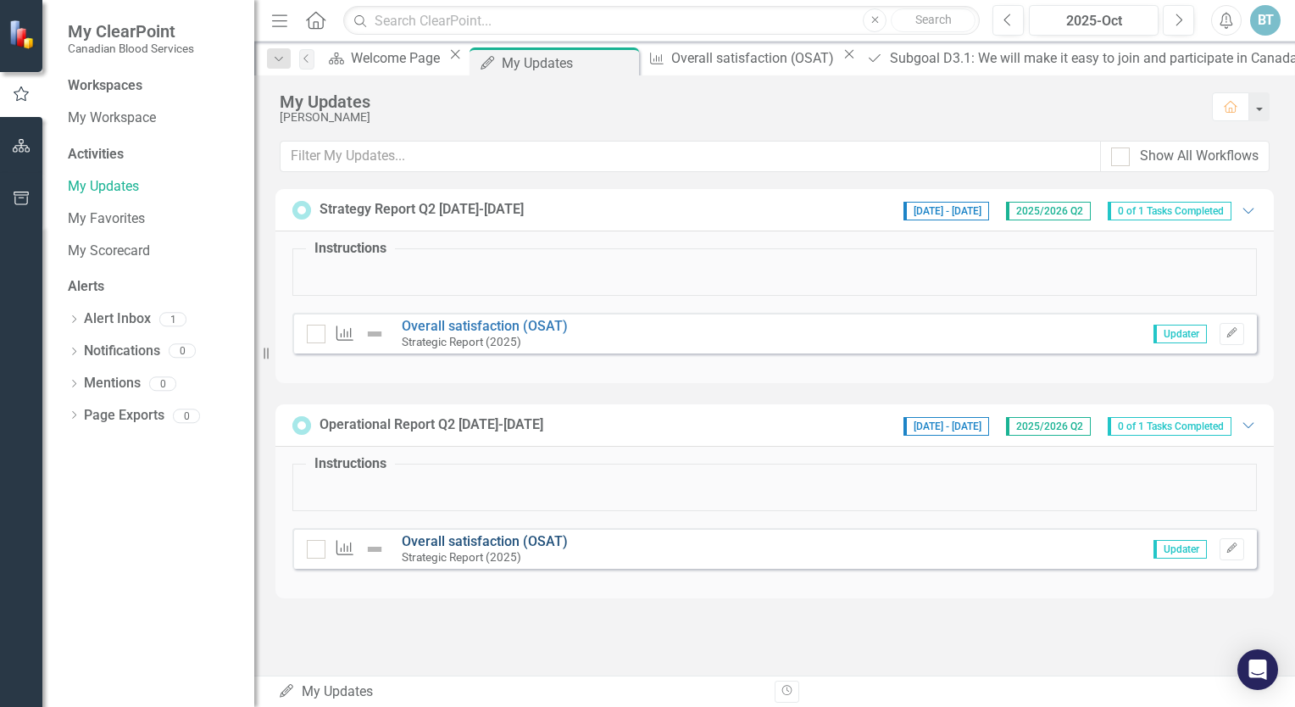
click at [454, 538] on link "Overall satisfaction (OSAT)" at bounding box center [485, 541] width 166 height 16
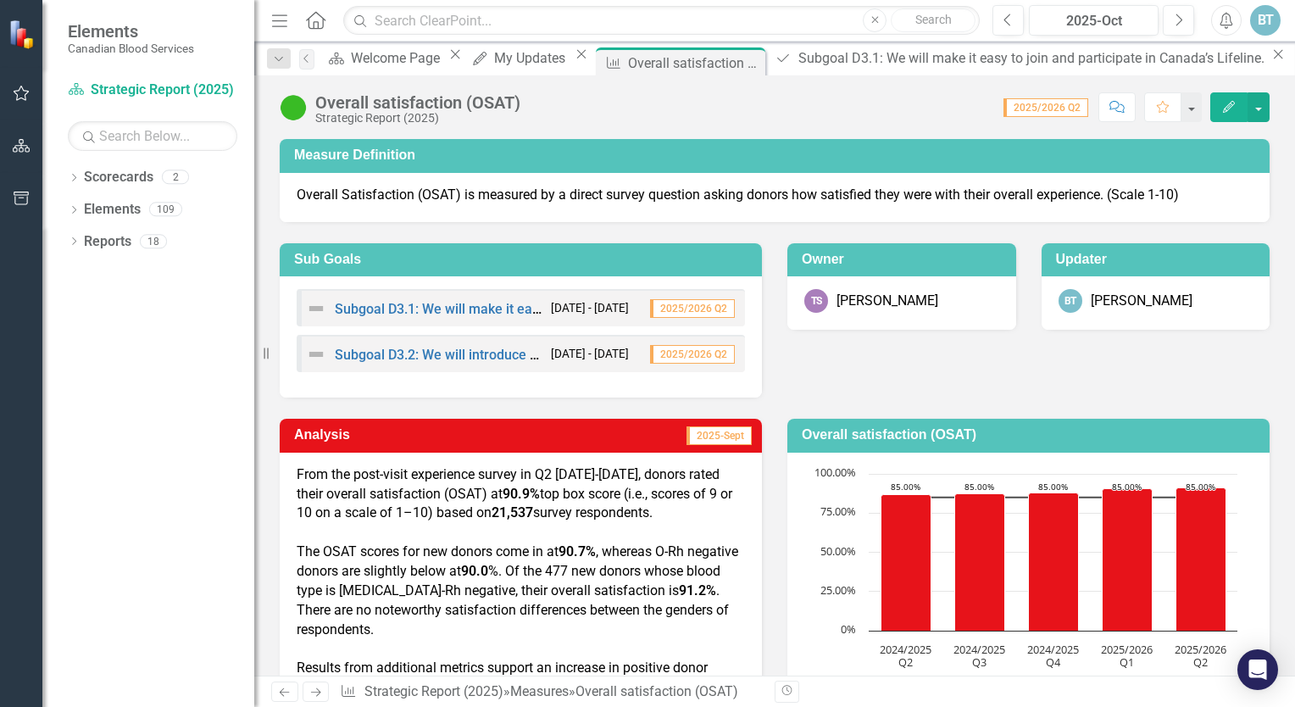
click at [298, 477] on div "From the post-visit experience survey in Q2 [DATE]-[DATE], donors rated their o…" at bounding box center [521, 494] width 448 height 58
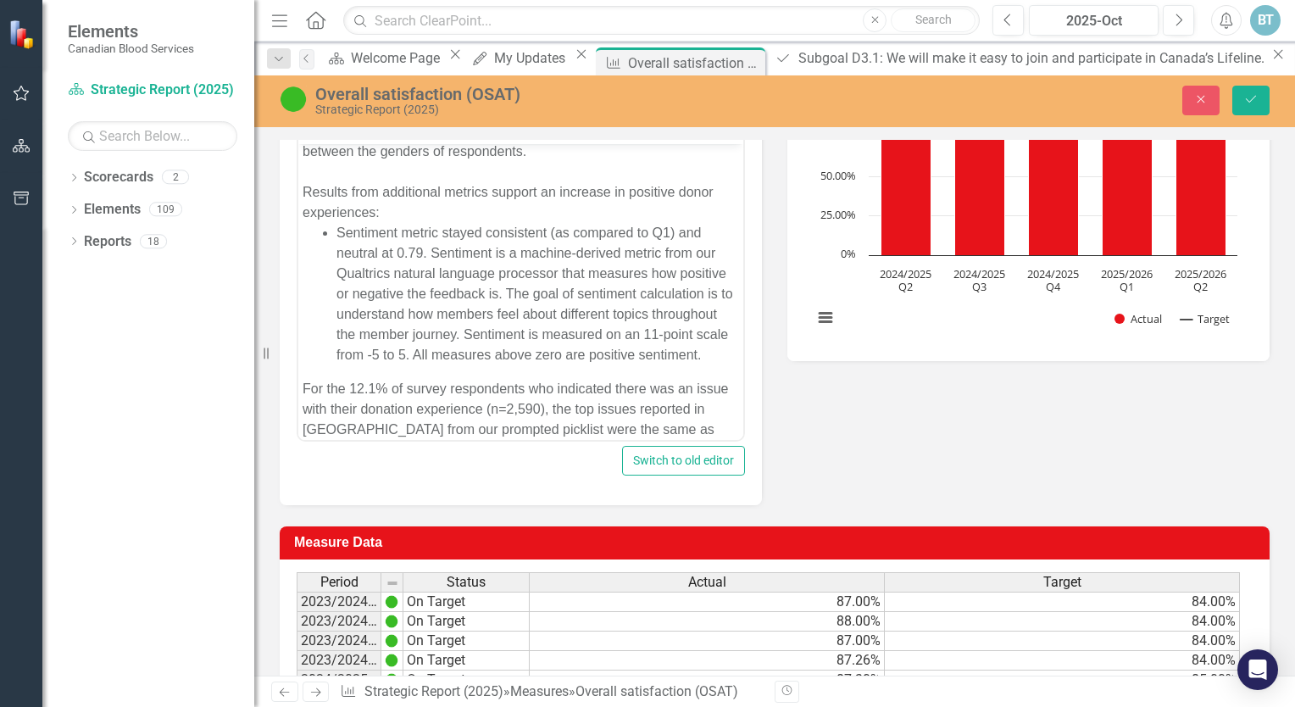
scroll to position [424, 0]
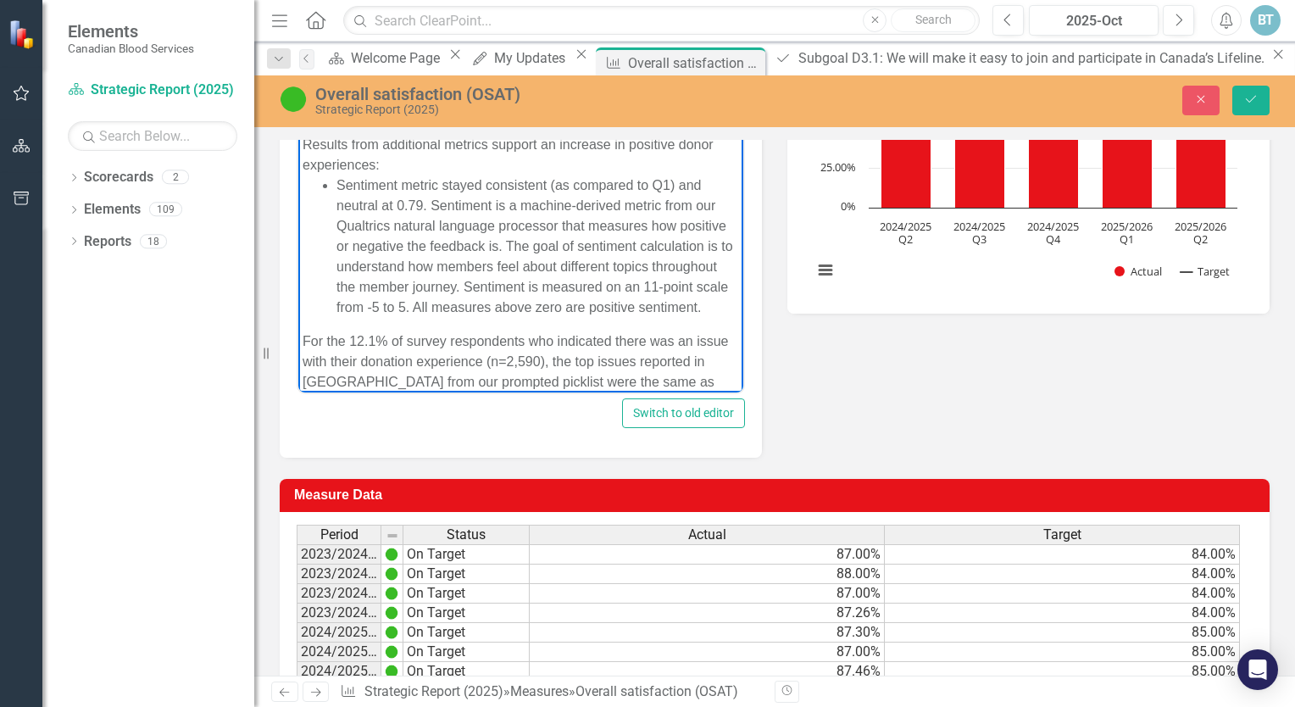
click at [442, 278] on li "Sentiment metric stayed consistent (as compared to Q1) and neutral at 0.79. Sen…" at bounding box center [538, 246] width 403 height 142
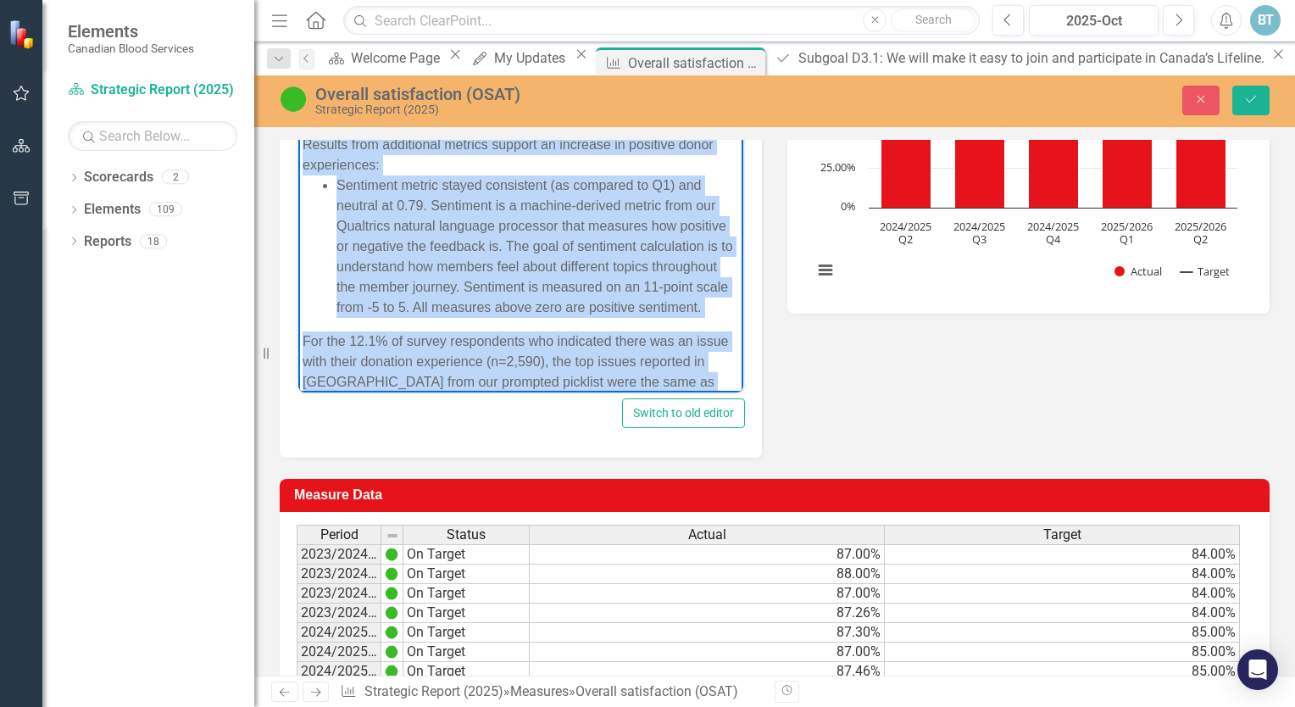
copy body "Lore ips dolo-sitam consectetu adipis el S6 7319-9069, doeius tempo incid utlab…"
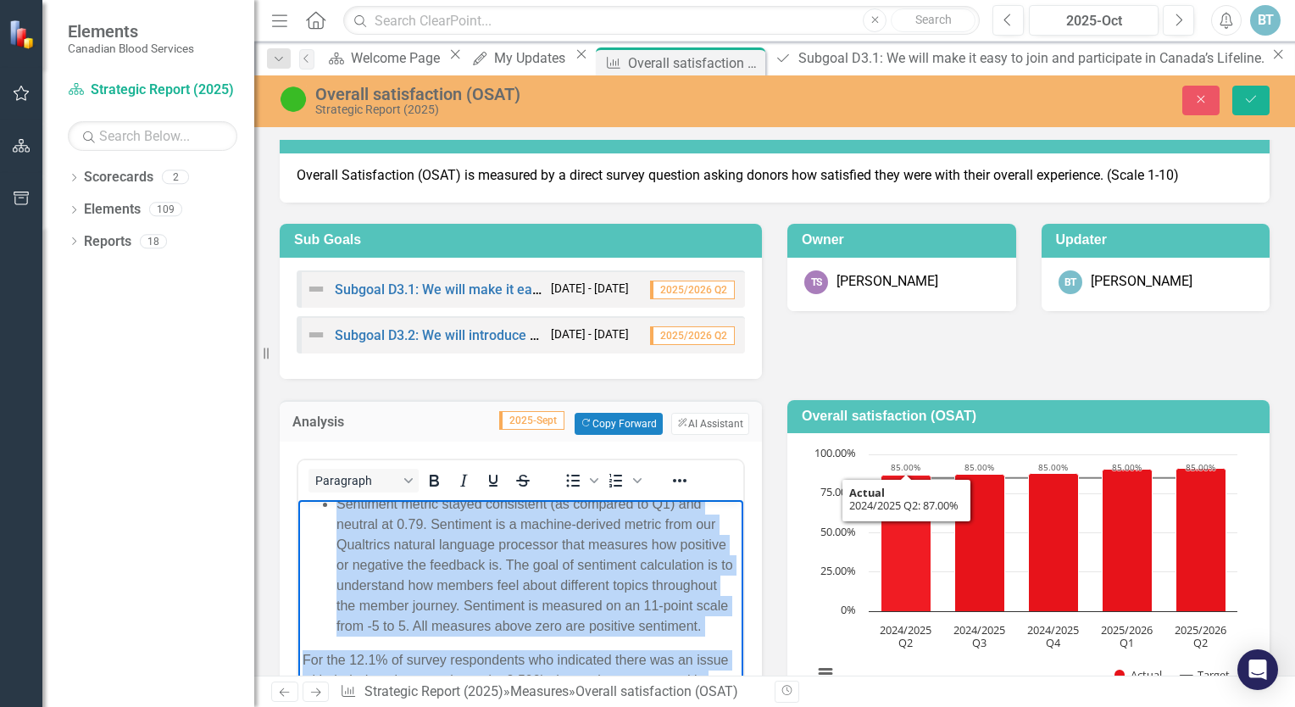
scroll to position [0, 0]
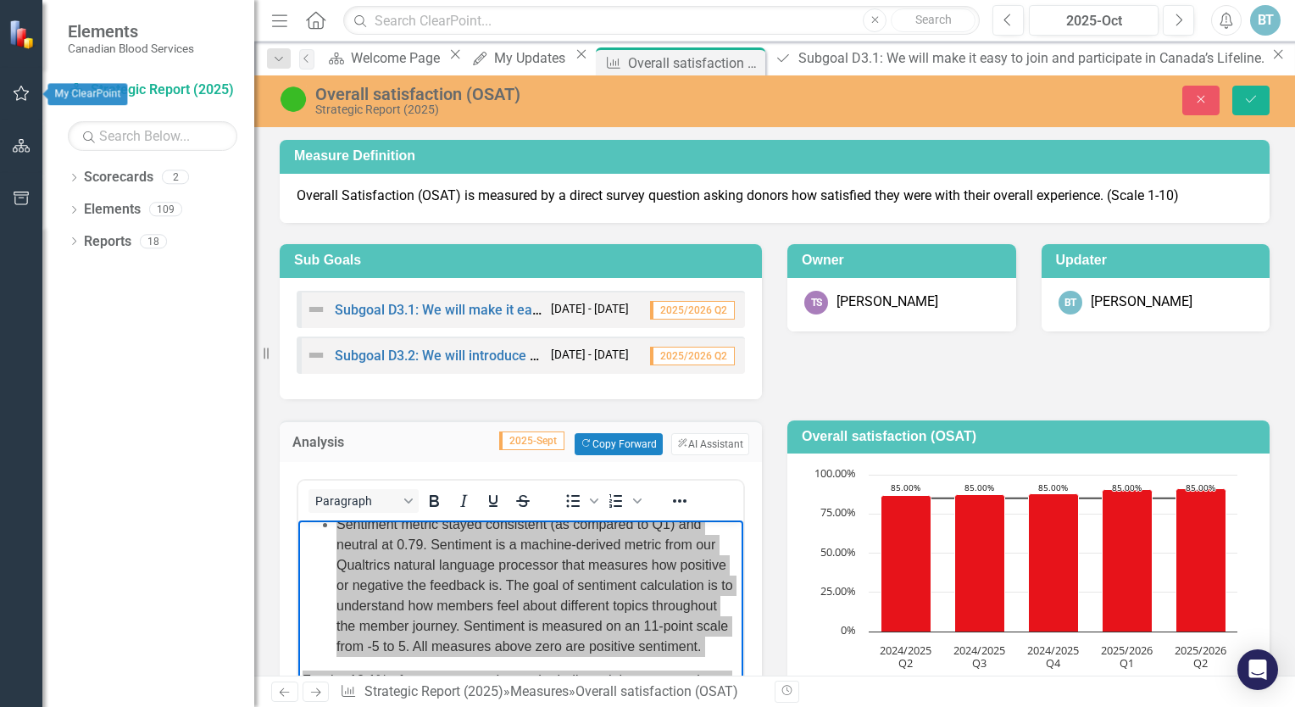
click at [21, 88] on icon "button" at bounding box center [22, 93] width 18 height 14
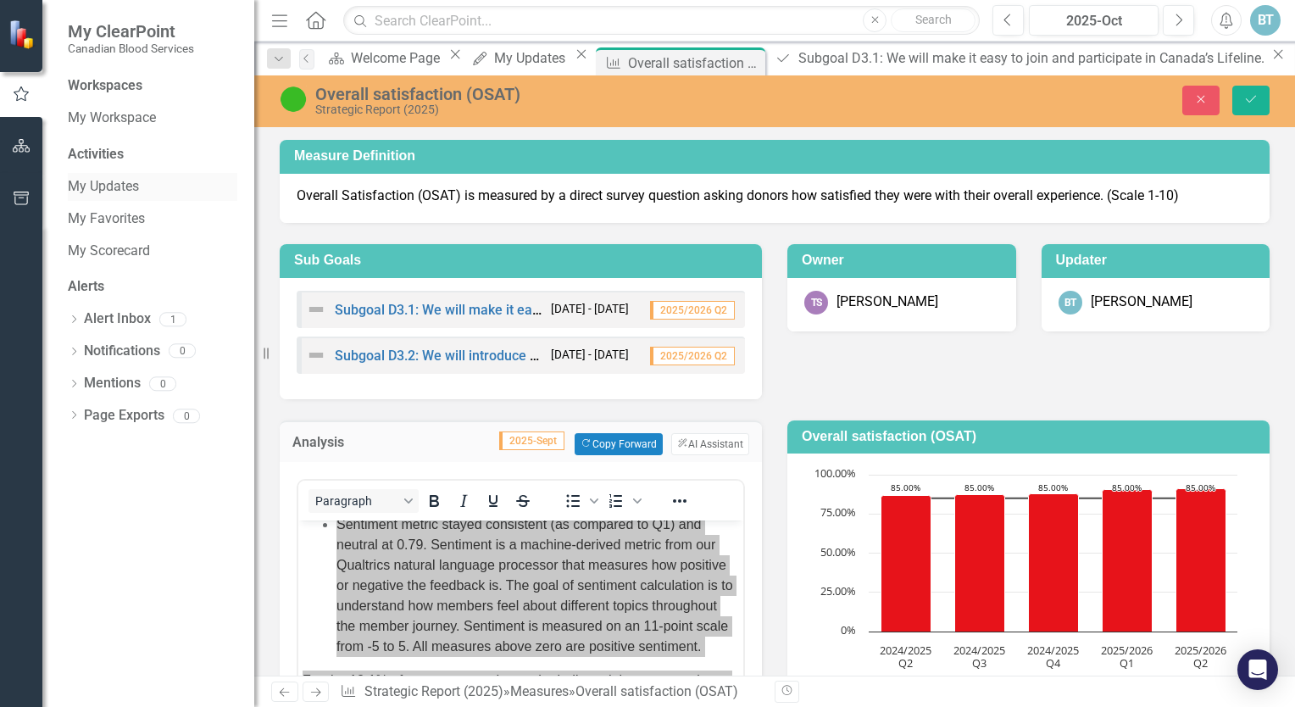
click at [102, 187] on link "My Updates" at bounding box center [153, 186] width 170 height 19
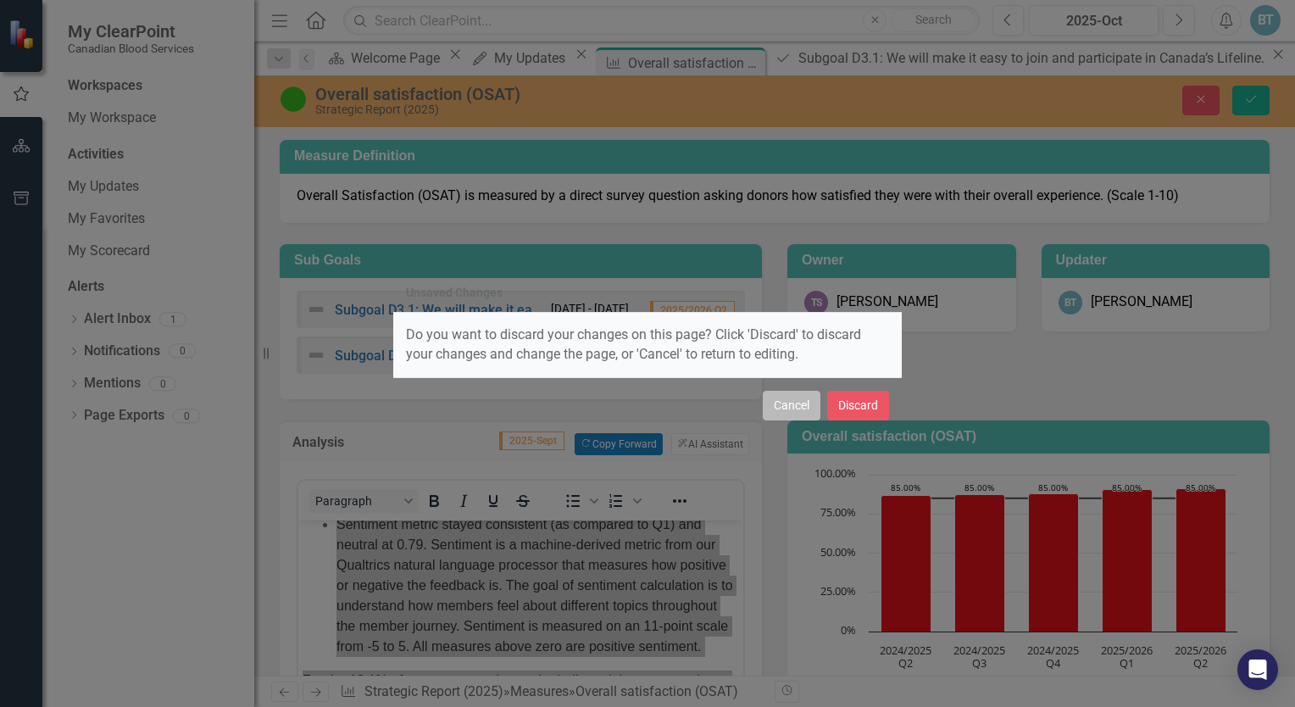
click at [790, 405] on button "Cancel" at bounding box center [792, 406] width 58 height 30
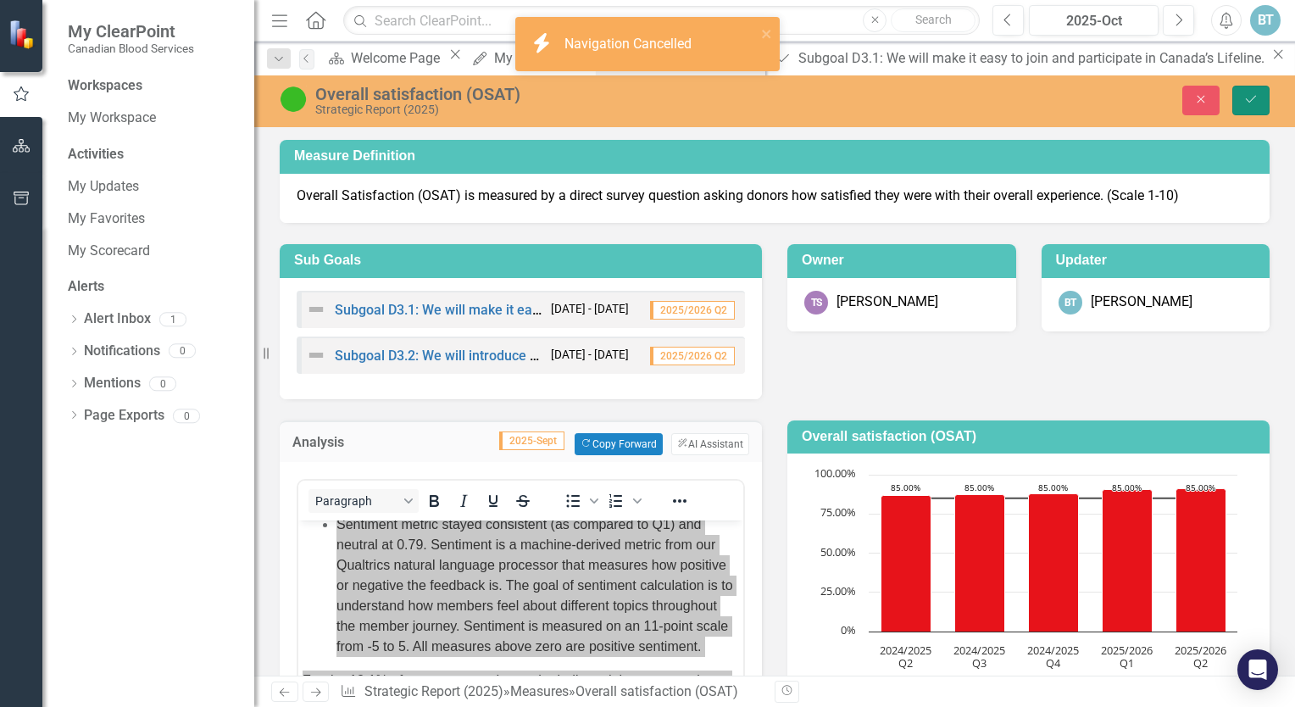
click at [1251, 103] on icon "Save" at bounding box center [1251, 99] width 15 height 12
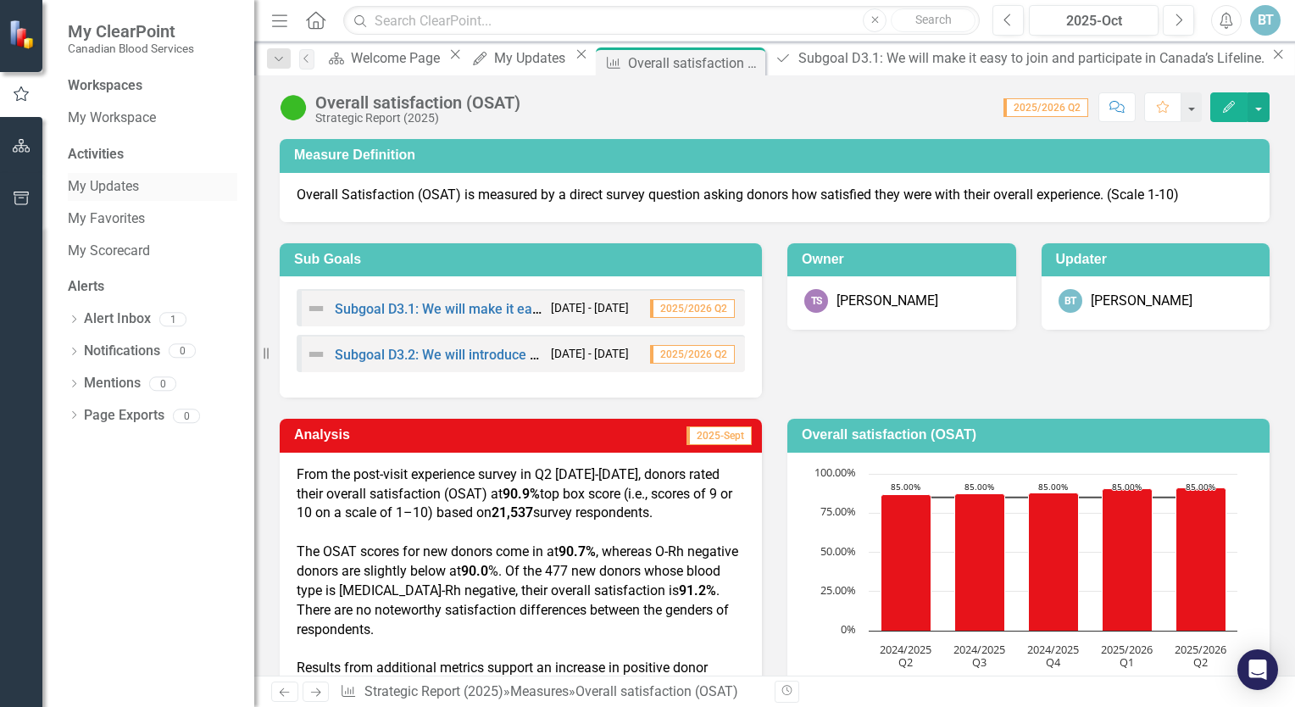
click at [105, 186] on link "My Updates" at bounding box center [153, 186] width 170 height 19
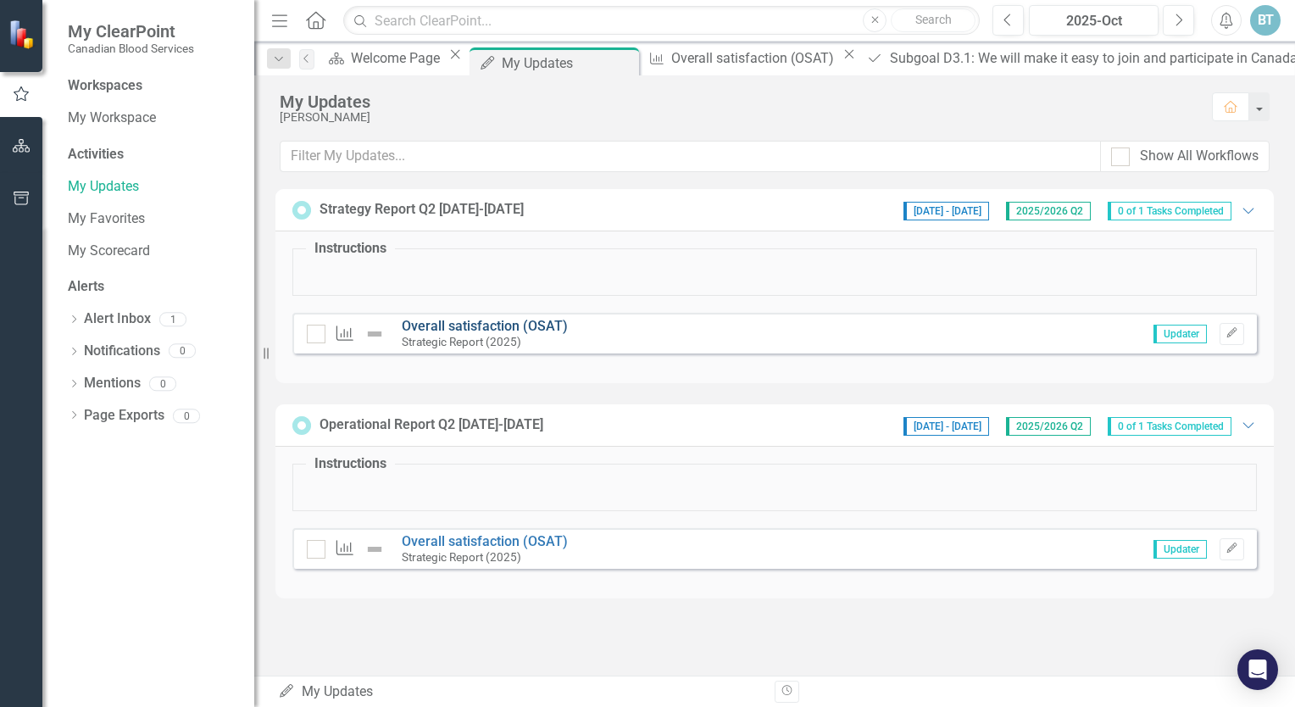
click at [487, 327] on link "Overall satisfaction (OSAT)" at bounding box center [485, 326] width 166 height 16
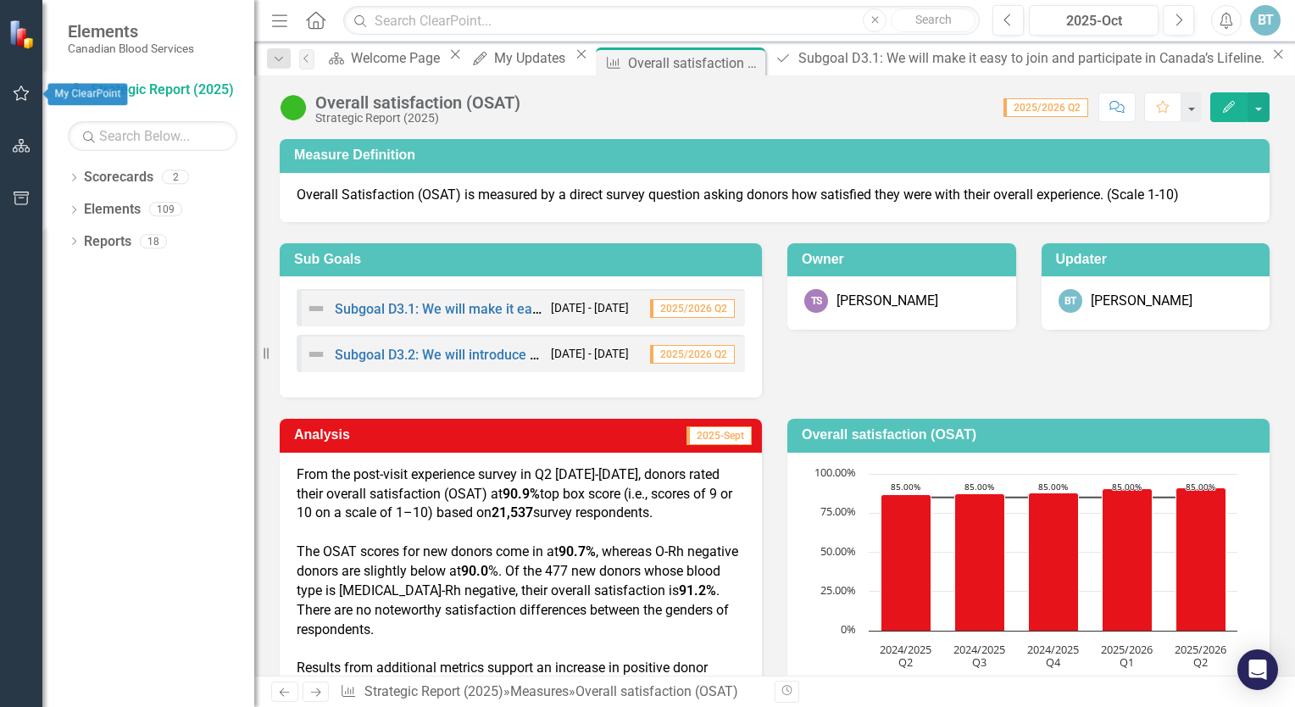
click at [13, 86] on icon "button" at bounding box center [22, 93] width 18 height 14
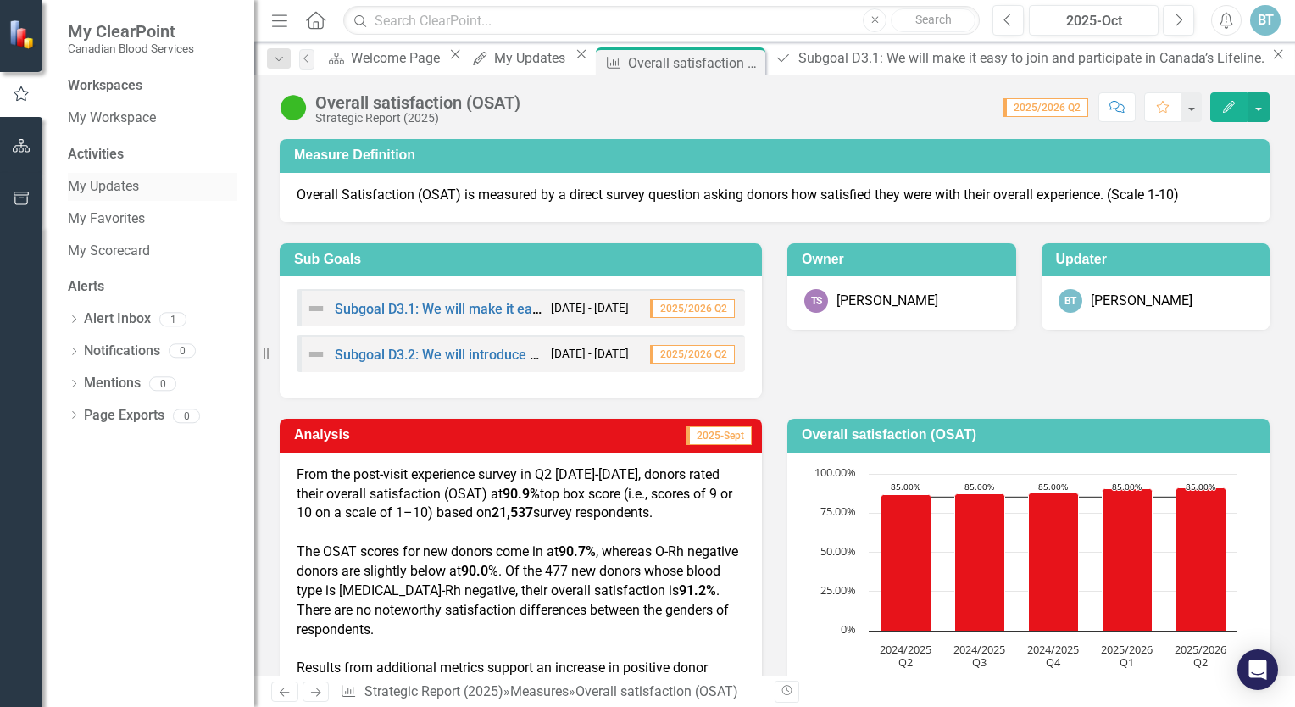
click at [116, 190] on link "My Updates" at bounding box center [153, 186] width 170 height 19
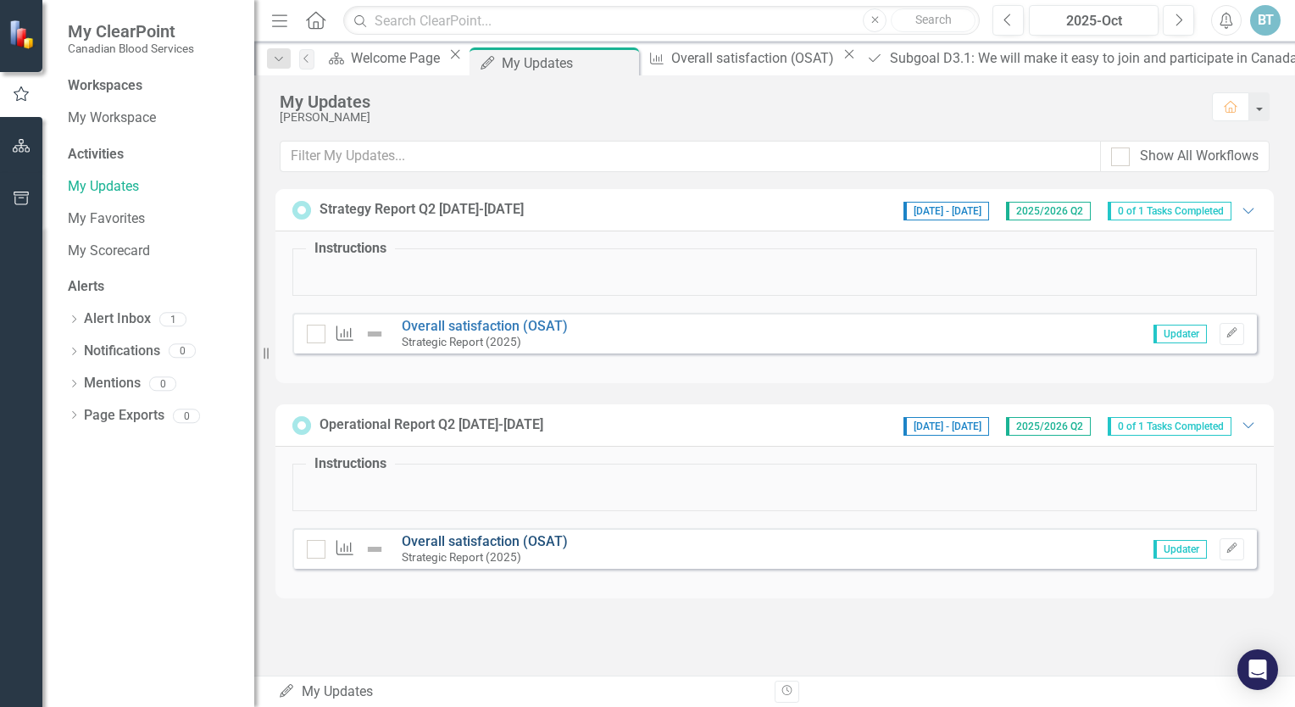
click at [447, 546] on link "Overall satisfaction (OSAT)" at bounding box center [485, 541] width 166 height 16
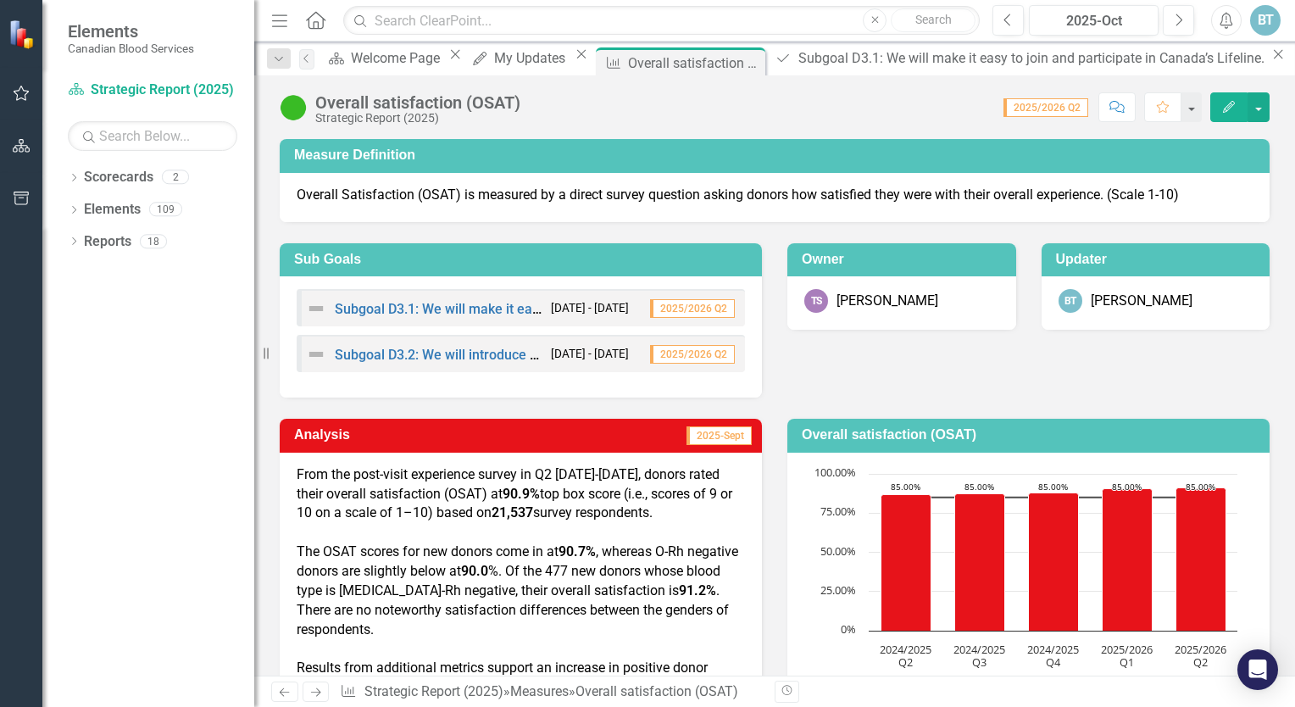
click at [11, 29] on img at bounding box center [23, 34] width 30 height 30
click at [1004, 20] on icon "Previous" at bounding box center [1008, 20] width 9 height 15
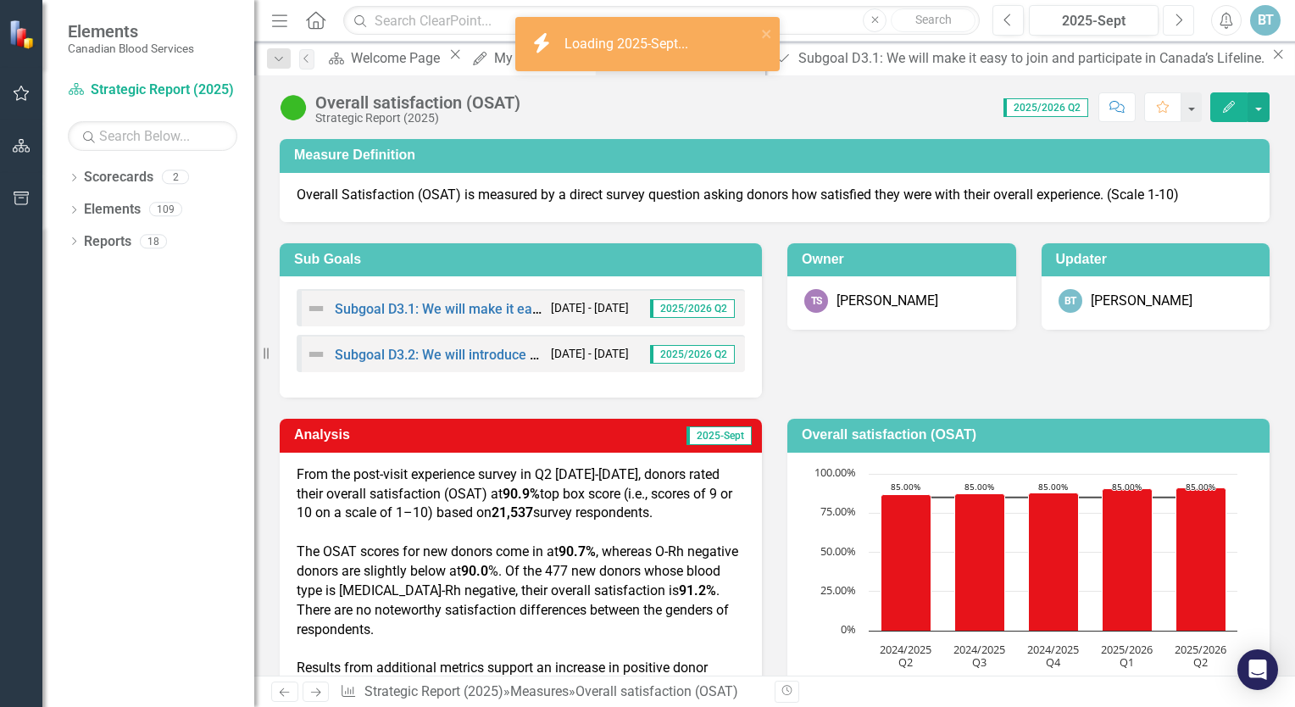
click at [1178, 18] on icon "Next" at bounding box center [1178, 20] width 9 height 15
click at [1005, 16] on icon "Previous" at bounding box center [1008, 20] width 9 height 15
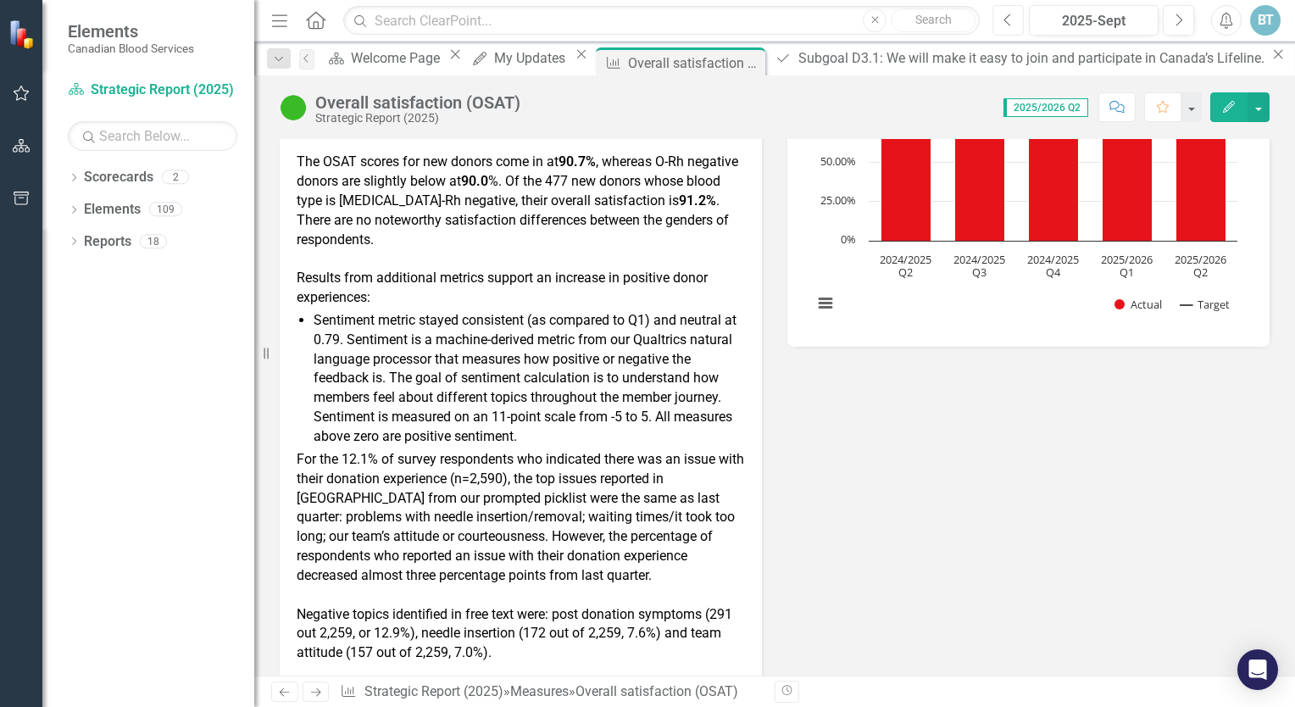
scroll to position [365, 0]
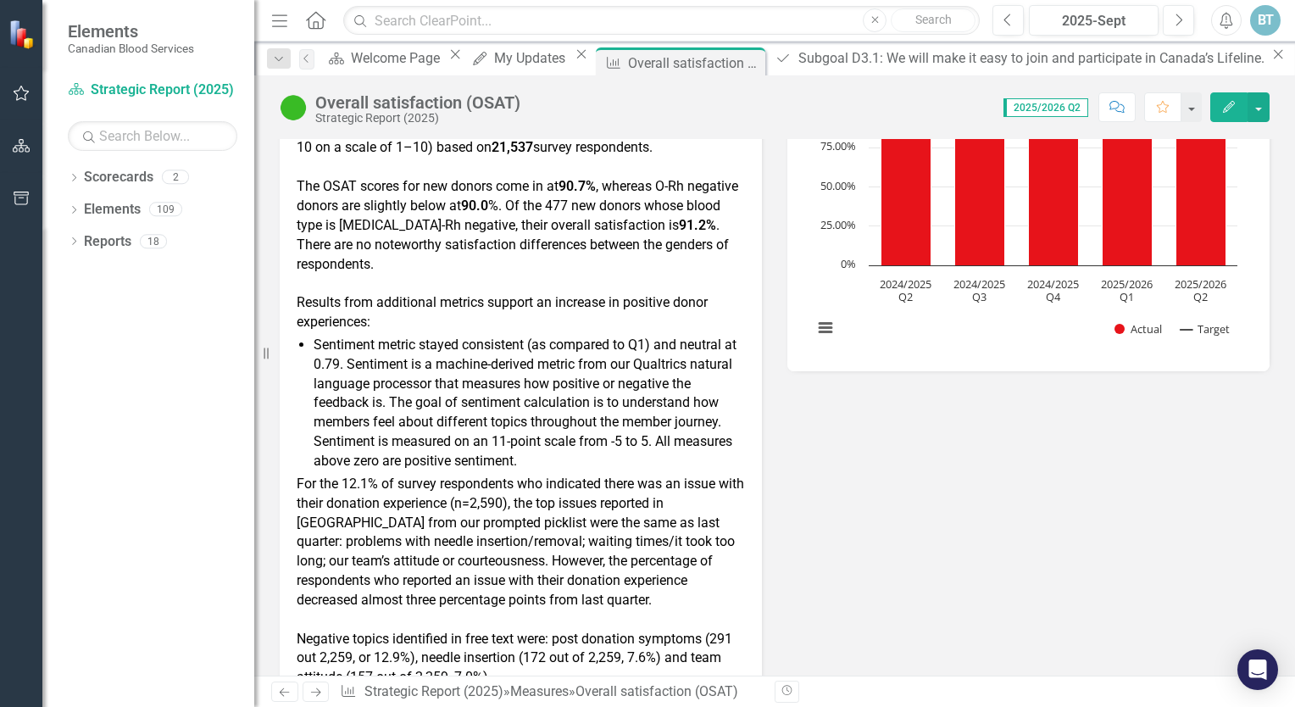
click at [587, 458] on li "Sentiment metric stayed consistent (as compared to Q1) and neutral at 0.79. Sen…" at bounding box center [529, 404] width 431 height 136
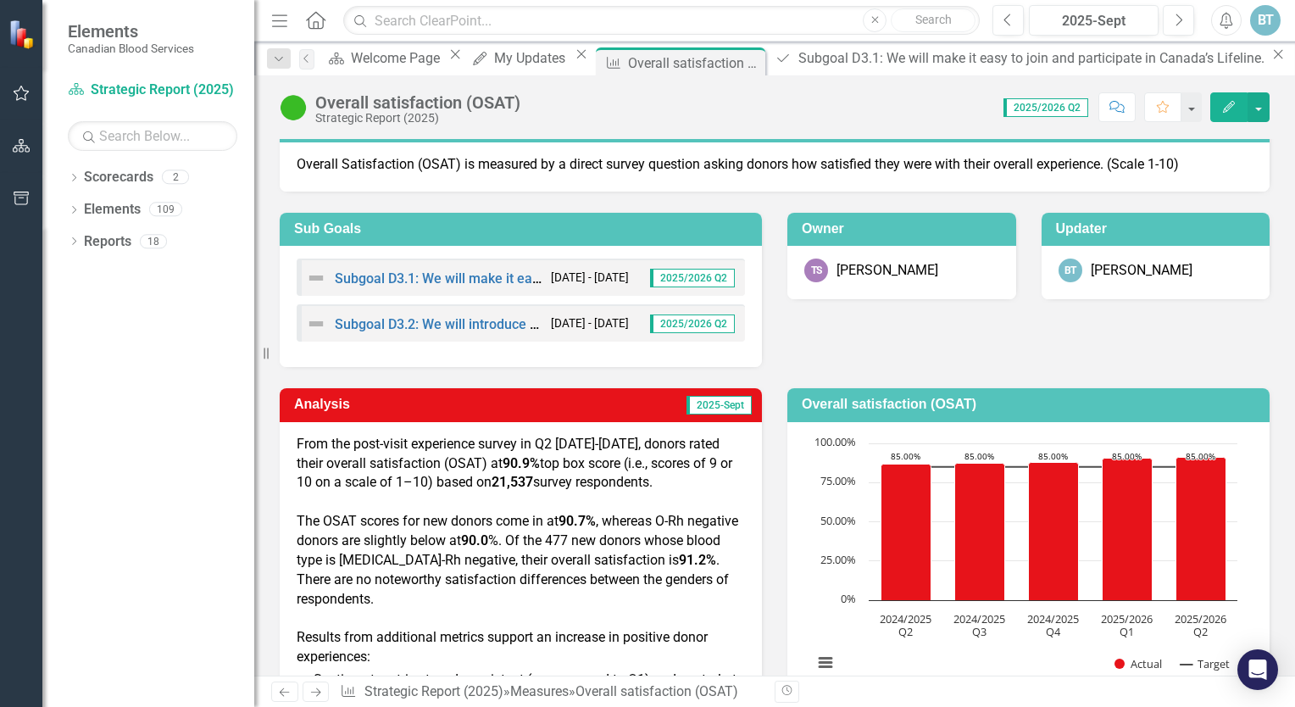
scroll to position [0, 0]
